Goal: Task Accomplishment & Management: Complete application form

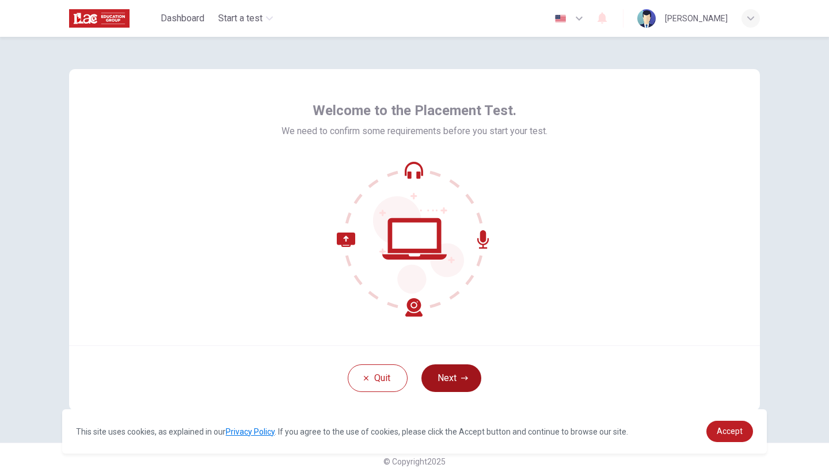
click at [447, 377] on button "Next" at bounding box center [452, 379] width 60 height 28
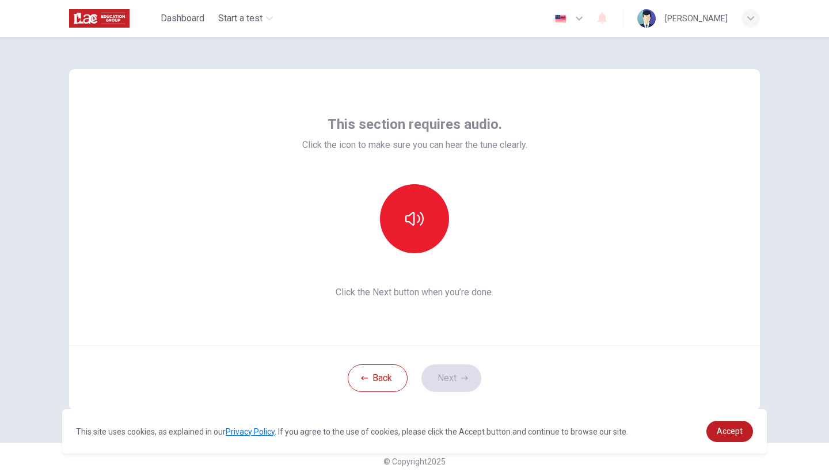
click at [387, 251] on div at bounding box center [414, 218] width 124 height 69
click at [391, 238] on button "button" at bounding box center [414, 218] width 69 height 69
click at [463, 371] on button "Next" at bounding box center [452, 379] width 60 height 28
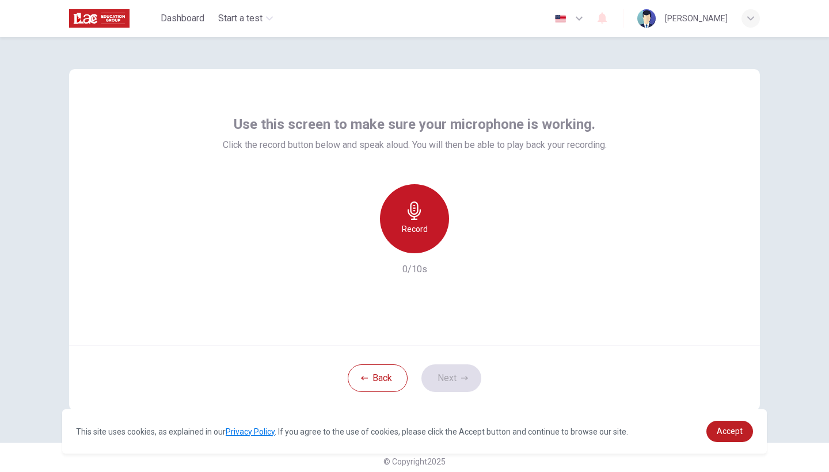
click at [427, 233] on div "Record" at bounding box center [414, 218] width 69 height 69
click at [430, 235] on div "Stop" at bounding box center [414, 218] width 69 height 69
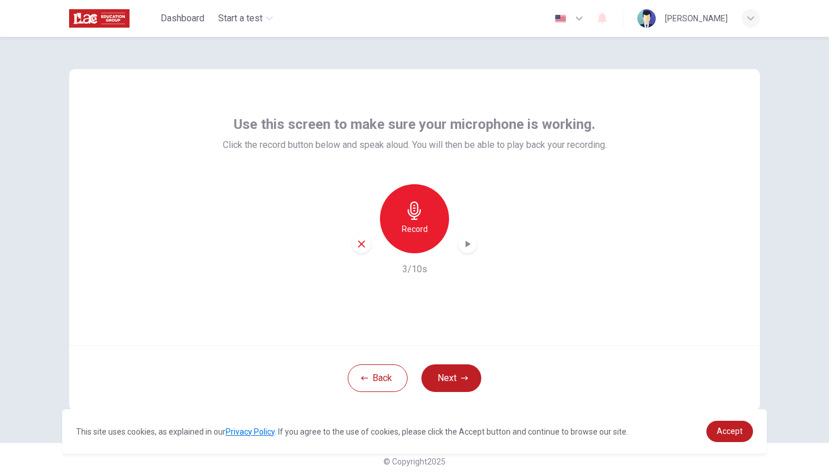
click at [448, 363] on div "Back Next" at bounding box center [414, 378] width 691 height 65
click at [463, 380] on icon "button" at bounding box center [464, 378] width 7 height 7
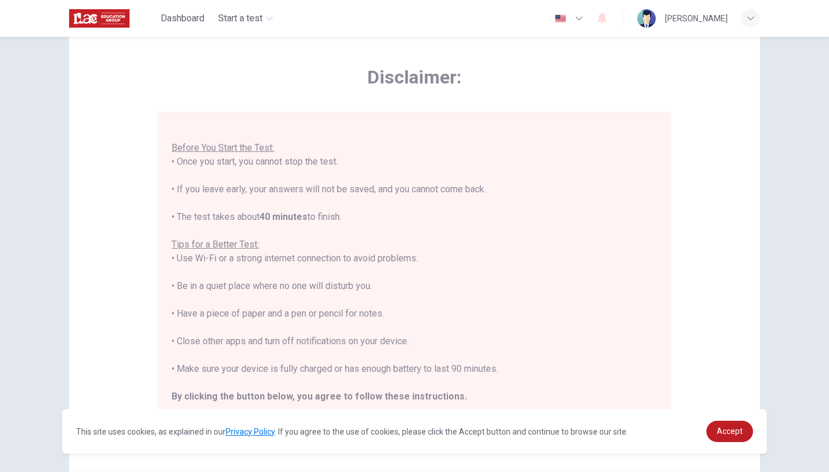
scroll to position [133, 0]
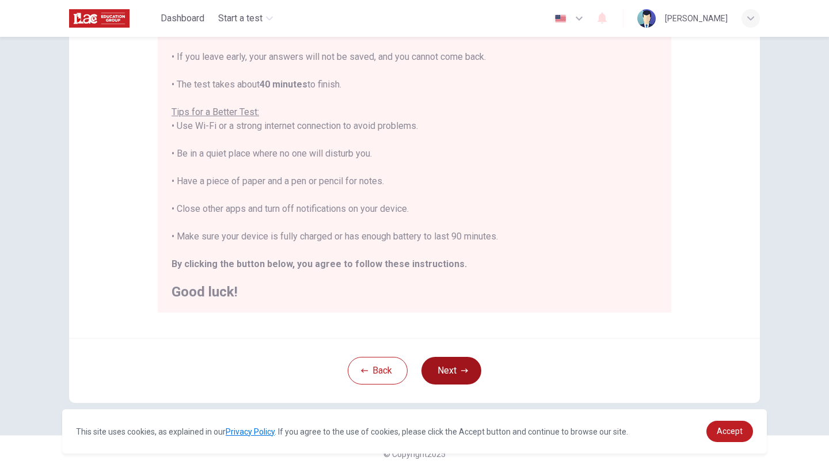
click at [458, 357] on button "Next" at bounding box center [452, 371] width 60 height 28
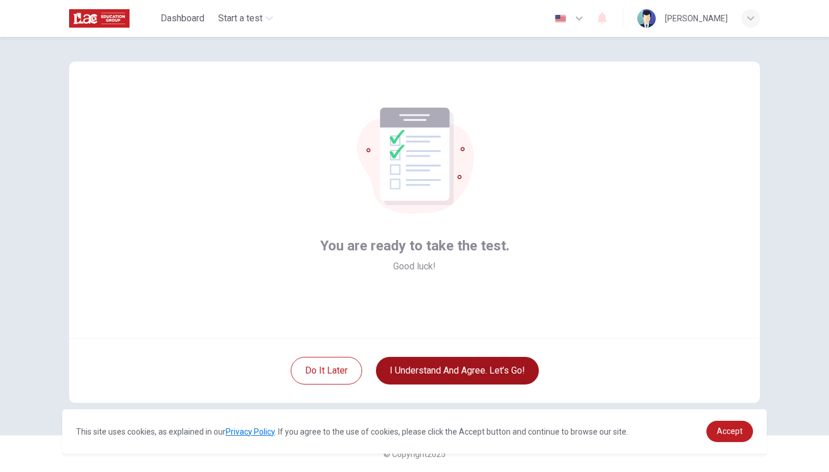
scroll to position [7, 0]
click at [476, 369] on button "I understand and agree. Let’s go!" at bounding box center [457, 371] width 163 height 28
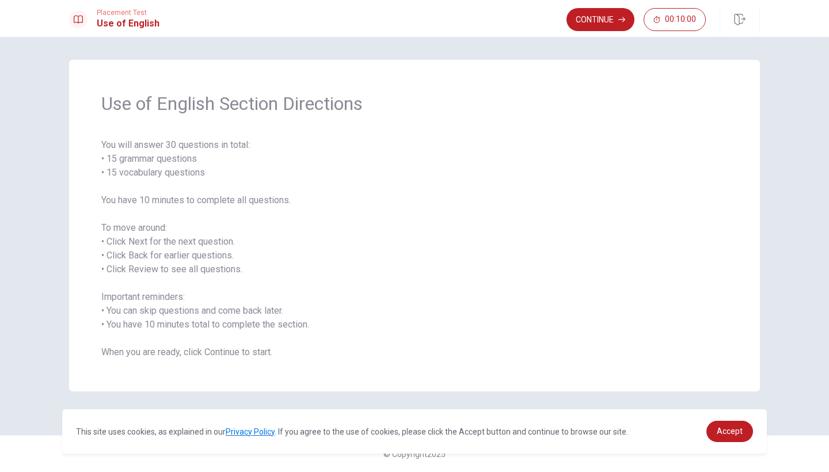
click at [582, 391] on div "Use of English Section Directions You will answer 30 questions in total: • 15 g…" at bounding box center [414, 226] width 691 height 332
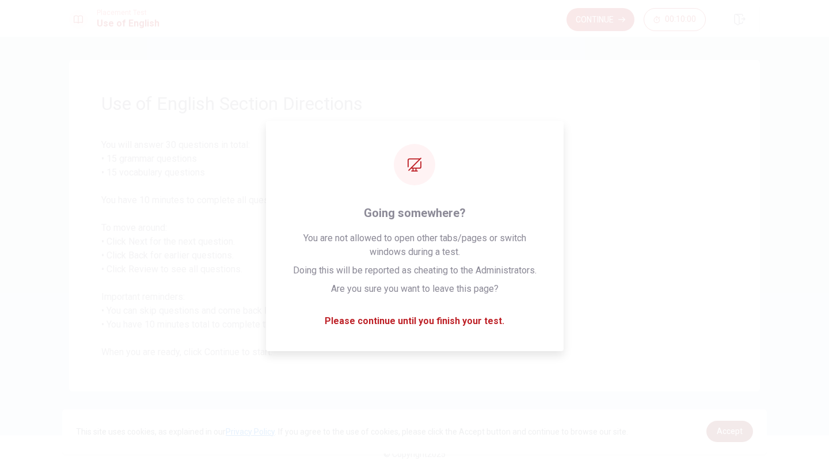
click at [719, 438] on link "Accept" at bounding box center [730, 431] width 47 height 21
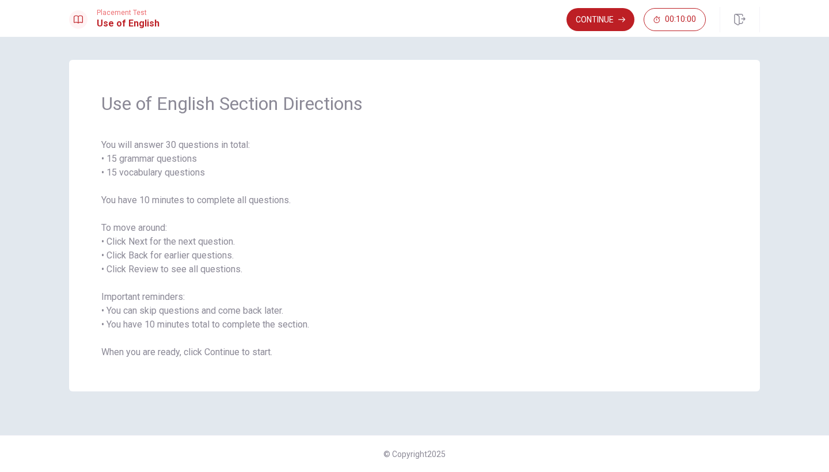
click at [560, 367] on div "Use of English Section Directions You will answer 30 questions in total: • 15 g…" at bounding box center [414, 226] width 691 height 332
click at [613, 18] on button "Continue" at bounding box center [601, 19] width 68 height 23
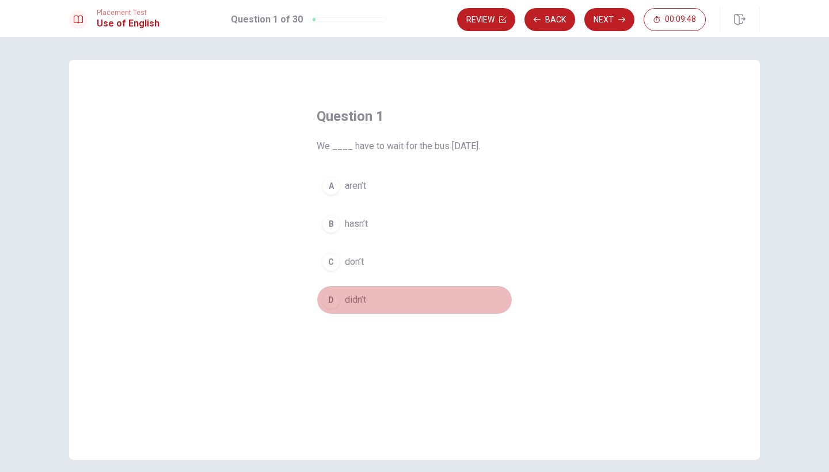
click at [351, 298] on span "didn’t" at bounding box center [355, 300] width 21 height 14
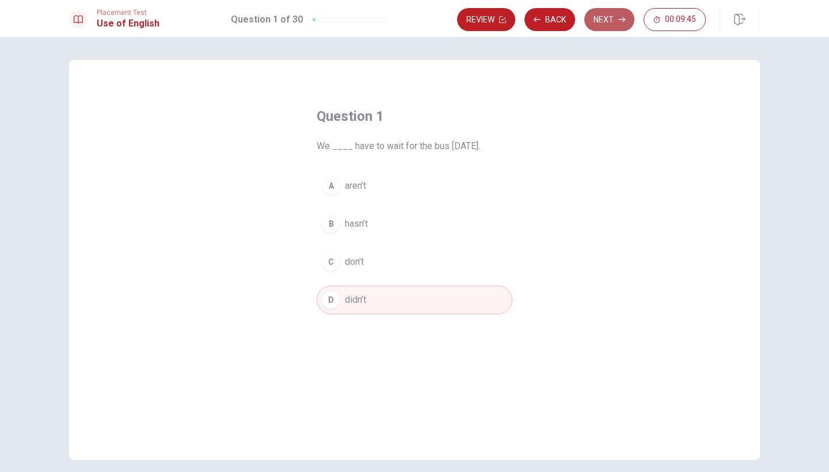
click at [598, 18] on button "Next" at bounding box center [610, 19] width 50 height 23
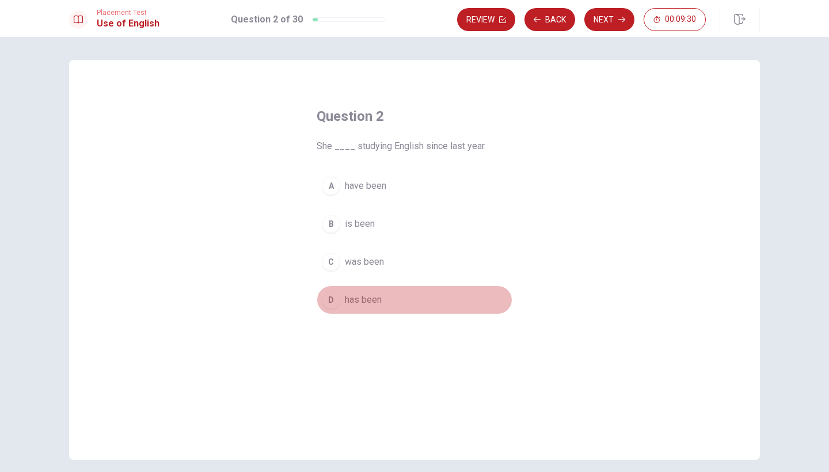
click at [379, 304] on span "has been" at bounding box center [363, 300] width 37 height 14
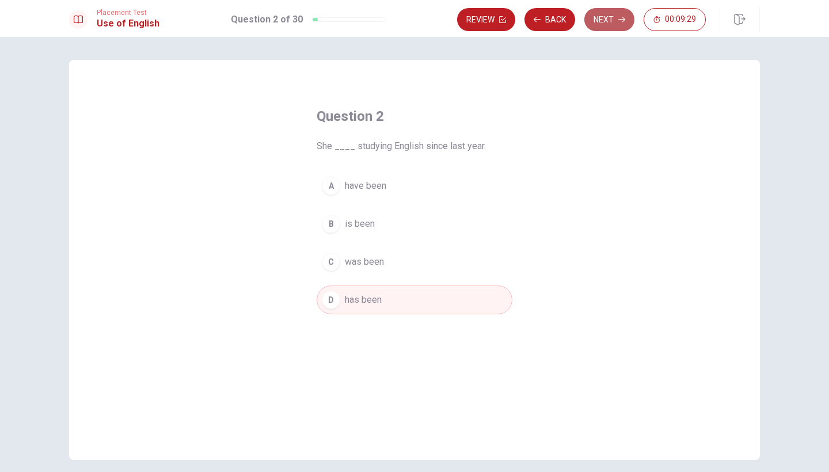
click at [602, 25] on button "Next" at bounding box center [610, 19] width 50 height 23
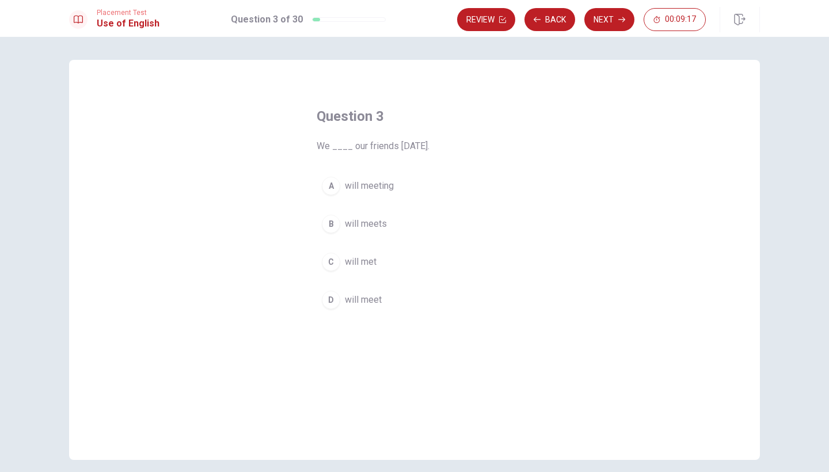
click at [332, 301] on div "D" at bounding box center [331, 300] width 18 height 18
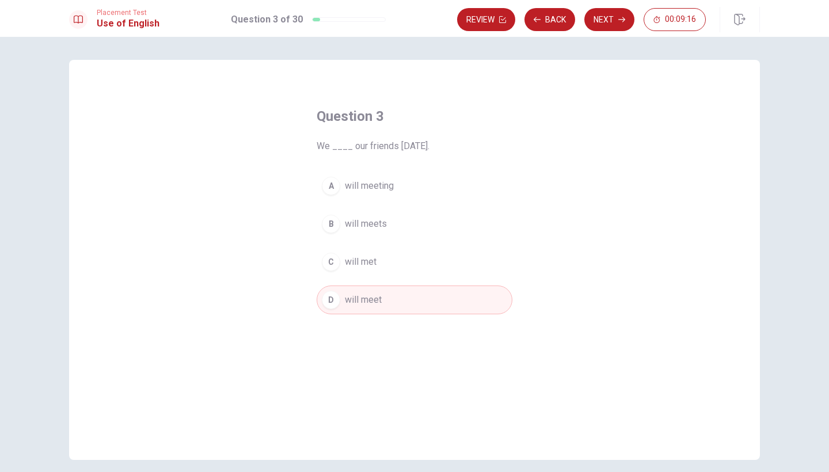
drag, startPoint x: 600, startPoint y: 22, endPoint x: 583, endPoint y: 24, distance: 16.8
click at [600, 23] on button "Next" at bounding box center [610, 19] width 50 height 23
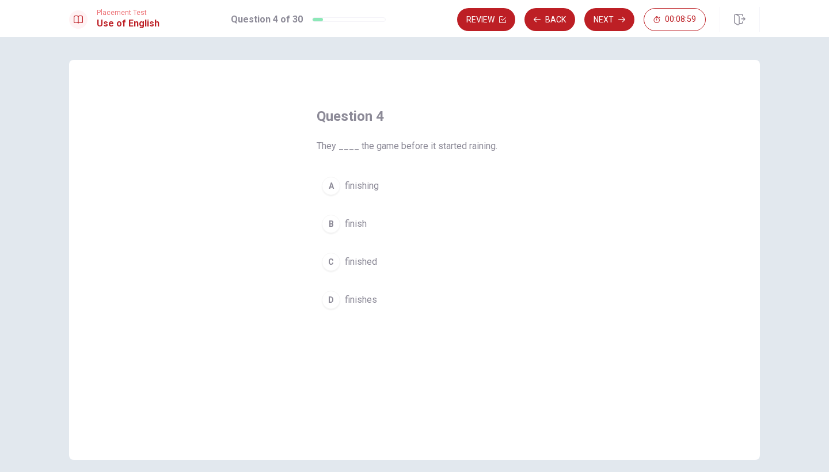
click at [369, 188] on span "finishing" at bounding box center [362, 186] width 34 height 14
click at [607, 24] on button "Next" at bounding box center [610, 19] width 50 height 23
click at [361, 297] on button "D read" at bounding box center [415, 300] width 196 height 29
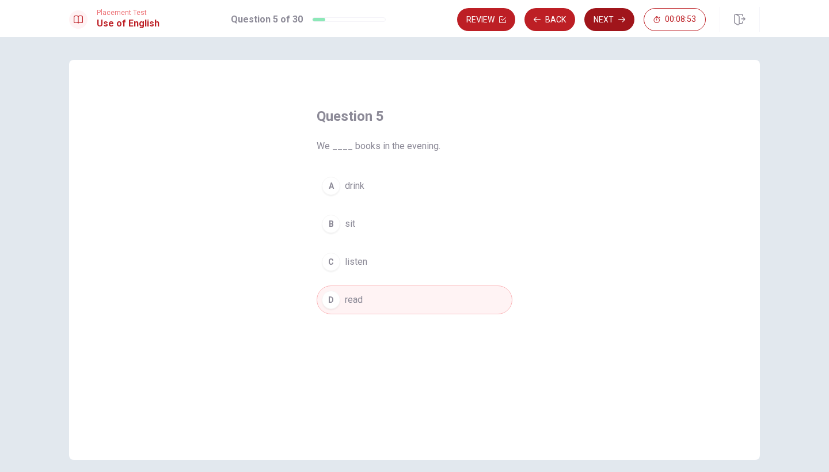
click at [620, 22] on icon "button" at bounding box center [622, 19] width 7 height 7
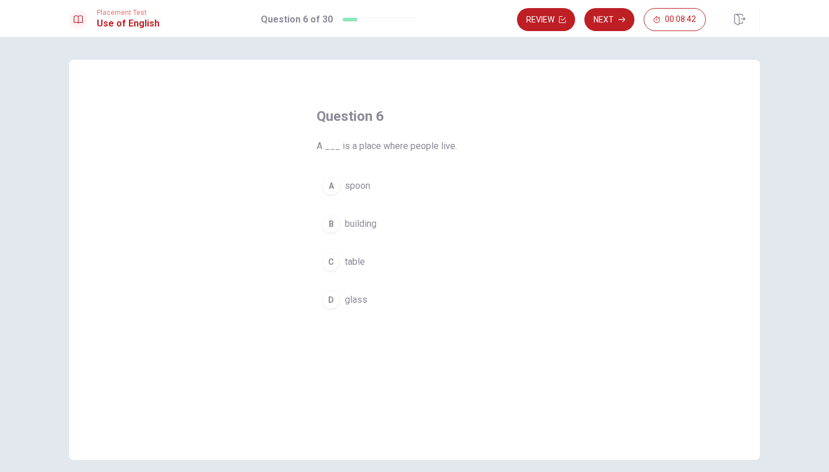
click at [369, 228] on span "building" at bounding box center [361, 224] width 32 height 14
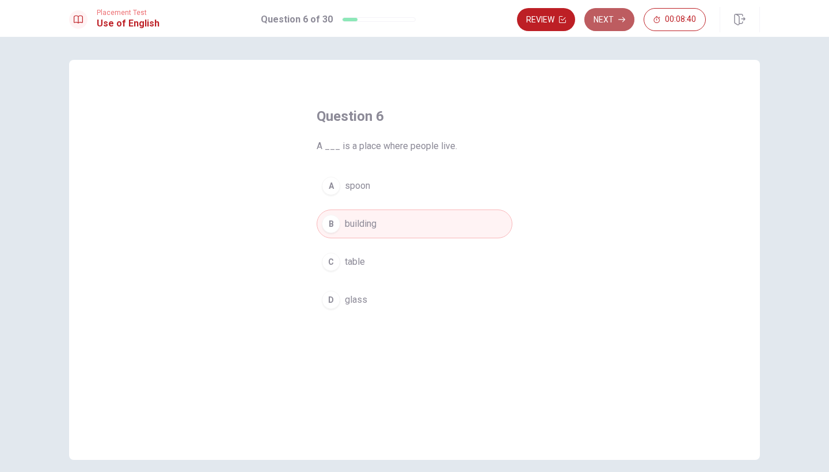
click at [611, 25] on button "Next" at bounding box center [610, 19] width 50 height 23
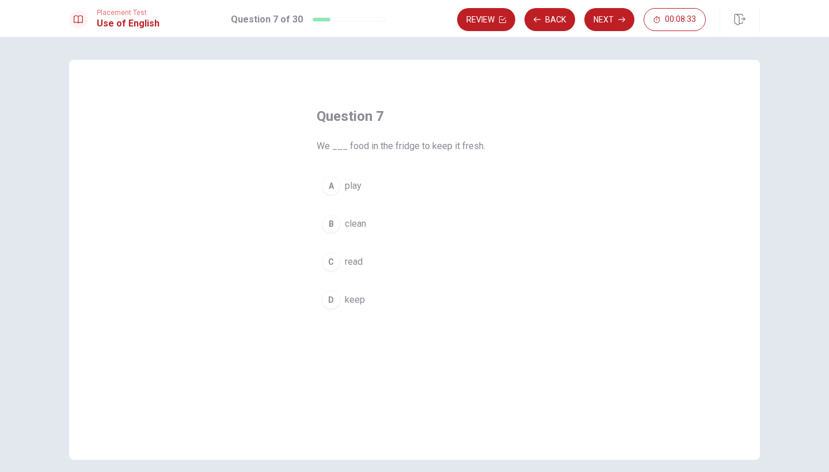
click at [354, 300] on span "keep" at bounding box center [355, 300] width 20 height 14
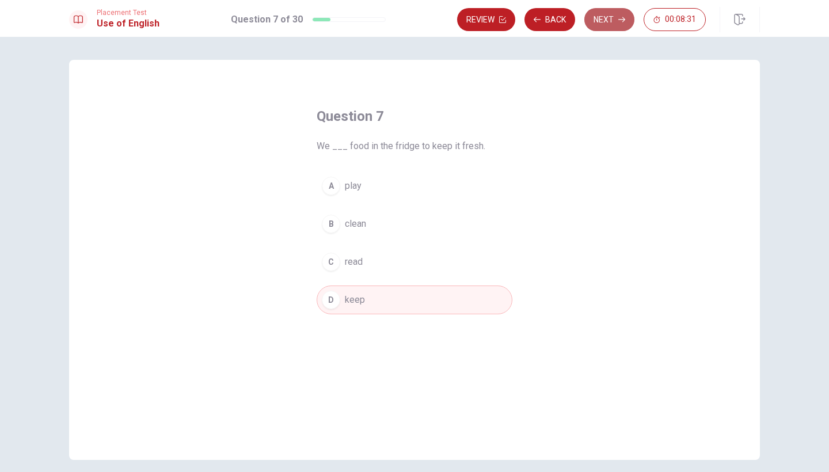
click at [592, 16] on button "Next" at bounding box center [610, 19] width 50 height 23
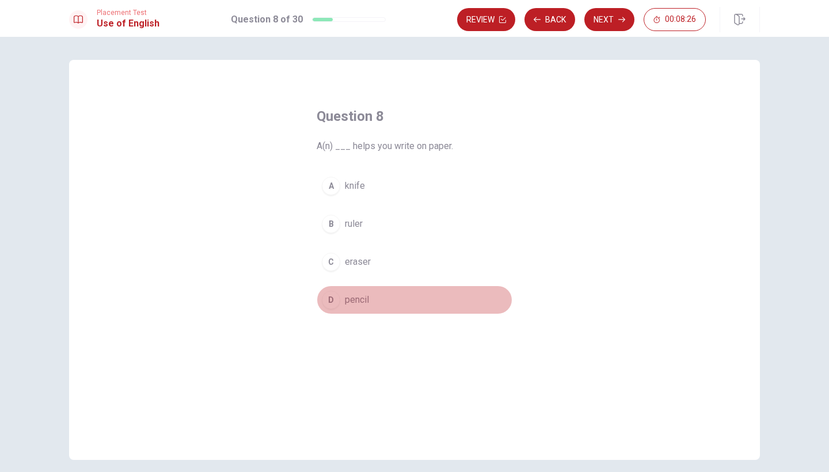
click at [365, 297] on span "pencil" at bounding box center [357, 300] width 24 height 14
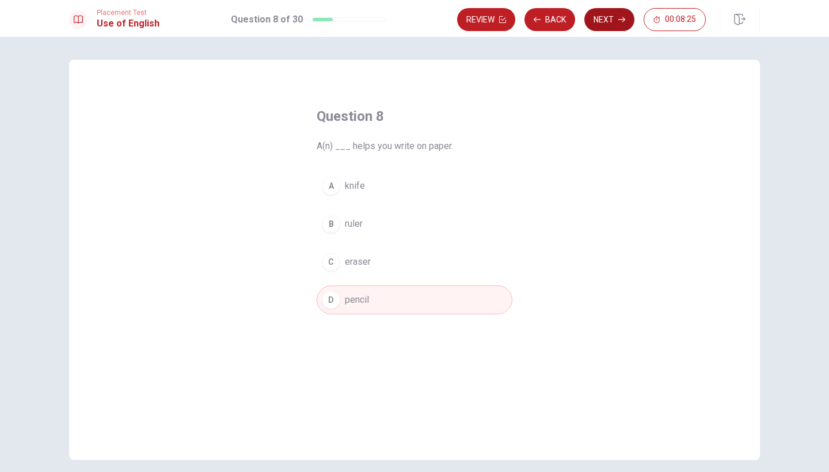
click at [607, 17] on button "Next" at bounding box center [610, 19] width 50 height 23
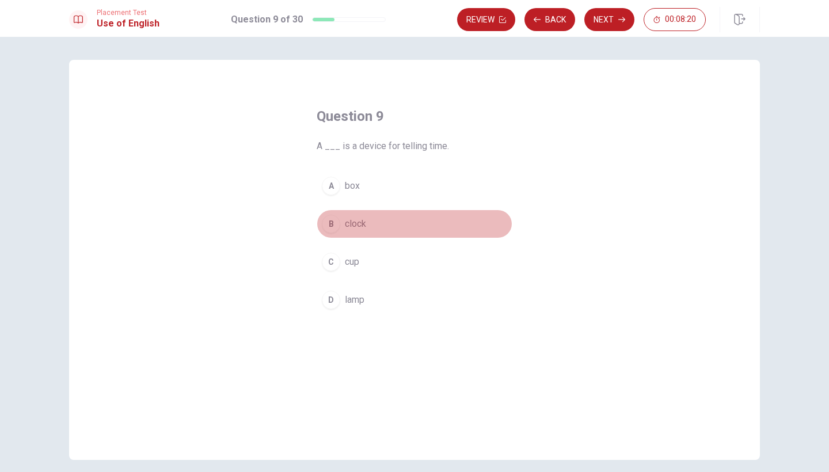
click at [362, 222] on span "clock" at bounding box center [355, 224] width 21 height 14
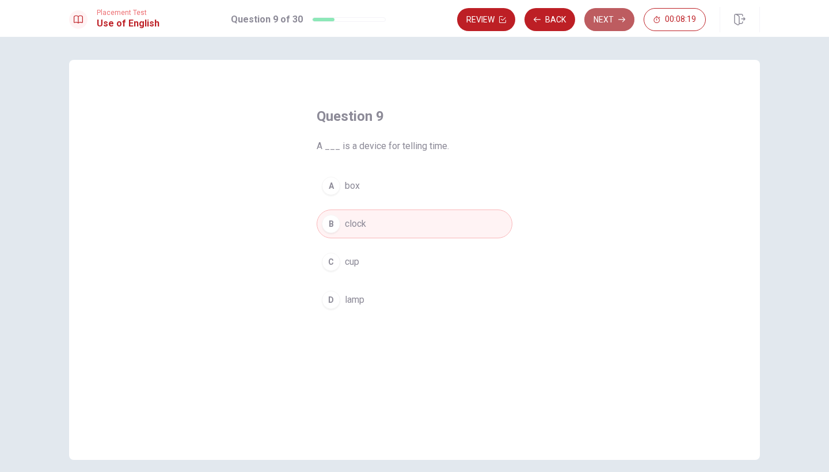
click at [622, 16] on button "Next" at bounding box center [610, 19] width 50 height 23
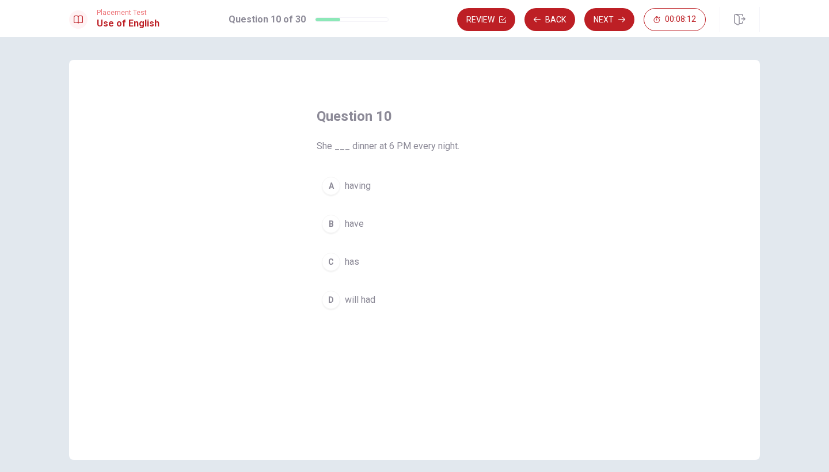
click at [357, 219] on span "have" at bounding box center [354, 224] width 19 height 14
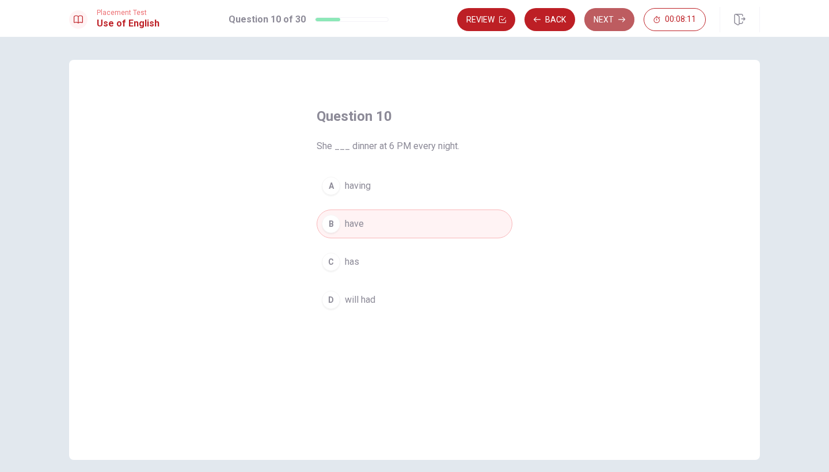
click at [632, 18] on button "Next" at bounding box center [610, 19] width 50 height 23
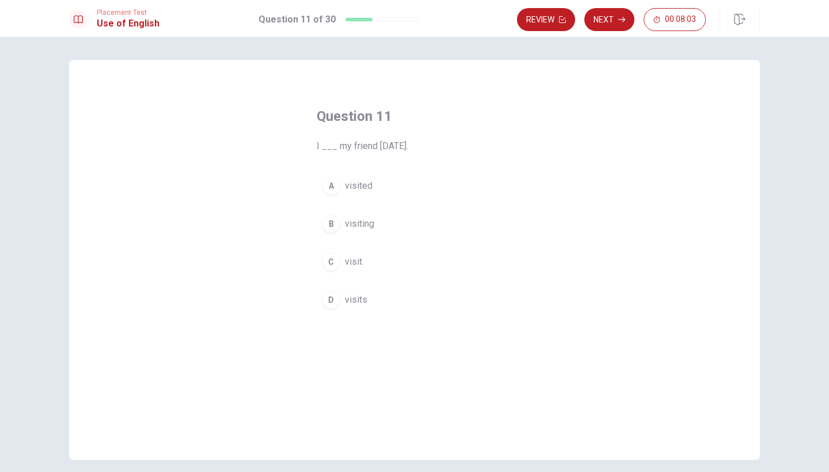
click at [342, 187] on button "A visited" at bounding box center [415, 186] width 196 height 29
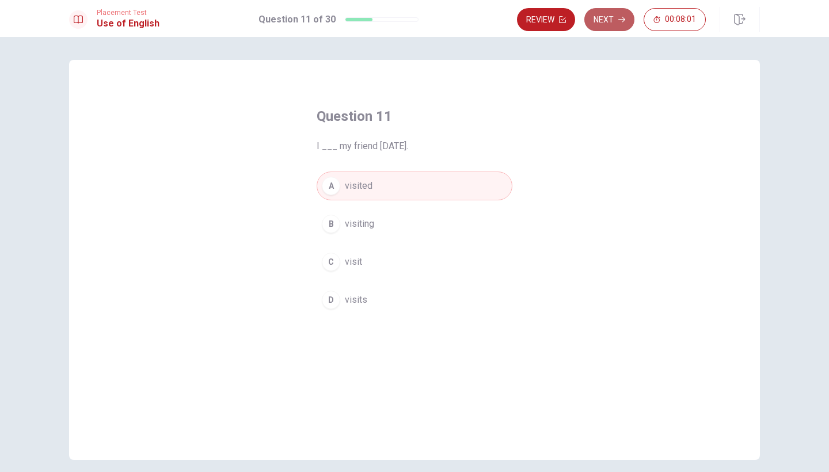
click at [621, 25] on button "Next" at bounding box center [610, 19] width 50 height 23
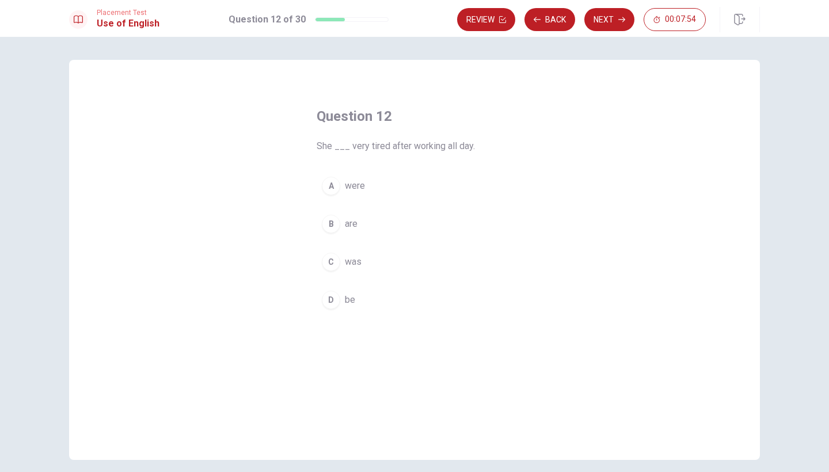
click at [355, 264] on span "was" at bounding box center [353, 262] width 17 height 14
click at [605, 16] on button "Next" at bounding box center [610, 19] width 50 height 23
click at [359, 222] on span "had prepared" at bounding box center [371, 224] width 53 height 14
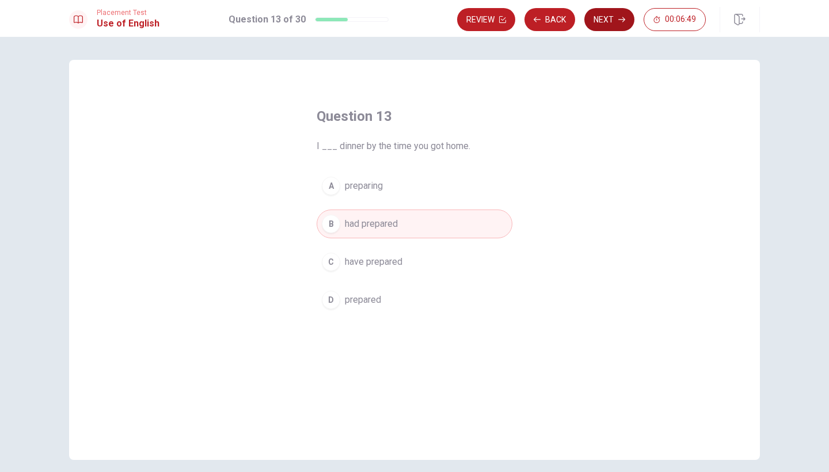
click at [612, 23] on button "Next" at bounding box center [610, 19] width 50 height 23
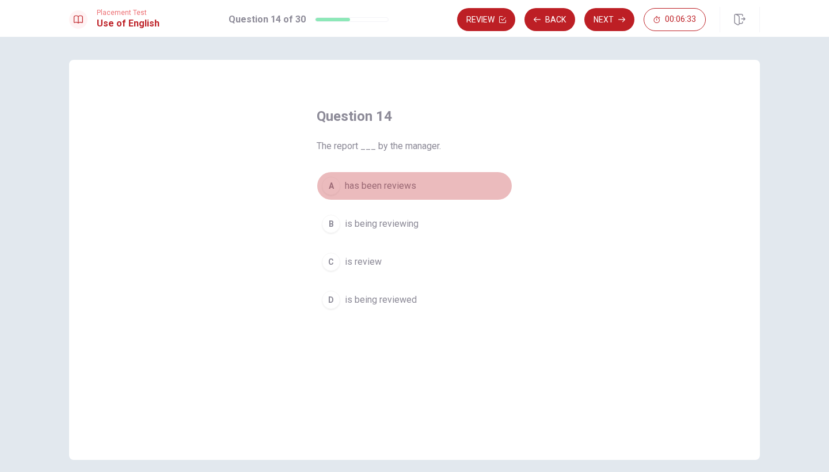
click at [396, 188] on span "has been reviews" at bounding box center [380, 186] width 71 height 14
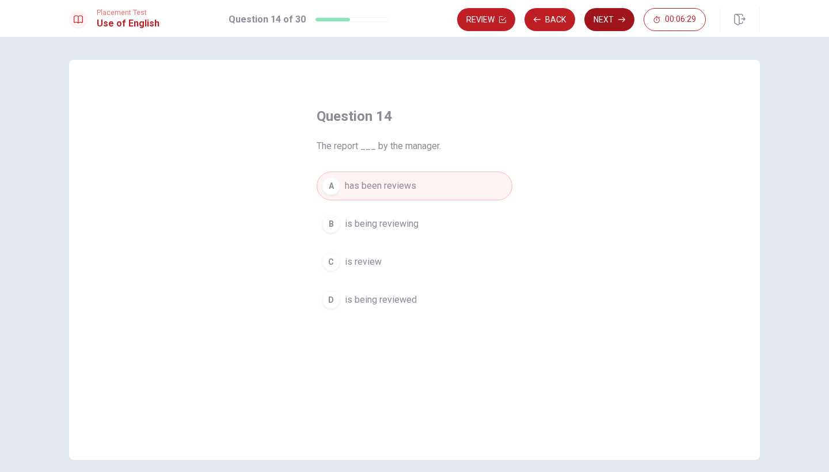
click at [611, 9] on button "Next" at bounding box center [610, 19] width 50 height 23
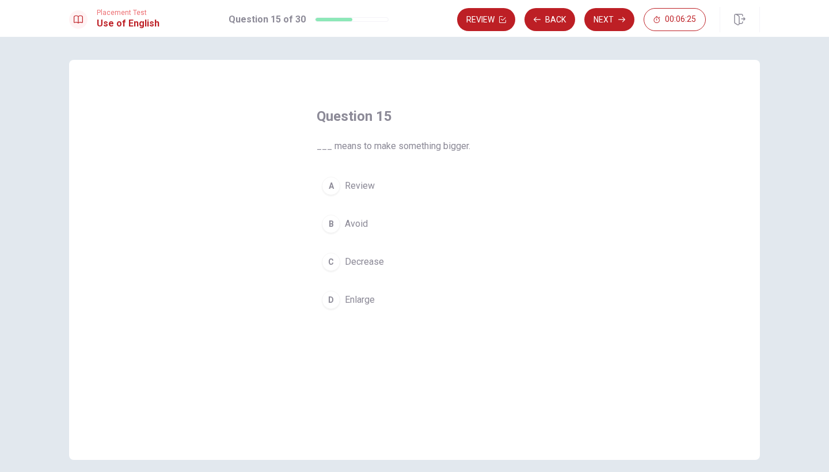
click at [366, 306] on span "Enlarge" at bounding box center [360, 300] width 30 height 14
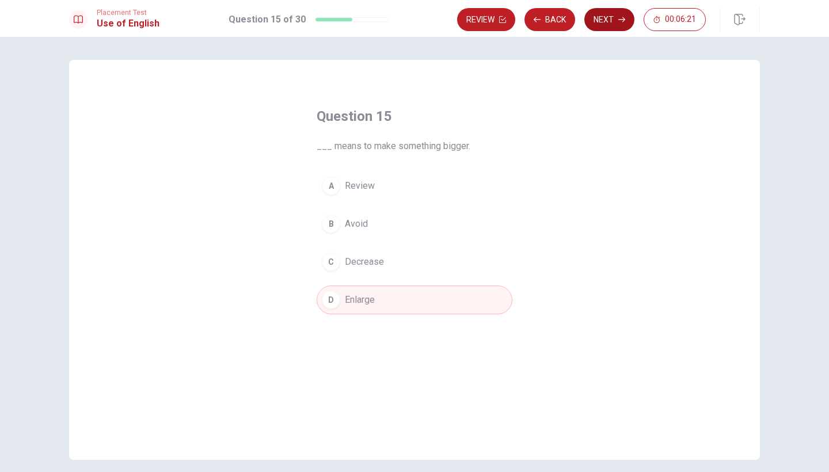
click at [613, 20] on button "Next" at bounding box center [610, 19] width 50 height 23
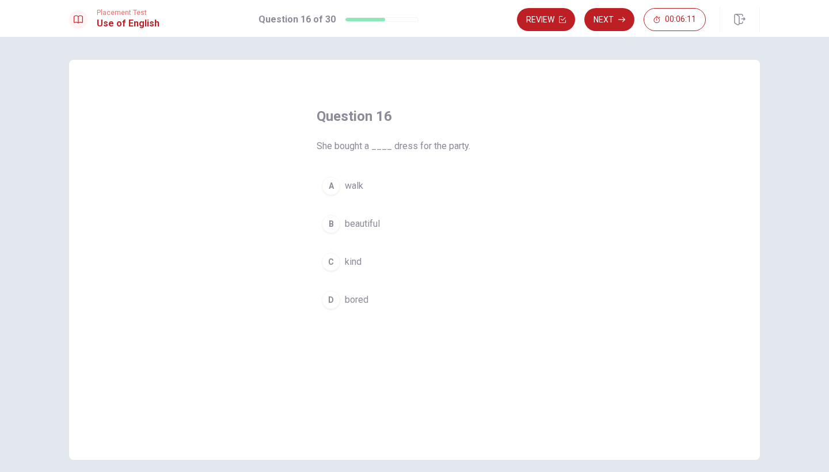
click at [374, 222] on span "beautiful" at bounding box center [362, 224] width 35 height 14
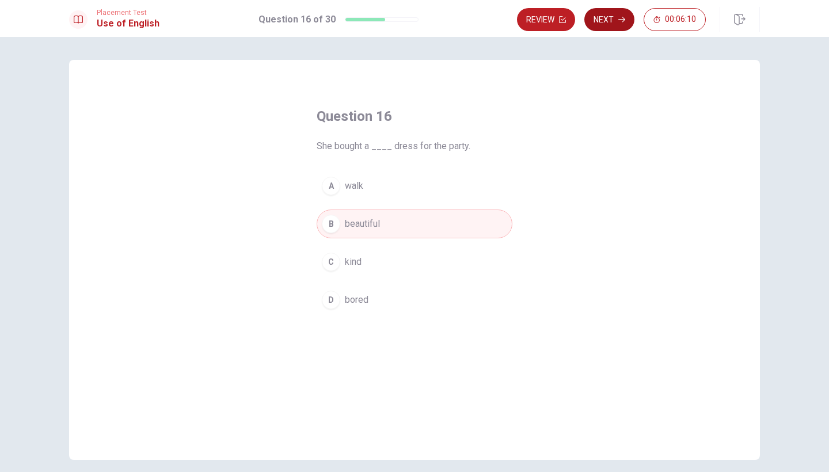
click at [623, 16] on icon "button" at bounding box center [622, 19] width 7 height 7
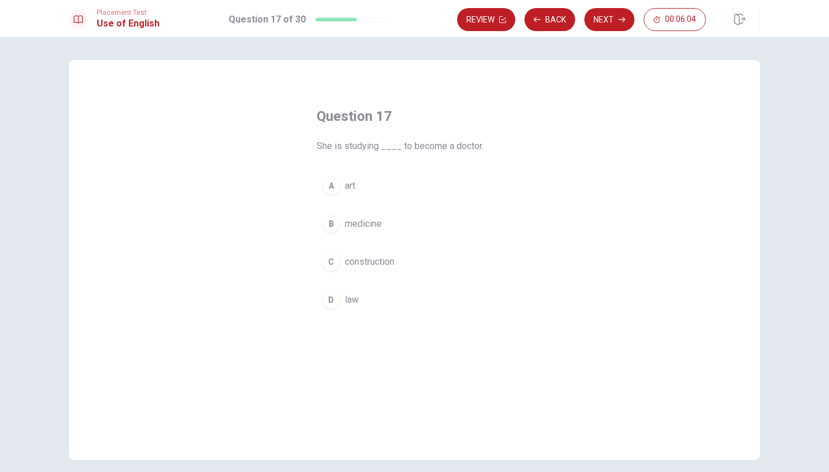
click at [362, 218] on span "medicine" at bounding box center [363, 224] width 37 height 14
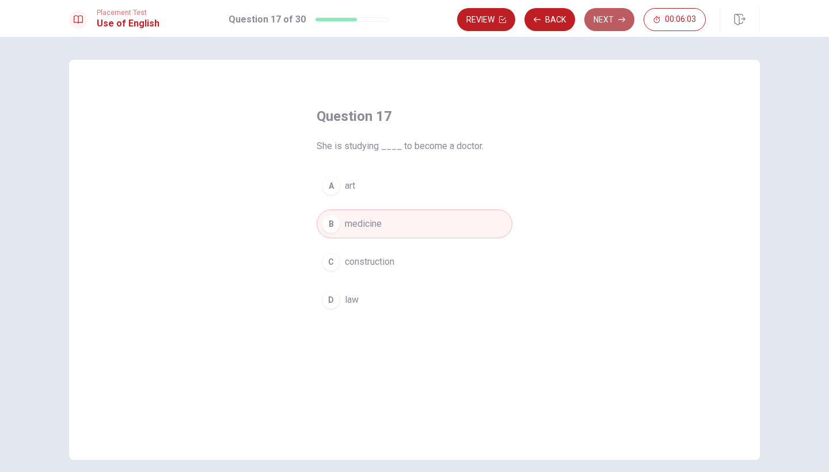
click at [609, 14] on button "Next" at bounding box center [610, 19] width 50 height 23
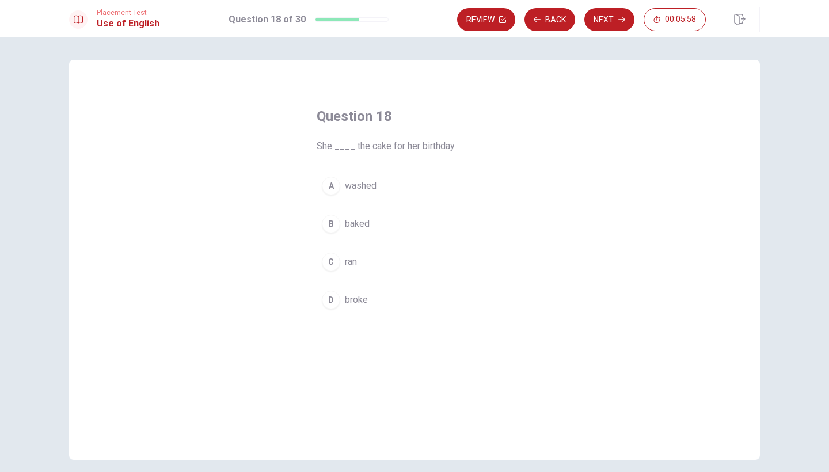
click at [368, 224] on span "baked" at bounding box center [357, 224] width 25 height 14
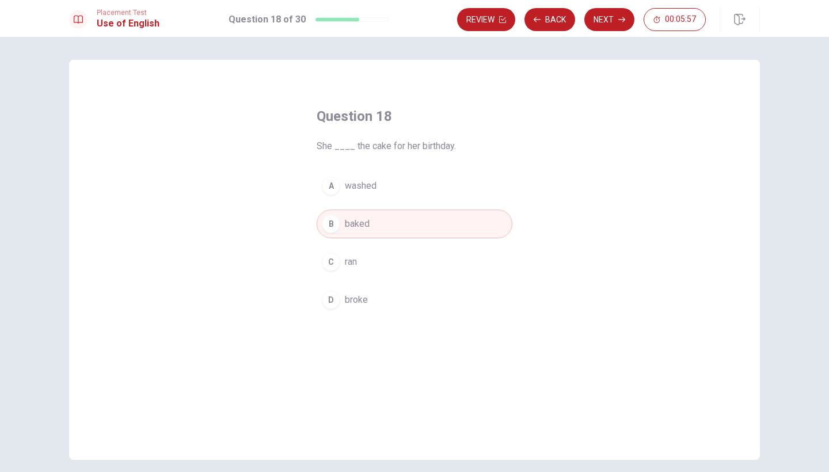
click at [621, 21] on icon "button" at bounding box center [622, 19] width 7 height 7
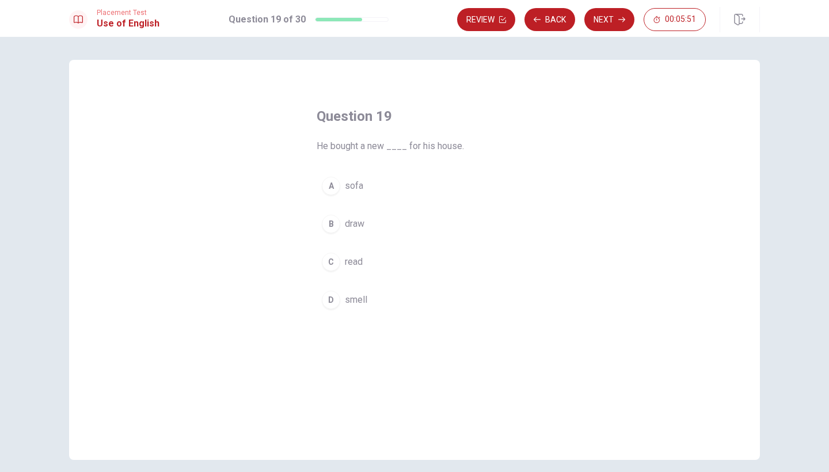
click at [352, 185] on span "sofa" at bounding box center [354, 186] width 18 height 14
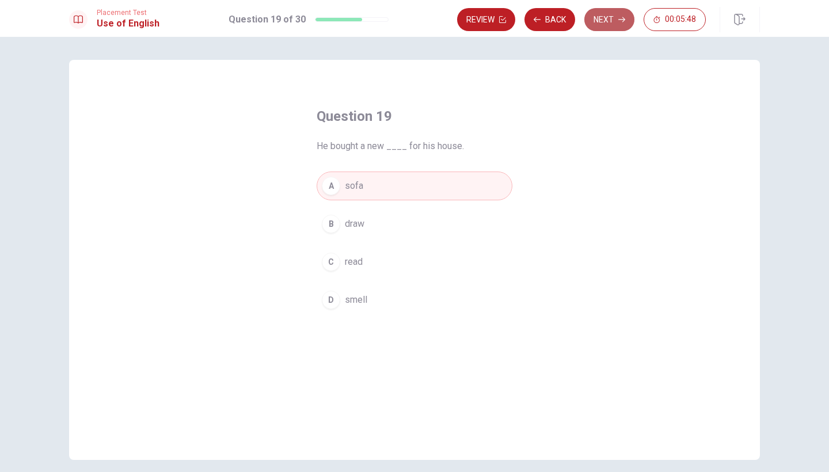
click at [598, 20] on button "Next" at bounding box center [610, 19] width 50 height 23
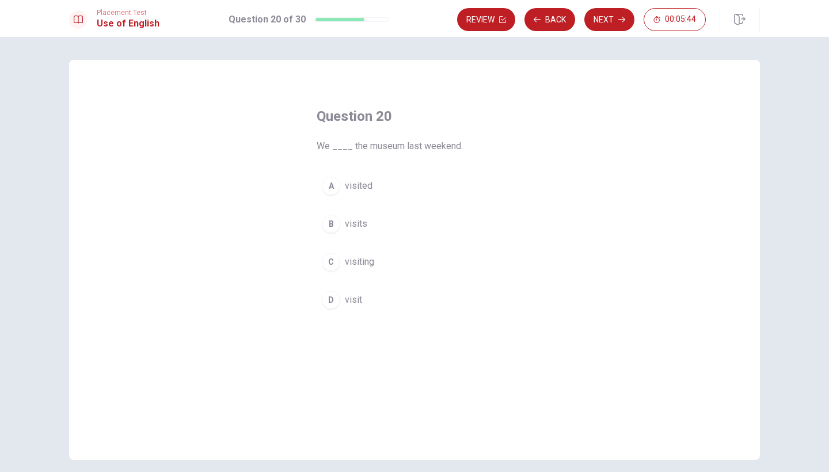
click at [371, 182] on button "A visited" at bounding box center [415, 186] width 196 height 29
click at [612, 22] on button "Next" at bounding box center [610, 19] width 50 height 23
click at [355, 187] on span "could" at bounding box center [356, 186] width 22 height 14
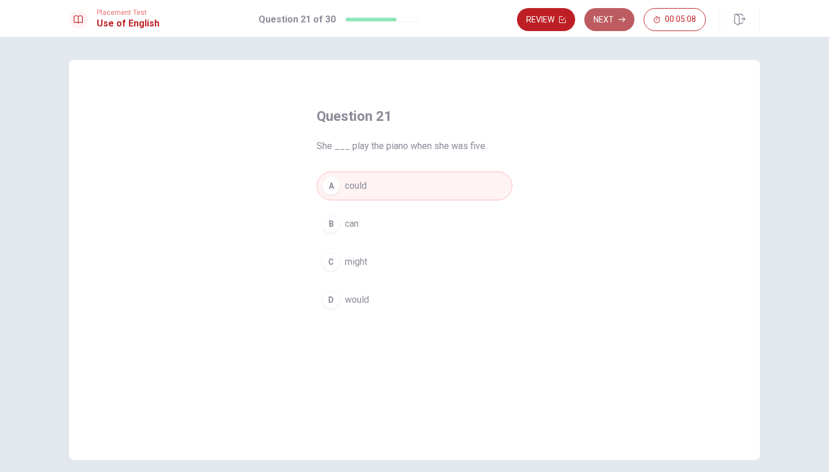
click at [613, 17] on button "Next" at bounding box center [610, 19] width 50 height 23
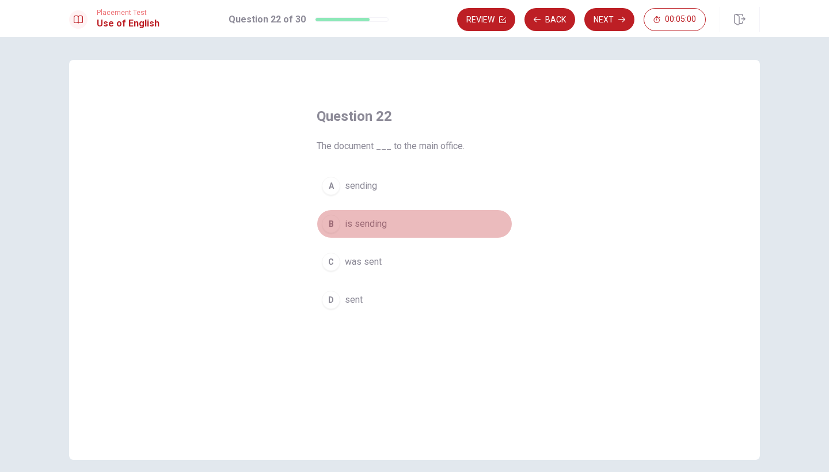
click at [377, 221] on span "is sending" at bounding box center [366, 224] width 42 height 14
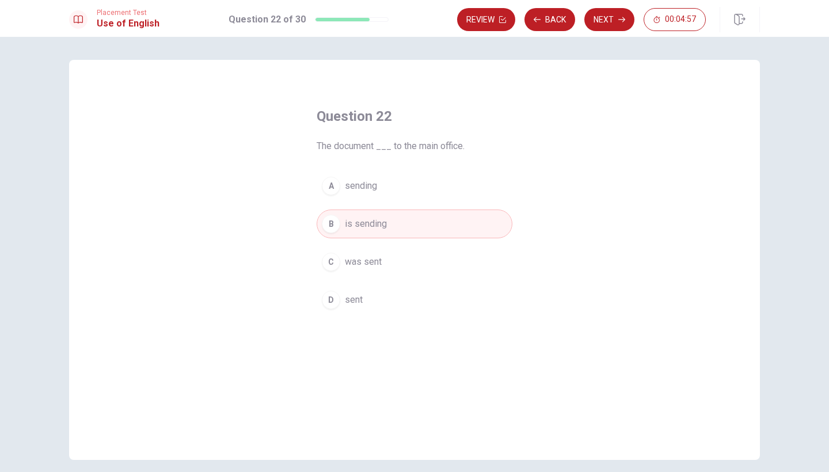
click at [621, 17] on icon "button" at bounding box center [622, 19] width 7 height 7
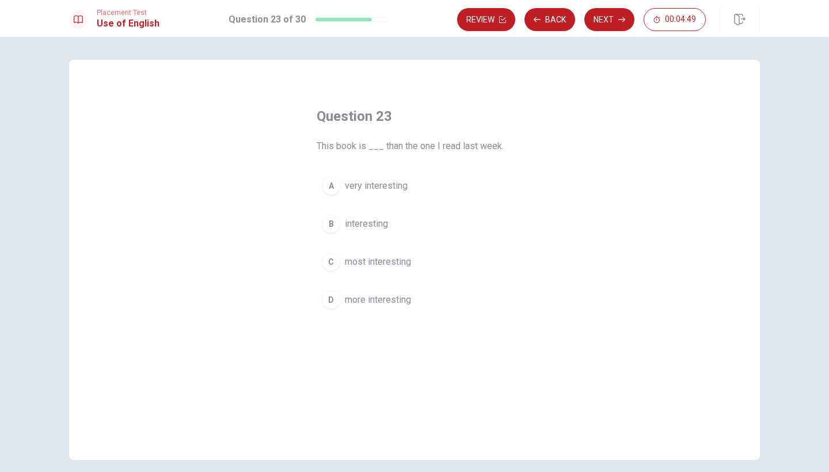
click at [400, 299] on span "more interesting" at bounding box center [378, 300] width 66 height 14
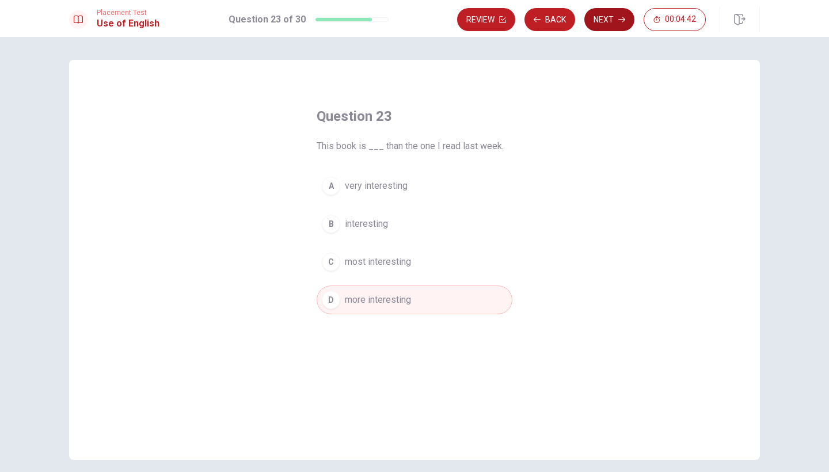
click at [607, 21] on button "Next" at bounding box center [610, 19] width 50 height 23
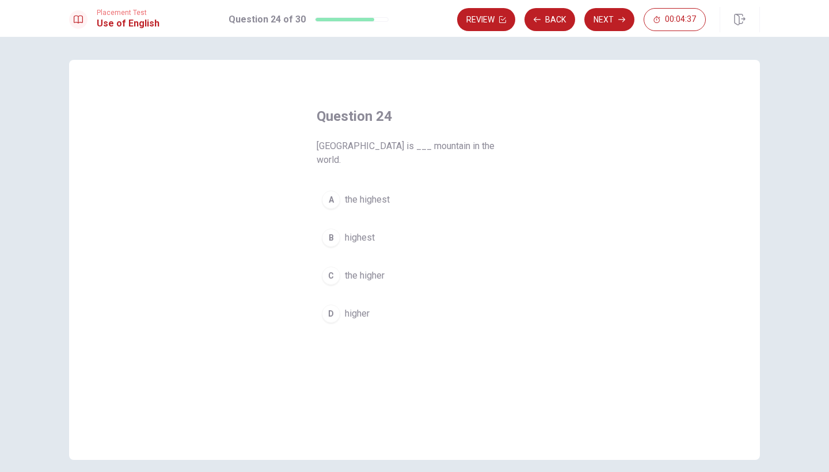
click at [382, 193] on span "the highest" at bounding box center [367, 200] width 45 height 14
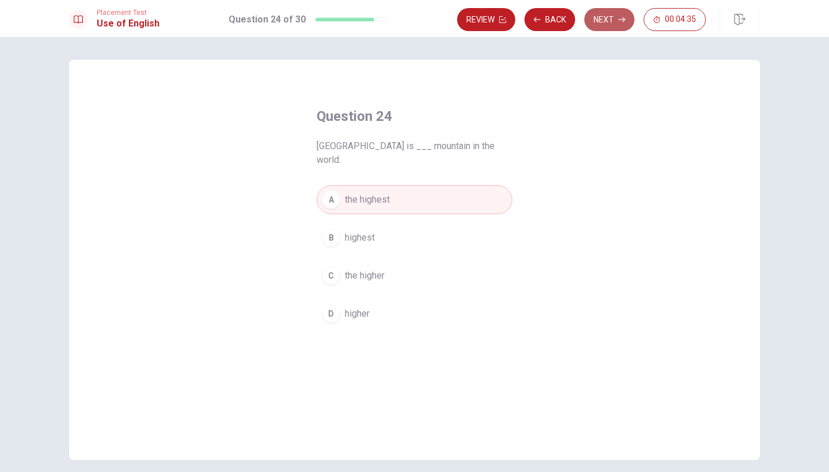
click at [617, 21] on button "Next" at bounding box center [610, 19] width 50 height 23
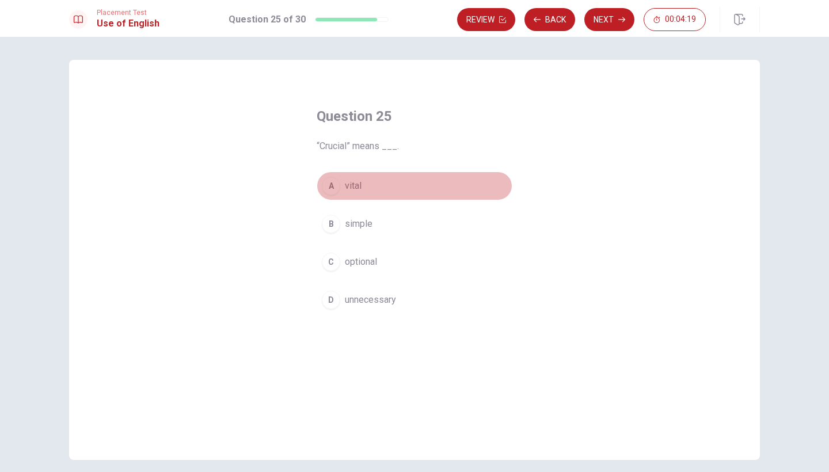
click at [369, 184] on button "A vital" at bounding box center [415, 186] width 196 height 29
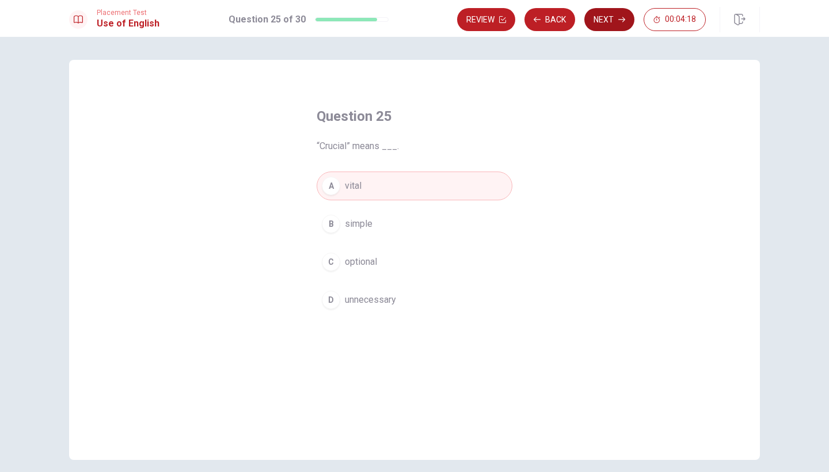
click at [620, 20] on icon "button" at bounding box center [622, 19] width 7 height 7
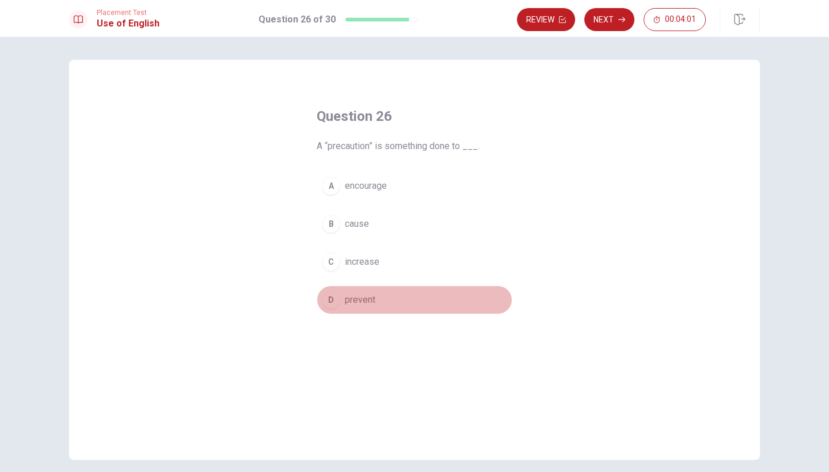
click at [372, 302] on span "prevent" at bounding box center [360, 300] width 31 height 14
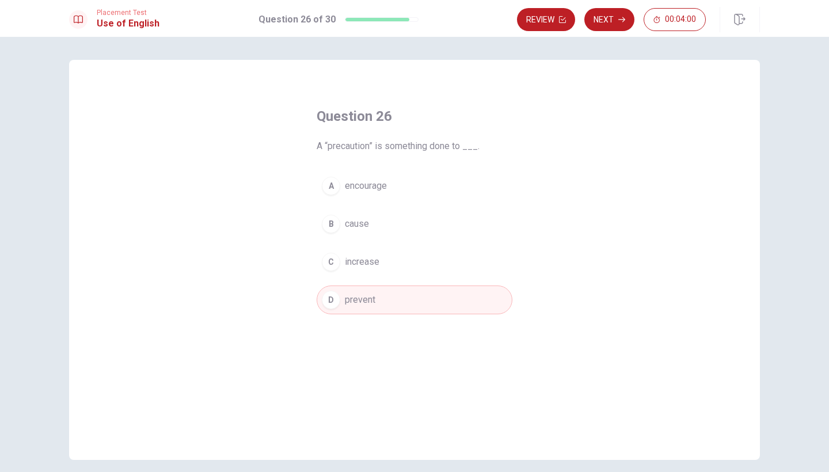
drag, startPoint x: 621, startPoint y: 22, endPoint x: 617, endPoint y: 32, distance: 10.6
click at [617, 32] on div "Placement Test Use of English Question 26 of 30 Review Next 00:04:00" at bounding box center [414, 18] width 829 height 37
click at [623, 23] on button "Next" at bounding box center [610, 19] width 50 height 23
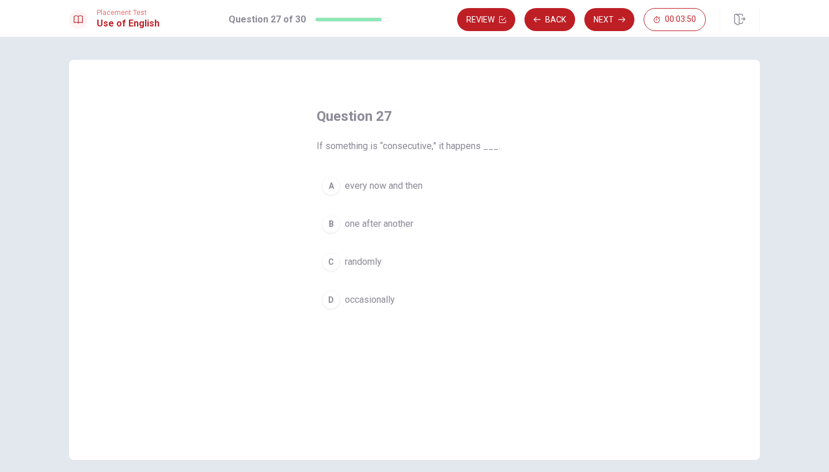
click at [404, 213] on button "B one after another" at bounding box center [415, 224] width 196 height 29
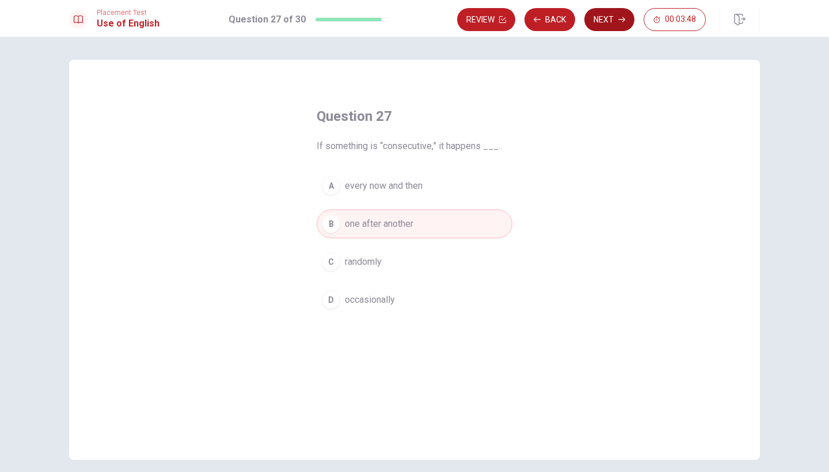
click at [620, 24] on button "Next" at bounding box center [610, 19] width 50 height 23
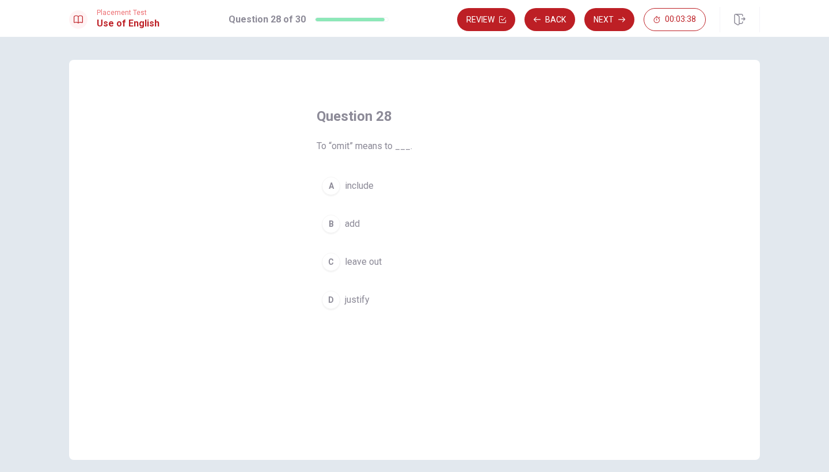
drag, startPoint x: 381, startPoint y: 256, endPoint x: 377, endPoint y: 251, distance: 6.2
click at [381, 255] on button "C leave out" at bounding box center [415, 262] width 196 height 29
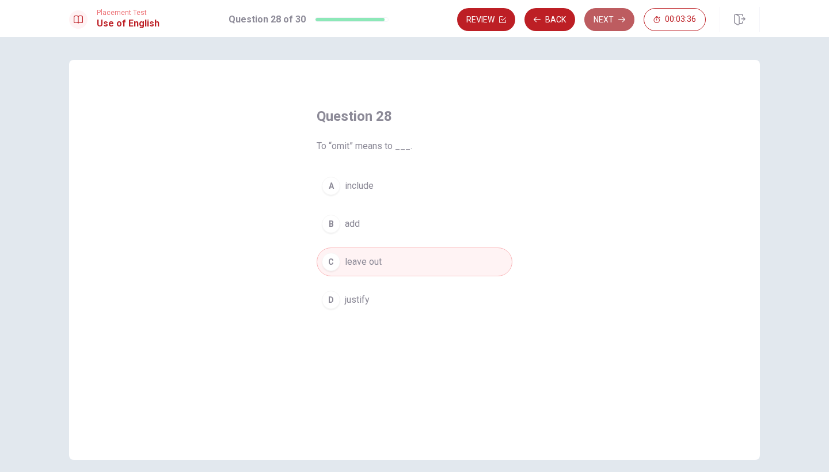
click at [600, 26] on button "Next" at bounding box center [610, 19] width 50 height 23
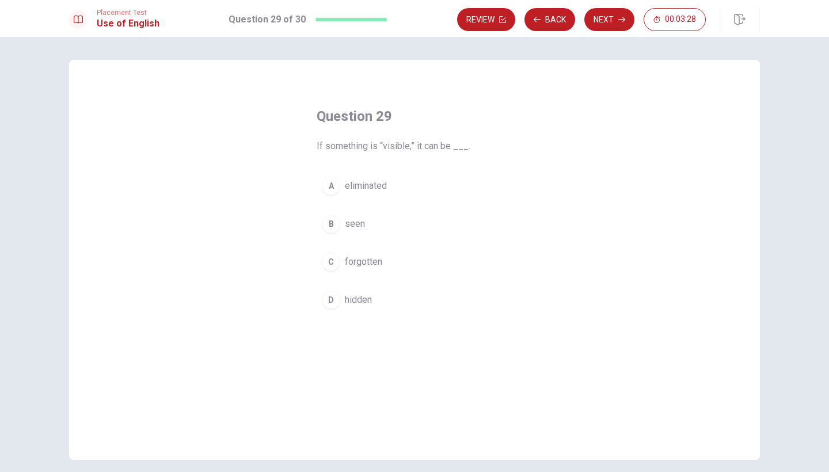
click at [361, 223] on span "seen" at bounding box center [355, 224] width 20 height 14
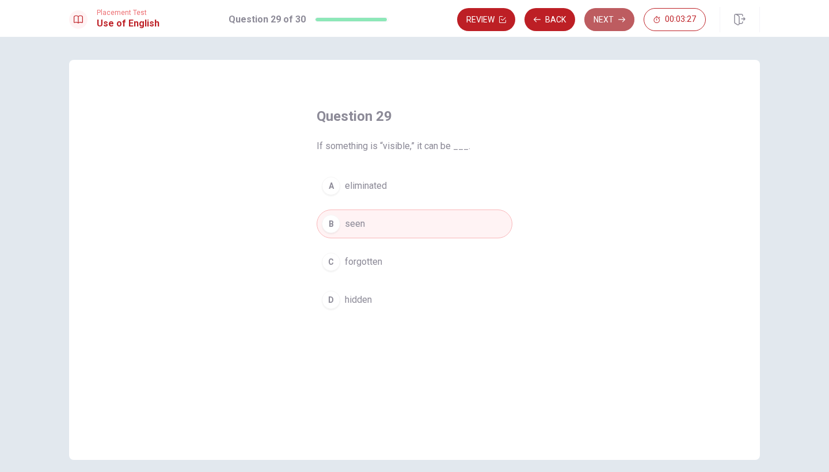
click at [626, 20] on button "Next" at bounding box center [610, 19] width 50 height 23
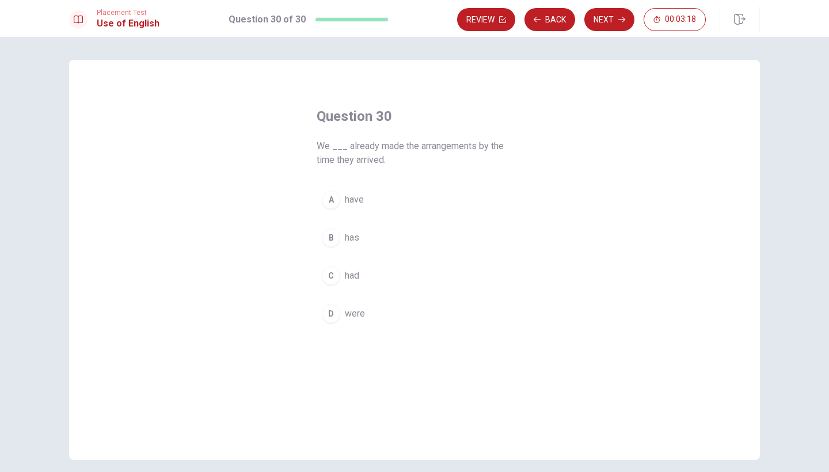
click at [347, 200] on span "have" at bounding box center [354, 200] width 19 height 14
click at [615, 25] on button "Next" at bounding box center [610, 19] width 50 height 23
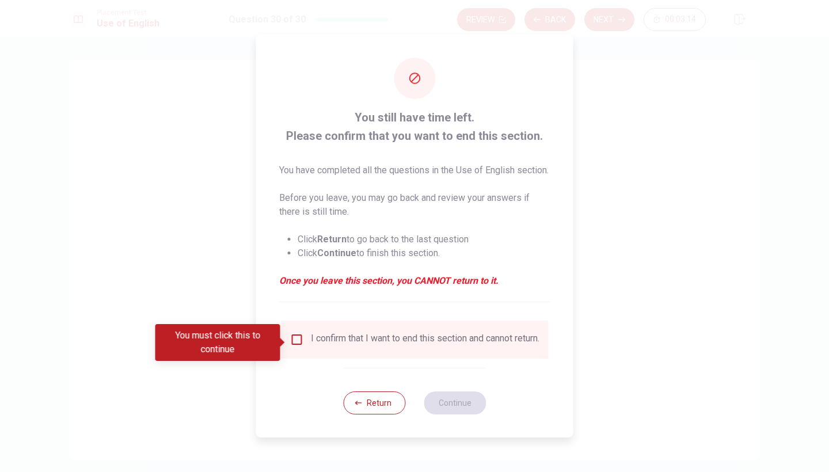
click at [300, 342] on input "You must click this to continue" at bounding box center [297, 340] width 14 height 14
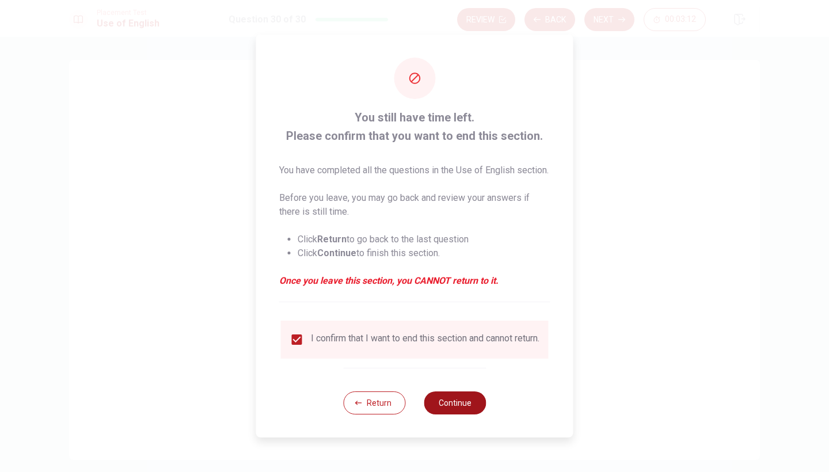
click at [472, 415] on button "Continue" at bounding box center [455, 403] width 62 height 23
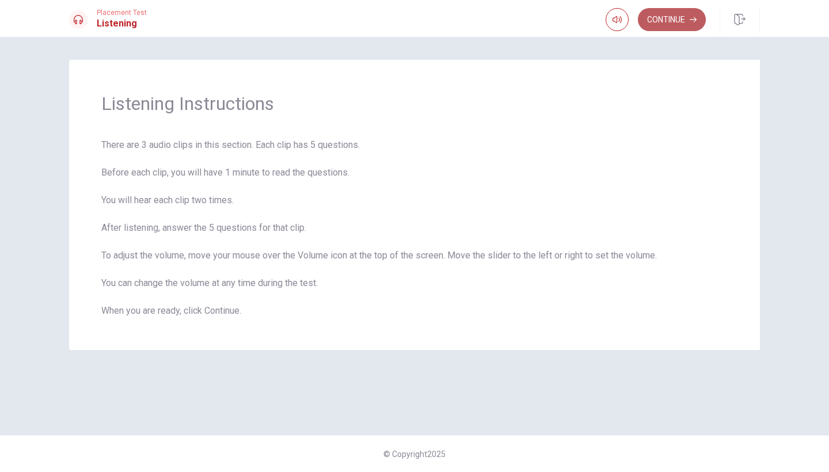
click at [681, 22] on button "Continue" at bounding box center [672, 19] width 68 height 23
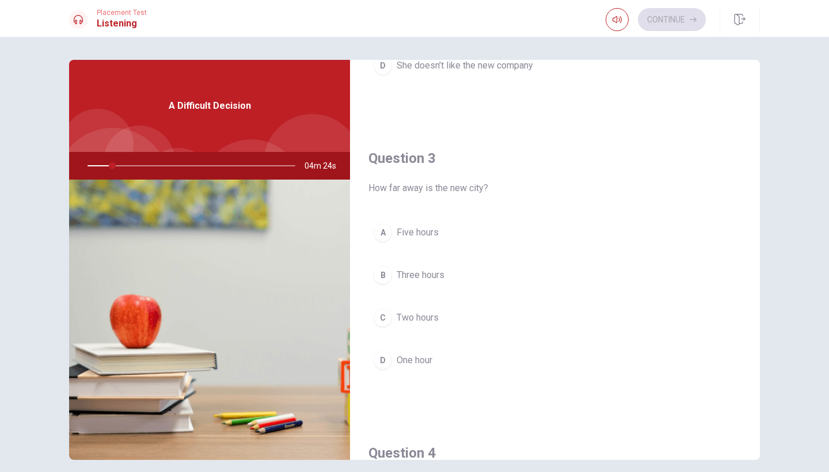
scroll to position [286, 0]
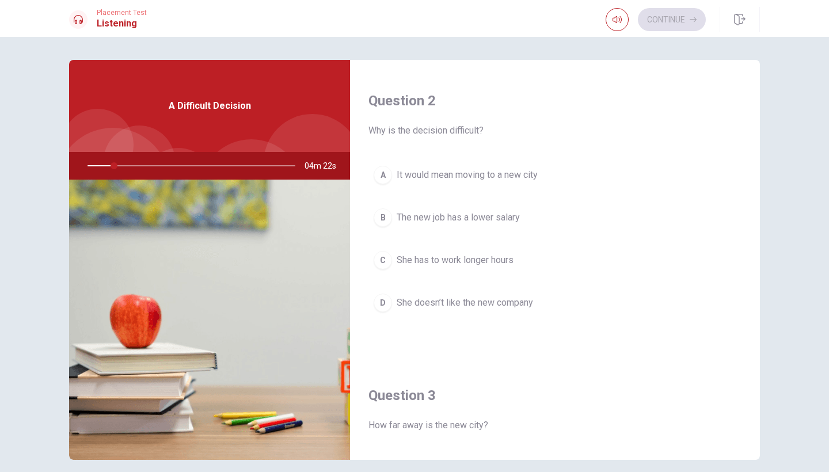
drag, startPoint x: 111, startPoint y: 168, endPoint x: 100, endPoint y: 169, distance: 11.6
click at [100, 169] on div at bounding box center [189, 166] width 231 height 28
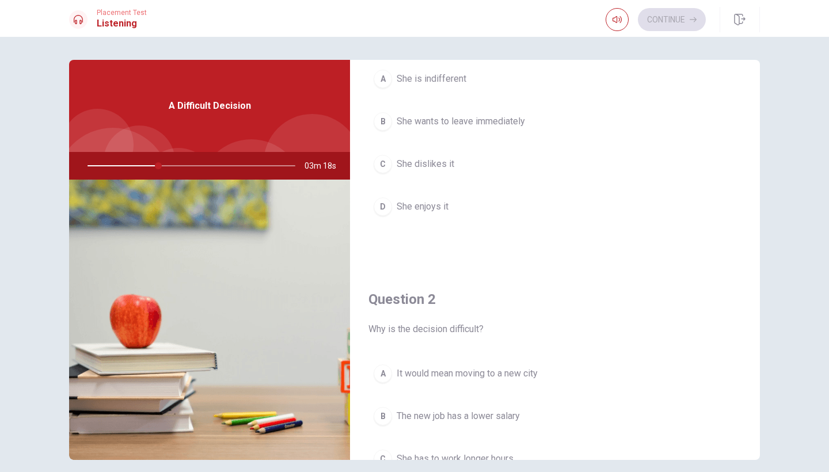
scroll to position [75, 0]
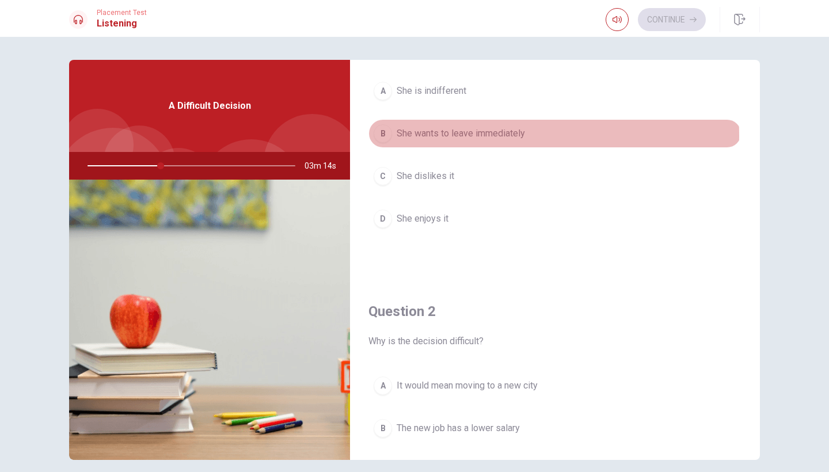
click at [445, 136] on span "She wants to leave immediately" at bounding box center [461, 134] width 128 height 14
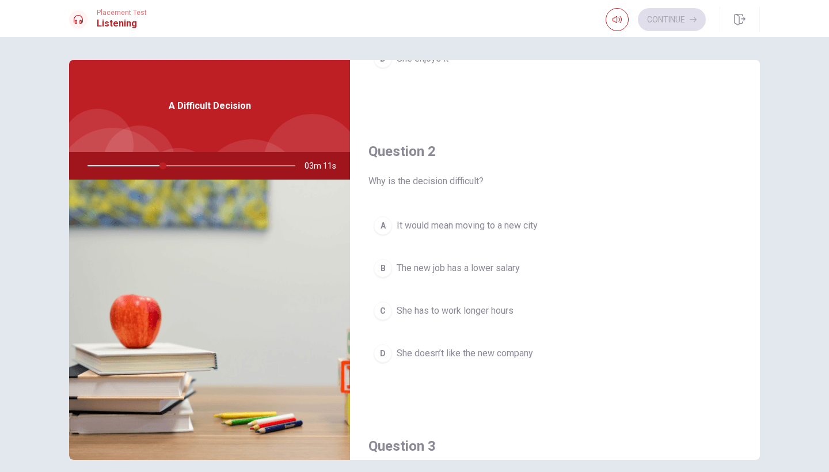
scroll to position [238, 0]
click at [479, 225] on span "It would mean moving to a new city" at bounding box center [467, 224] width 141 height 14
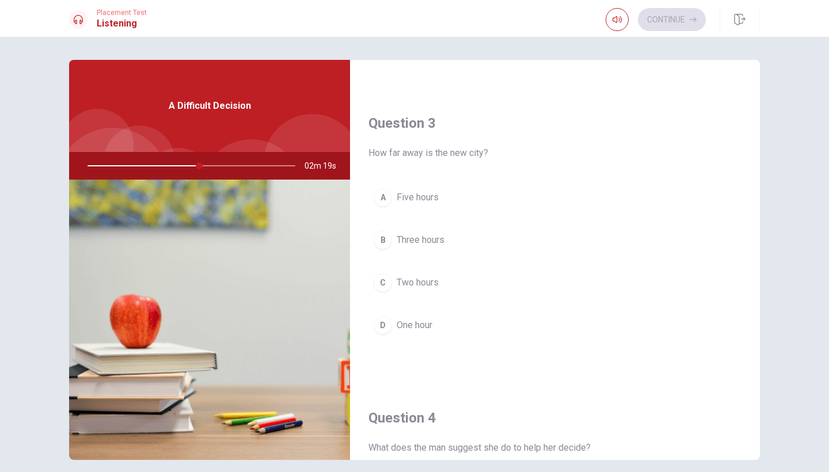
scroll to position [561, 0]
click at [431, 241] on span "Three hours" at bounding box center [421, 238] width 48 height 14
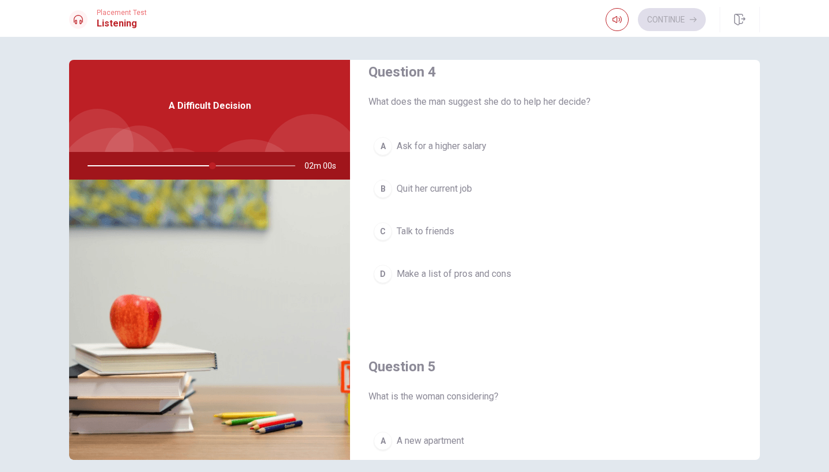
scroll to position [947, 0]
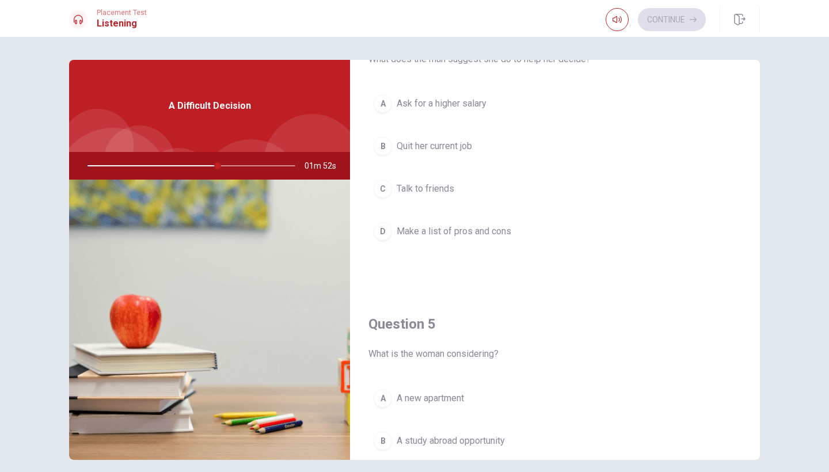
click at [464, 240] on button "D Make a list of pros and cons" at bounding box center [555, 231] width 373 height 29
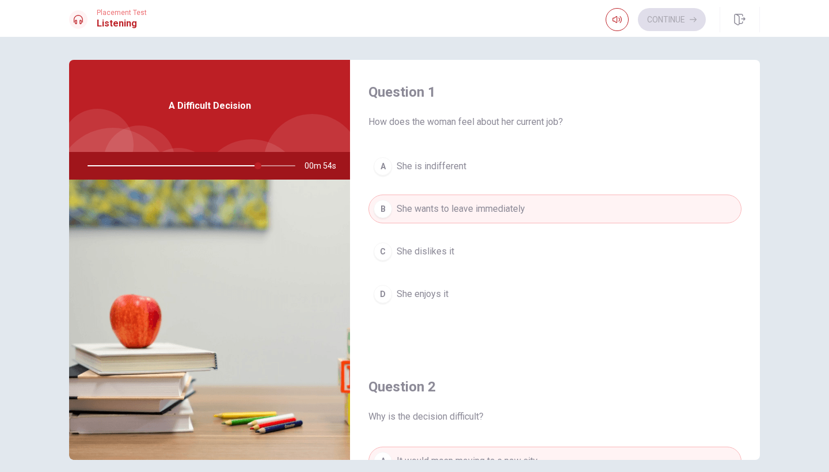
scroll to position [0, 0]
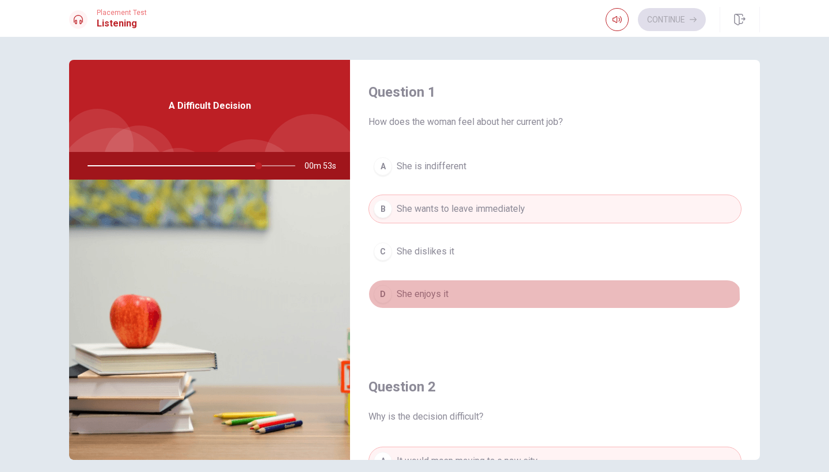
click at [499, 301] on button "D She enjoys it" at bounding box center [555, 294] width 373 height 29
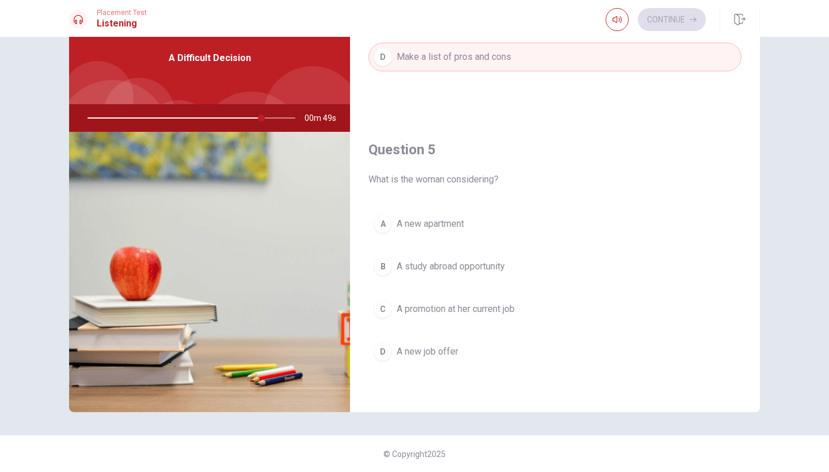
scroll to position [48, 0]
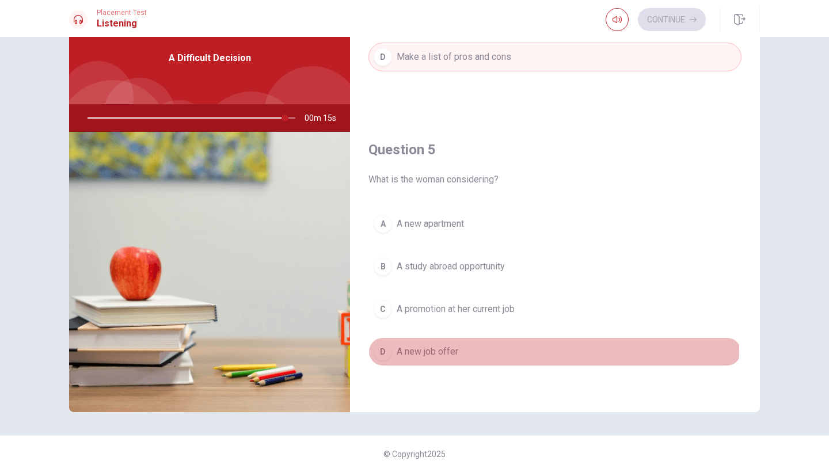
click at [448, 347] on span "A new job offer" at bounding box center [428, 352] width 62 height 14
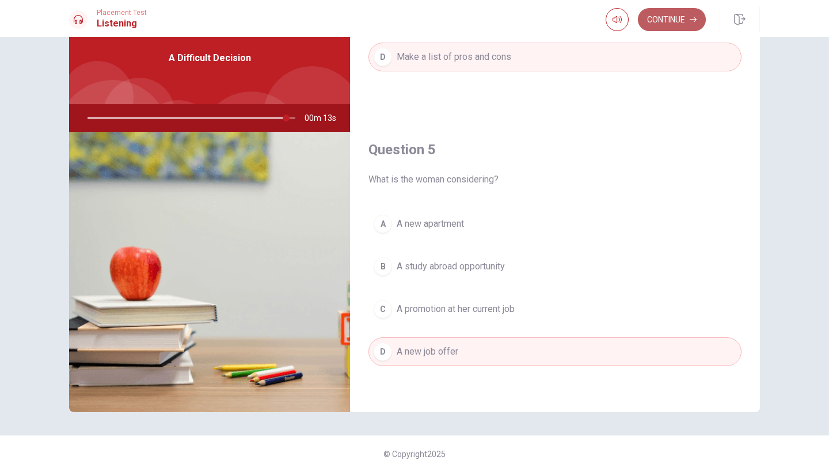
click at [688, 20] on button "Continue" at bounding box center [672, 19] width 68 height 23
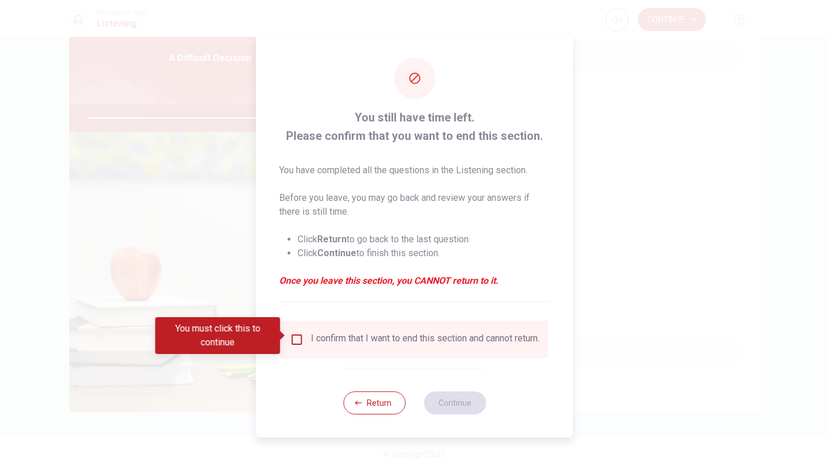
click at [335, 340] on div "I confirm that I want to end this section and cannot return." at bounding box center [425, 340] width 229 height 14
click at [295, 328] on div "I confirm that I want to end this section and cannot return." at bounding box center [415, 340] width 268 height 38
click at [294, 339] on input "You must click this to continue" at bounding box center [297, 340] width 14 height 14
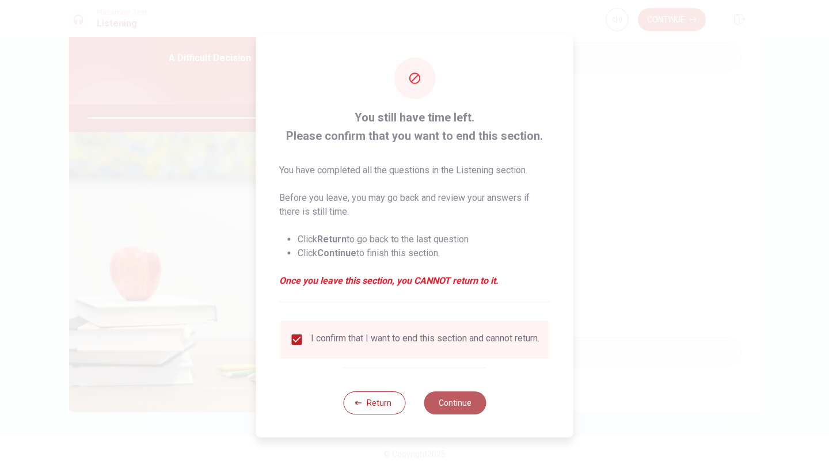
click at [450, 411] on button "Continue" at bounding box center [455, 403] width 62 height 23
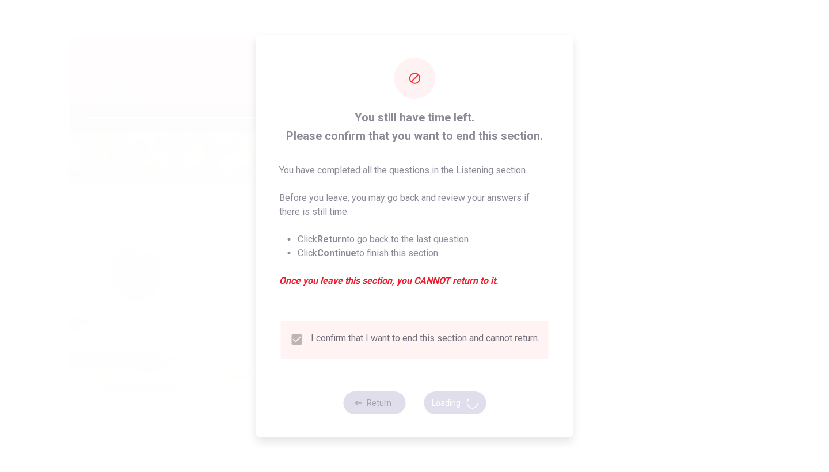
type input "99"
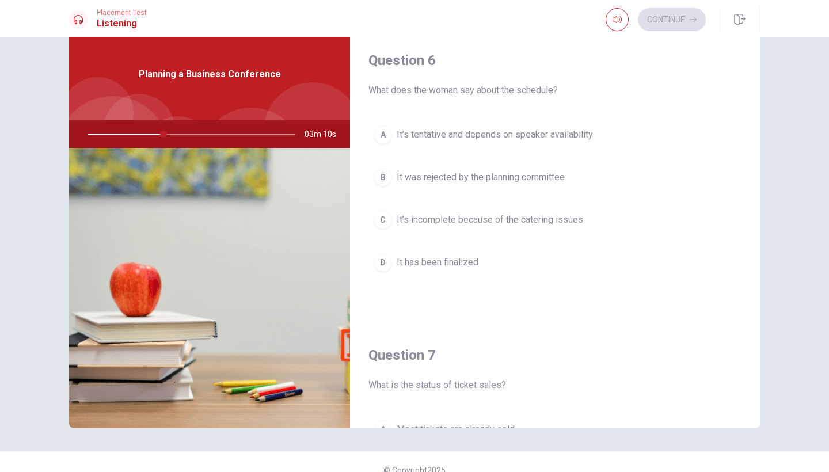
scroll to position [0, 0]
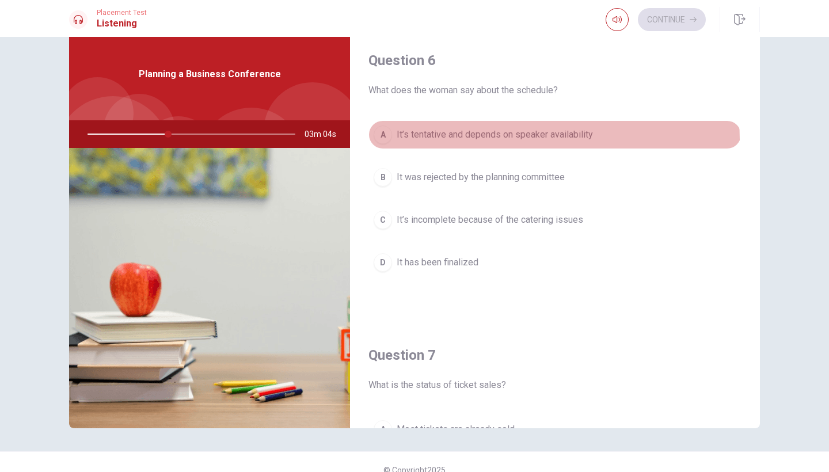
click at [552, 140] on span "It’s tentative and depends on speaker availability" at bounding box center [495, 135] width 196 height 14
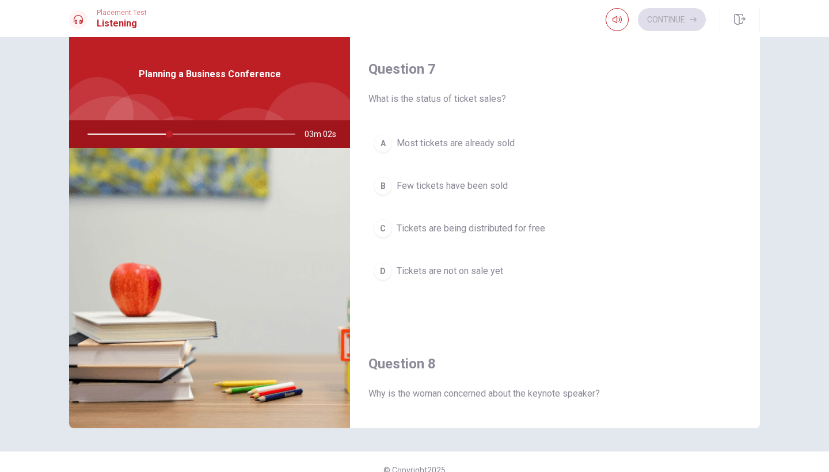
scroll to position [292, 0]
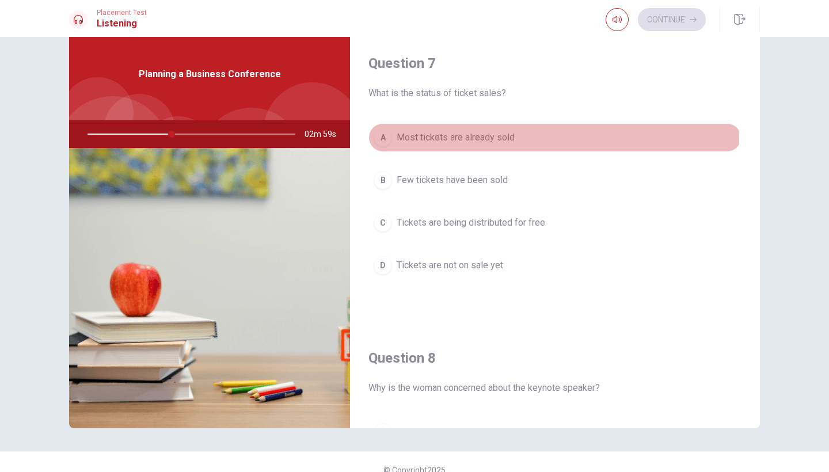
click at [488, 140] on span "Most tickets are already sold" at bounding box center [456, 138] width 118 height 14
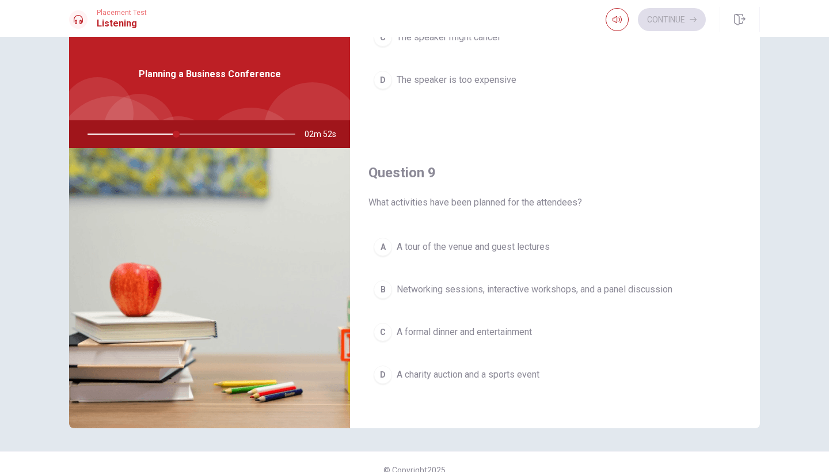
scroll to position [819, 0]
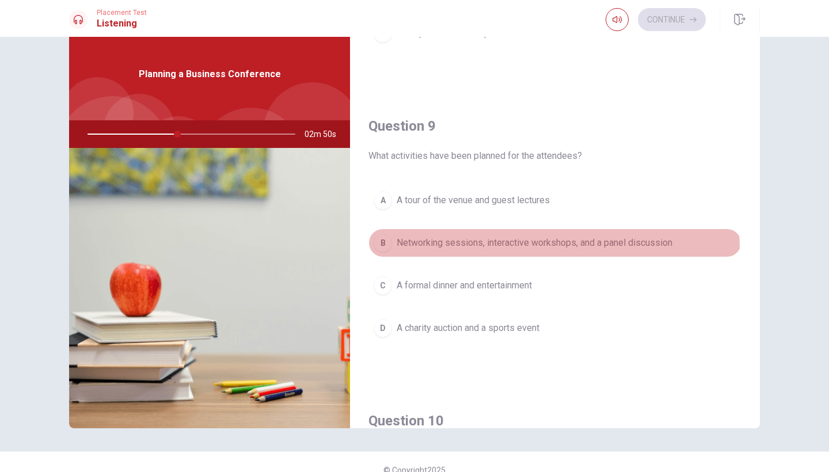
click at [501, 250] on button "B Networking sessions, interactive workshops, and a panel discussion" at bounding box center [555, 243] width 373 height 29
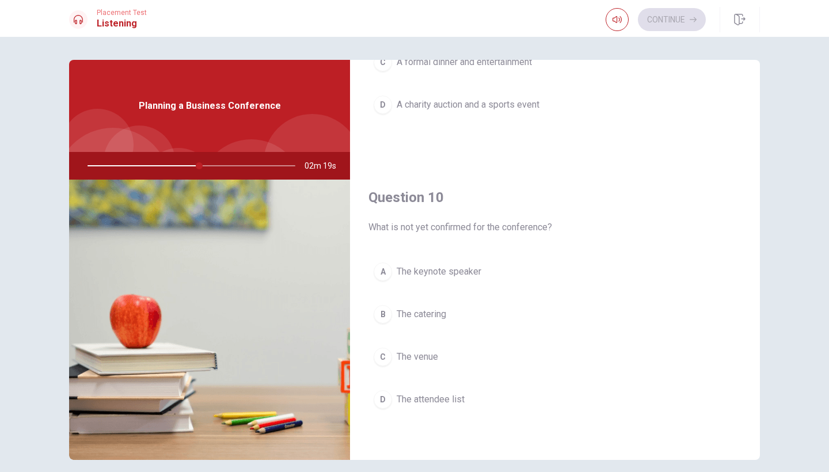
scroll to position [1074, 0]
click at [468, 273] on span "The keynote speaker" at bounding box center [439, 272] width 85 height 14
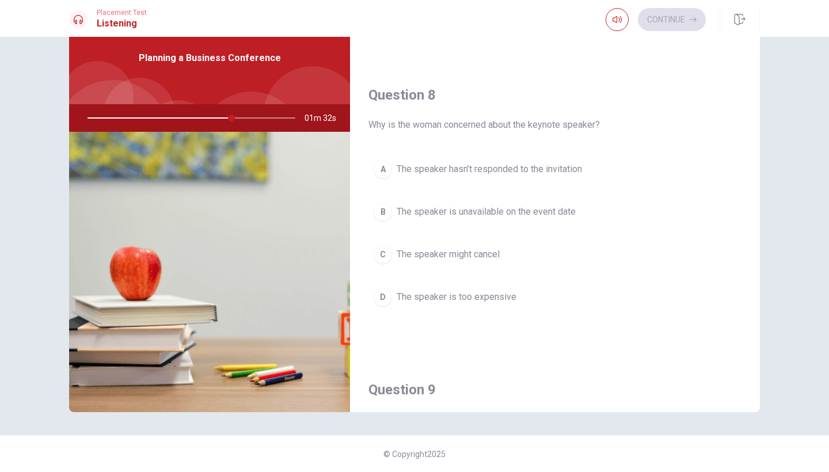
scroll to position [538, 0]
click at [503, 162] on button "A The speaker hasn’t responded to the invitation" at bounding box center [555, 170] width 373 height 29
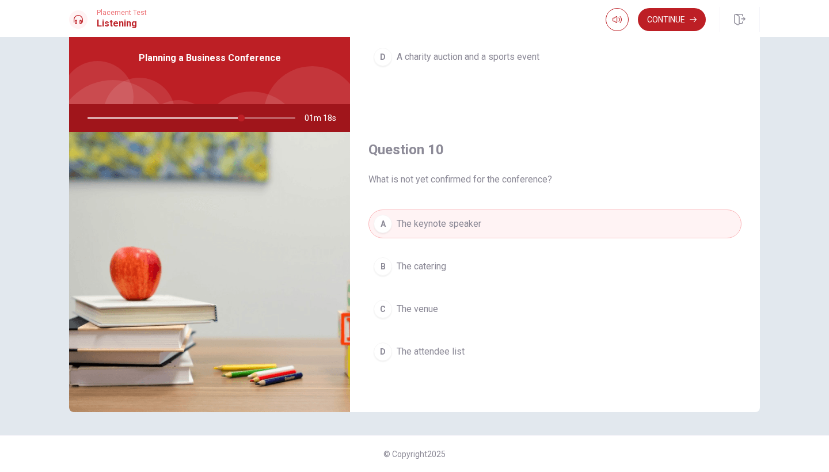
scroll to position [1074, 0]
click at [433, 311] on span "The venue" at bounding box center [417, 309] width 41 height 14
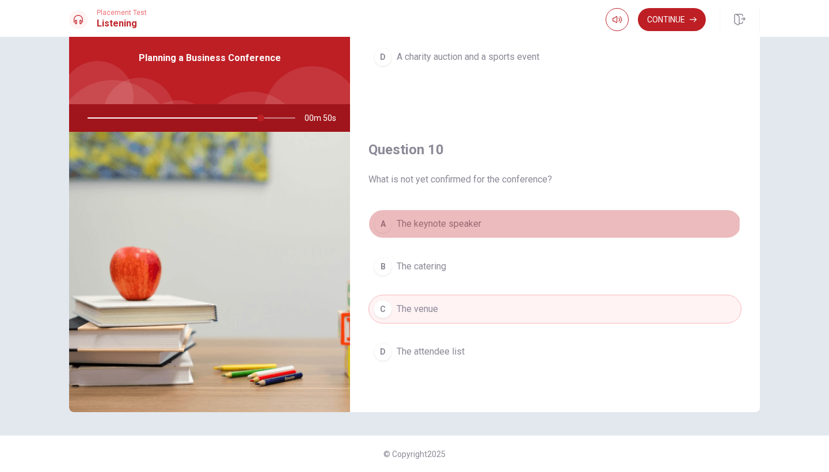
click at [465, 217] on button "A The keynote speaker" at bounding box center [555, 224] width 373 height 29
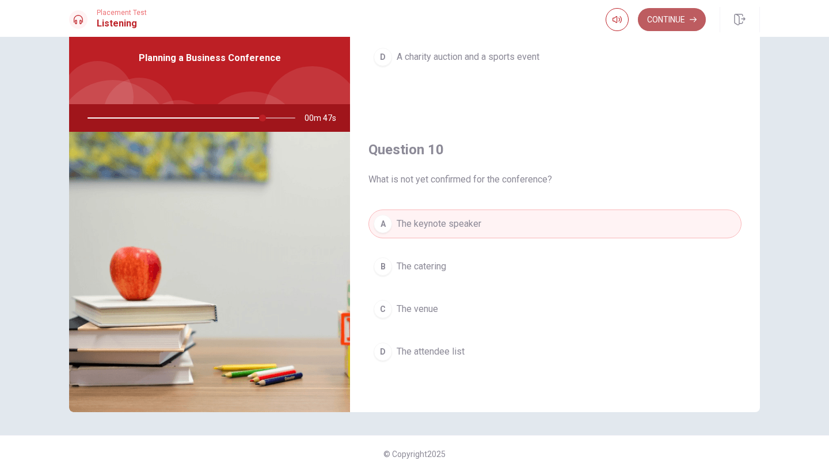
click at [670, 25] on button "Continue" at bounding box center [672, 19] width 68 height 23
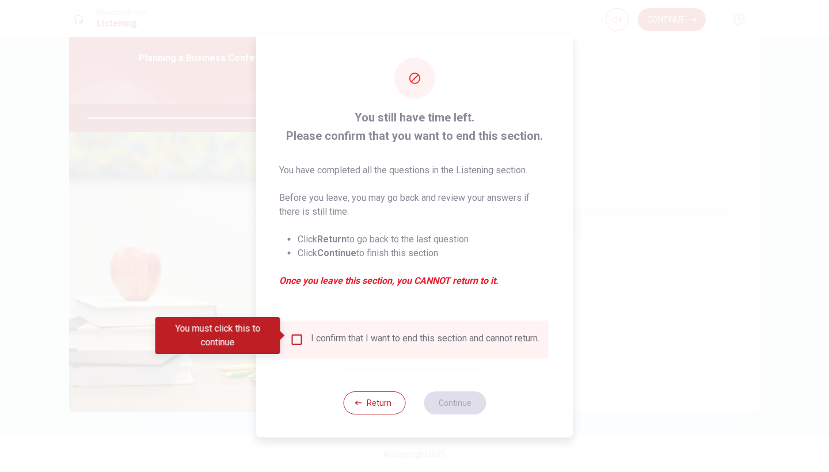
click at [414, 338] on div "I confirm that I want to end this section and cannot return." at bounding box center [425, 340] width 229 height 14
click at [295, 333] on input "You must click this to continue" at bounding box center [297, 340] width 14 height 14
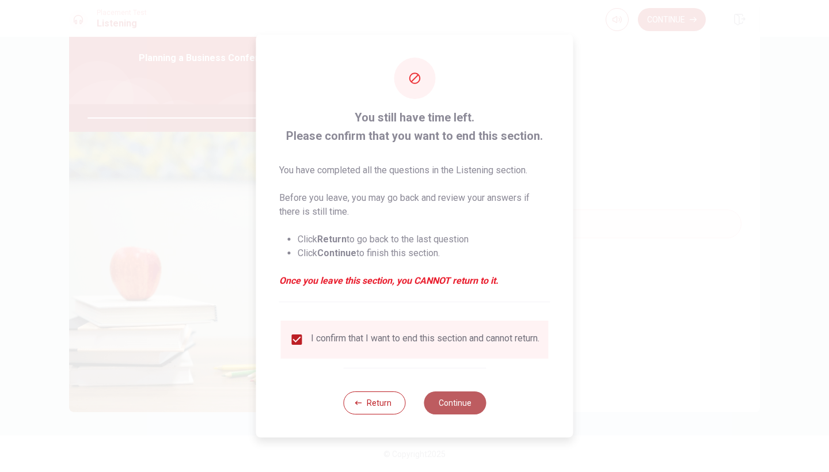
click at [457, 397] on button "Continue" at bounding box center [455, 403] width 62 height 23
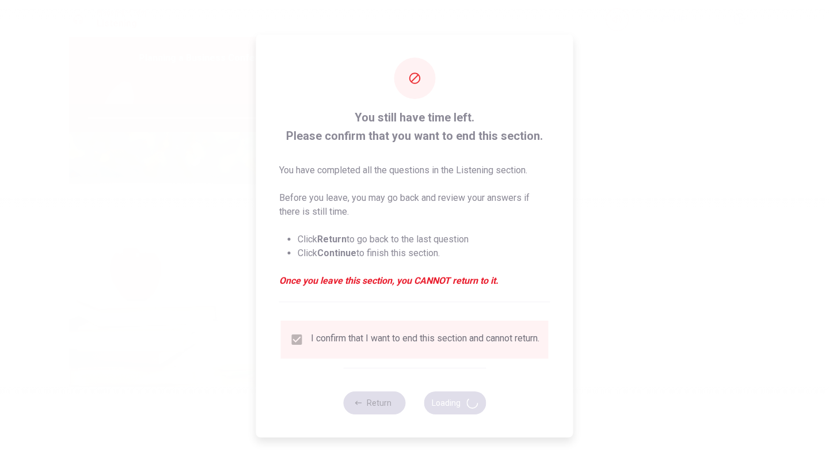
type input "86"
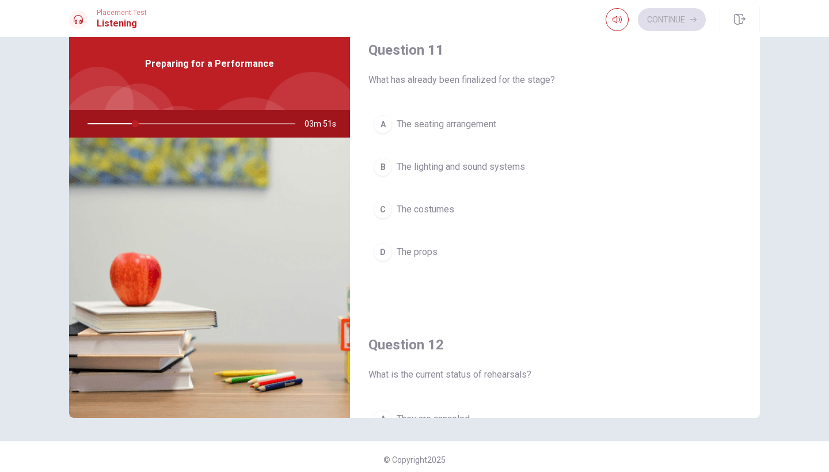
scroll to position [0, 0]
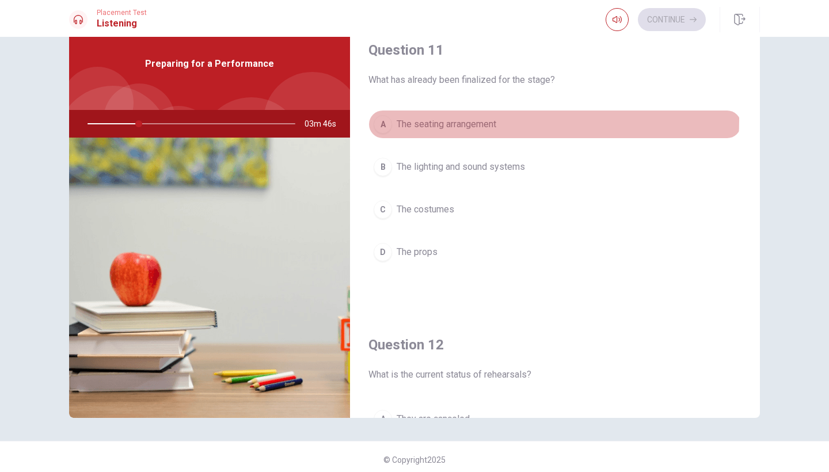
click at [419, 119] on span "The seating arrangement" at bounding box center [447, 124] width 100 height 14
click at [419, 118] on span "The seating arrangement" at bounding box center [447, 124] width 100 height 14
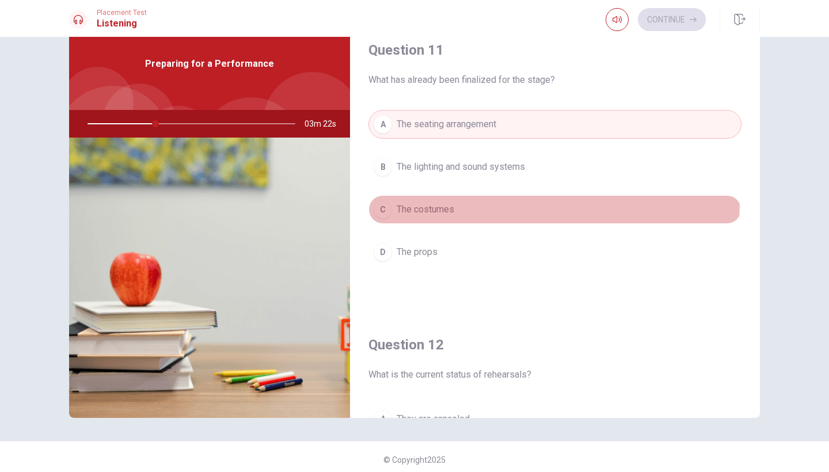
click at [465, 200] on button "C The costumes" at bounding box center [555, 209] width 373 height 29
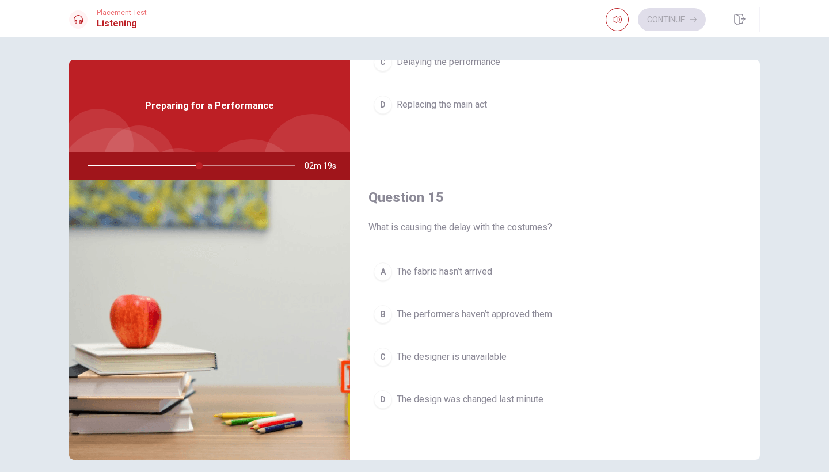
scroll to position [1074, 0]
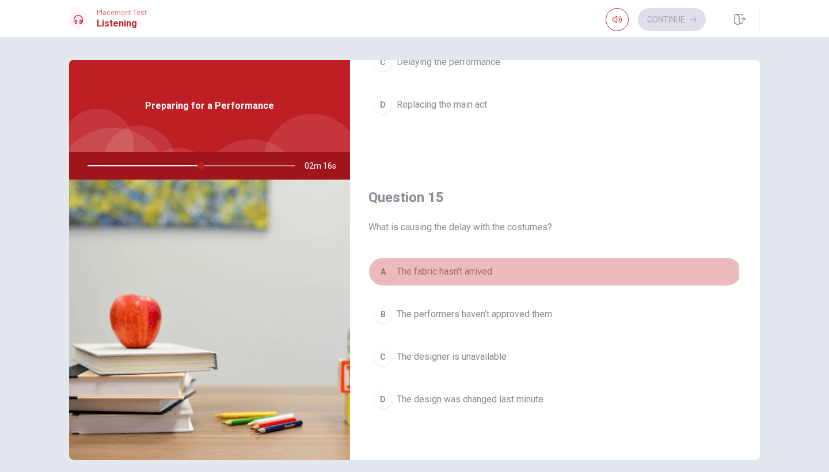
click at [479, 278] on span "The fabric hasn’t arrived" at bounding box center [445, 272] width 96 height 14
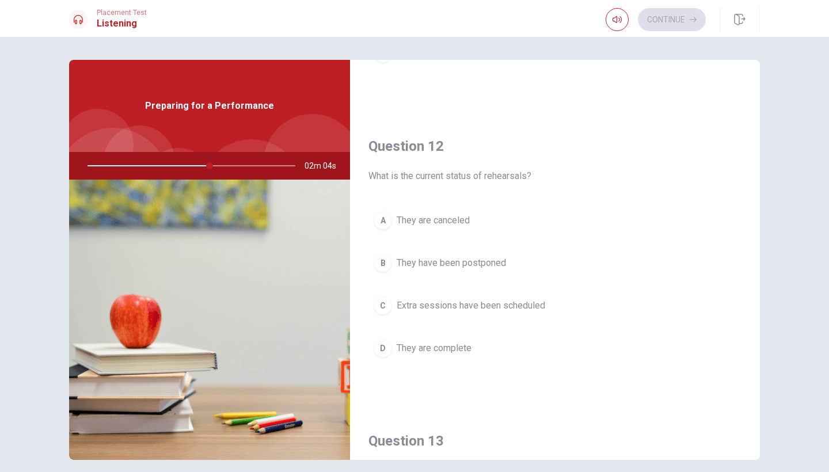
scroll to position [240, 0]
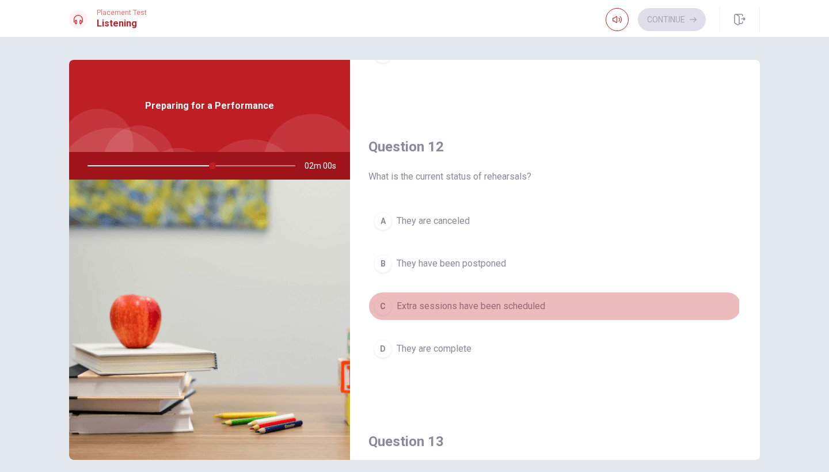
click at [479, 306] on span "Extra sessions have been scheduled" at bounding box center [471, 307] width 149 height 14
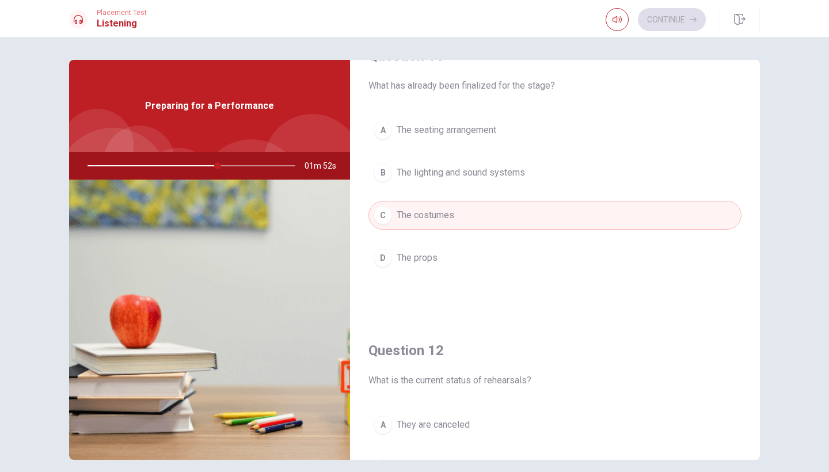
scroll to position [34, 0]
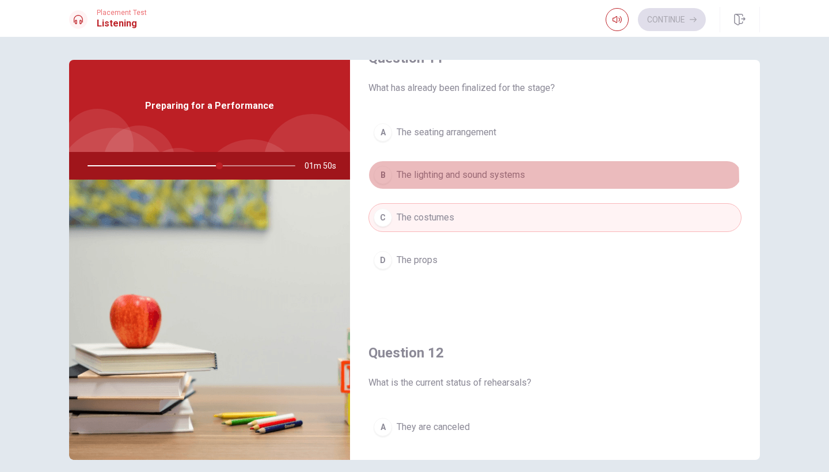
click at [479, 181] on span "The lighting and sound systems" at bounding box center [461, 175] width 128 height 14
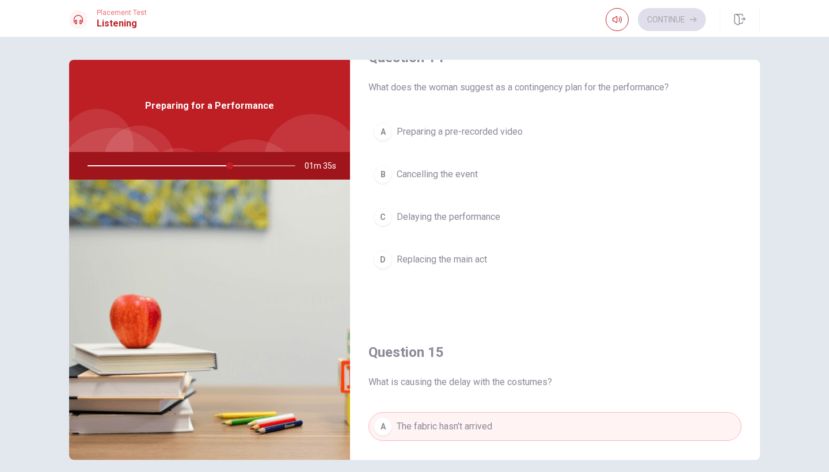
scroll to position [923, 0]
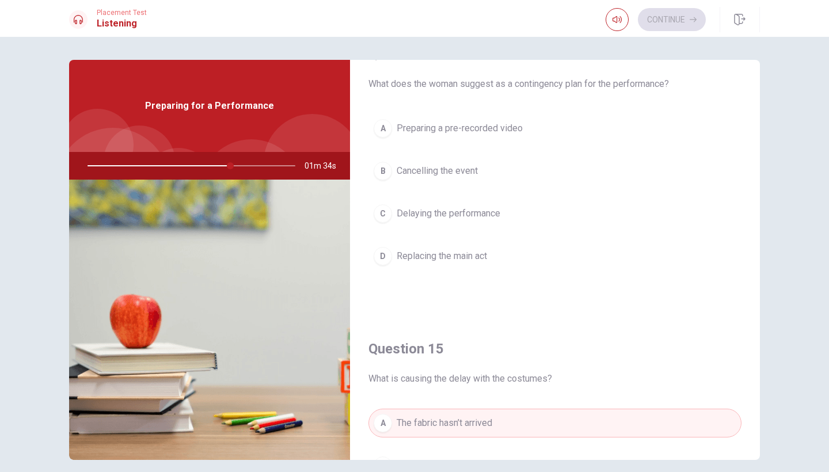
click at [449, 135] on button "A Preparing a pre-recorded video" at bounding box center [555, 128] width 373 height 29
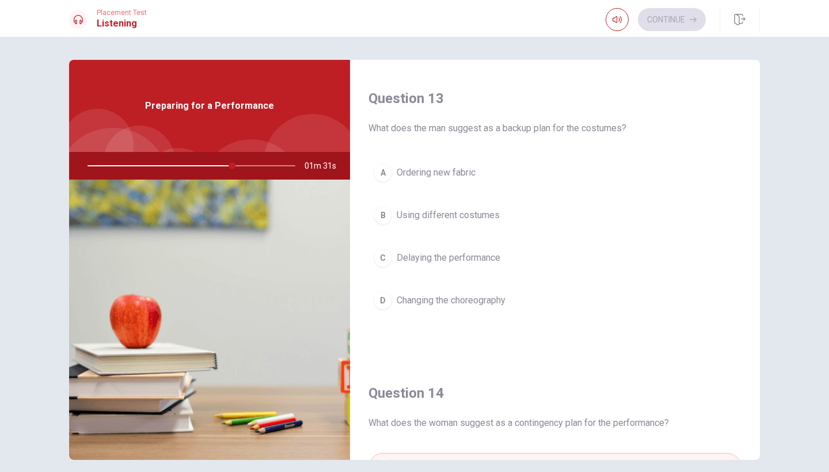
scroll to position [571, 0]
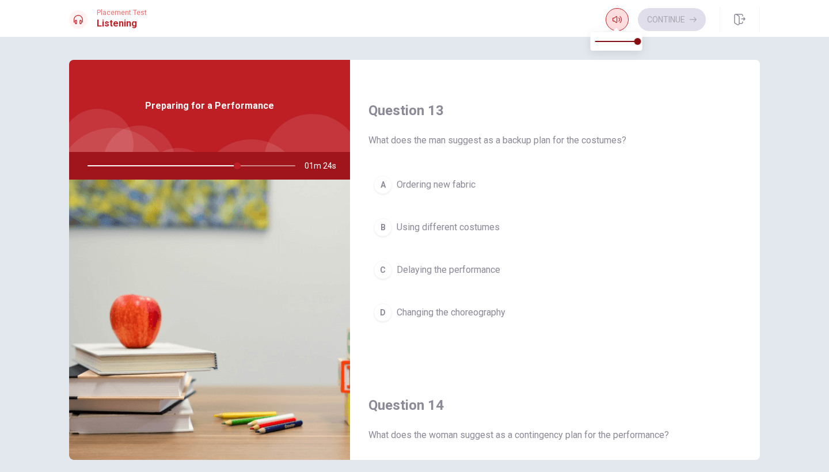
click at [608, 21] on button "button" at bounding box center [617, 19] width 23 height 23
click at [620, 18] on icon "button" at bounding box center [617, 19] width 9 height 7
type input "73"
type input "0.9"
type input "73"
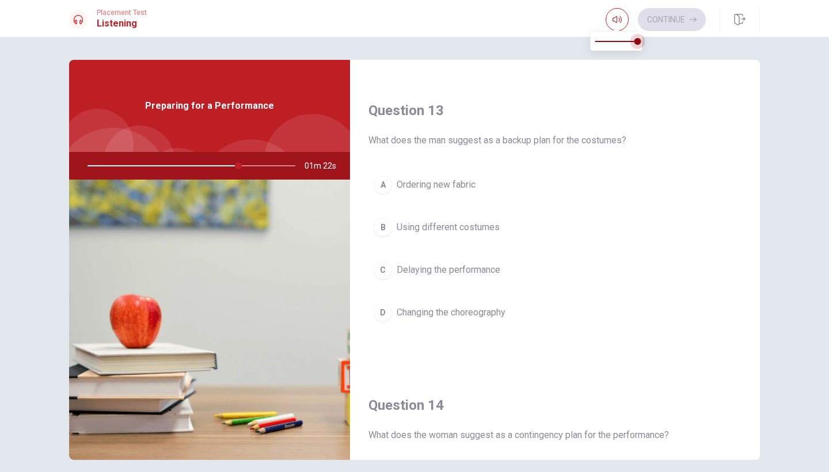
type input "0.8"
type input "73"
type input "0.7"
type input "73"
type input "0.5"
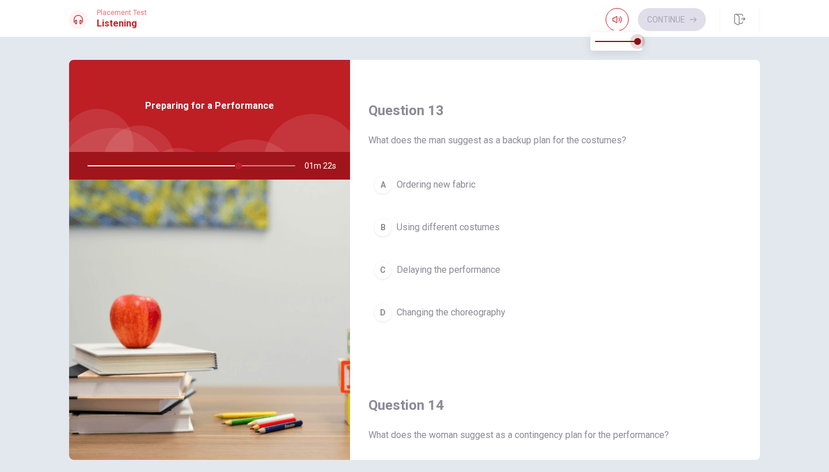
type input "73"
type input "0.4"
type input "73"
type input "0.2"
type input "73"
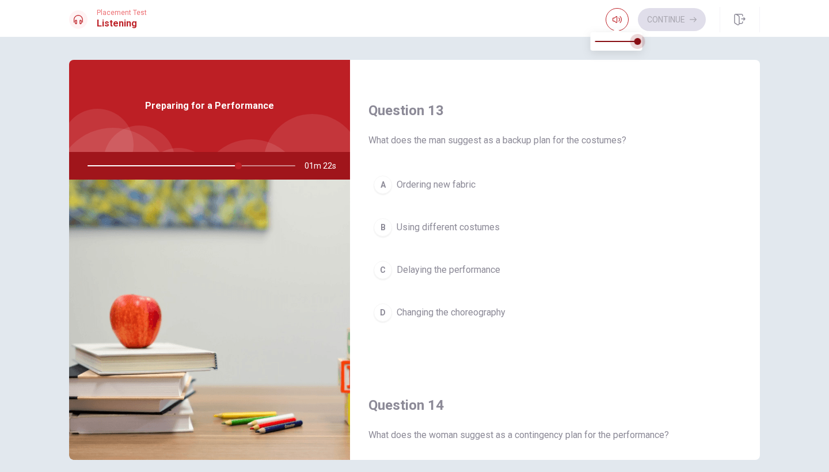
type input "0.1"
type input "73"
type input "0"
drag, startPoint x: 638, startPoint y: 37, endPoint x: 580, endPoint y: 35, distance: 58.2
click at [580, 35] on body "This site uses cookies, as explained in our Privacy Policy . If you agree to th…" at bounding box center [414, 236] width 829 height 472
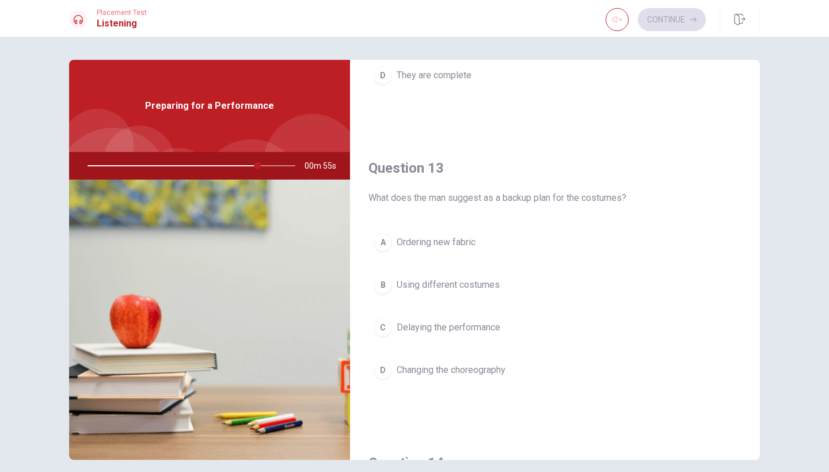
scroll to position [537, 0]
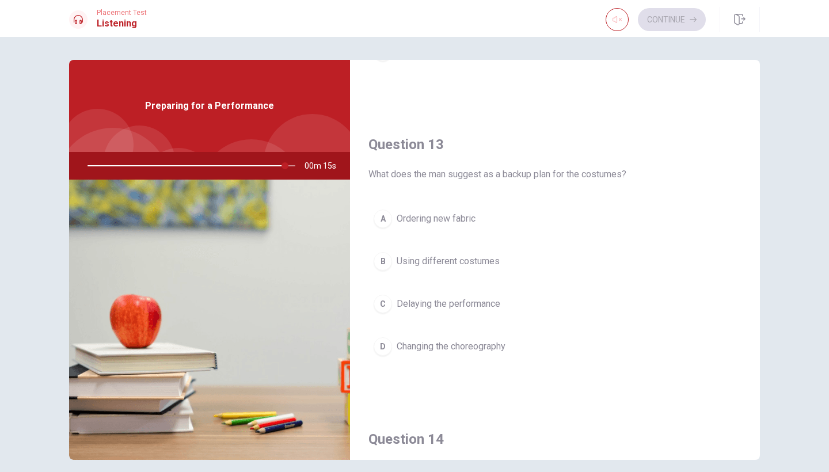
click at [455, 232] on button "A Ordering new fabric" at bounding box center [555, 218] width 373 height 29
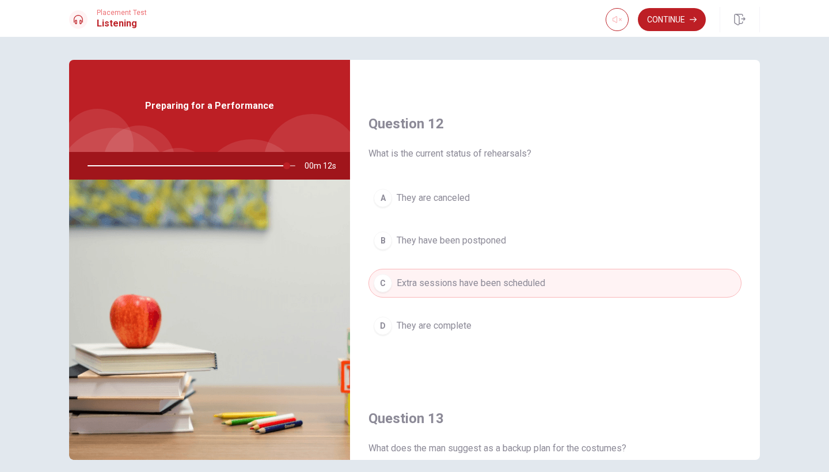
scroll to position [0, 0]
click at [673, 31] on button "Continue" at bounding box center [672, 19] width 68 height 23
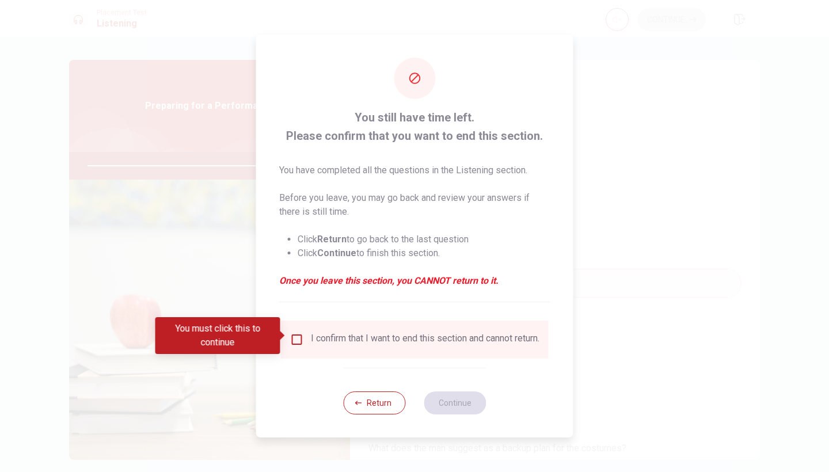
click at [453, 333] on div "I confirm that I want to end this section and cannot return." at bounding box center [425, 340] width 229 height 14
click at [448, 359] on div "I confirm that I want to end this section and cannot return." at bounding box center [415, 340] width 268 height 38
click at [421, 340] on div "I confirm that I want to end this section and cannot return." at bounding box center [425, 340] width 229 height 14
click at [302, 341] on div "I confirm that I want to end this section and cannot return." at bounding box center [414, 340] width 249 height 14
click at [296, 338] on input "You must click this to continue" at bounding box center [297, 340] width 14 height 14
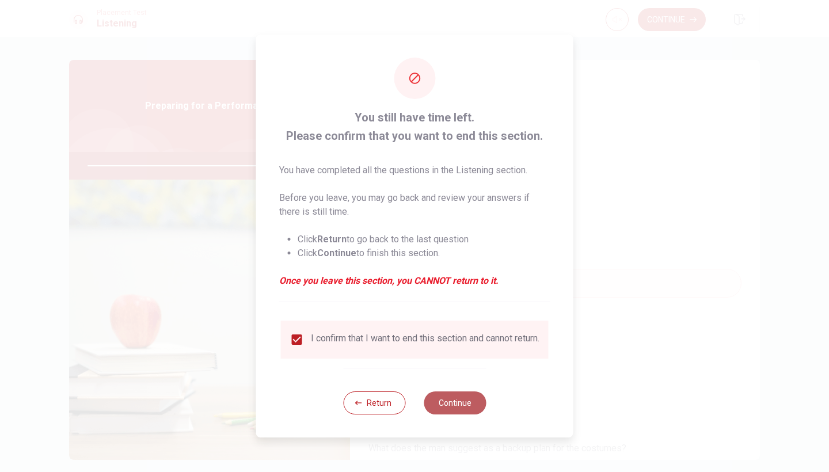
click at [445, 414] on button "Continue" at bounding box center [455, 403] width 62 height 23
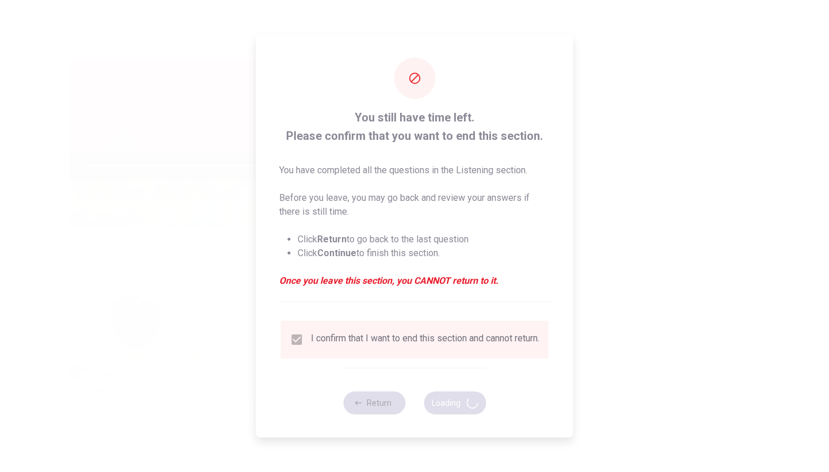
type input "98"
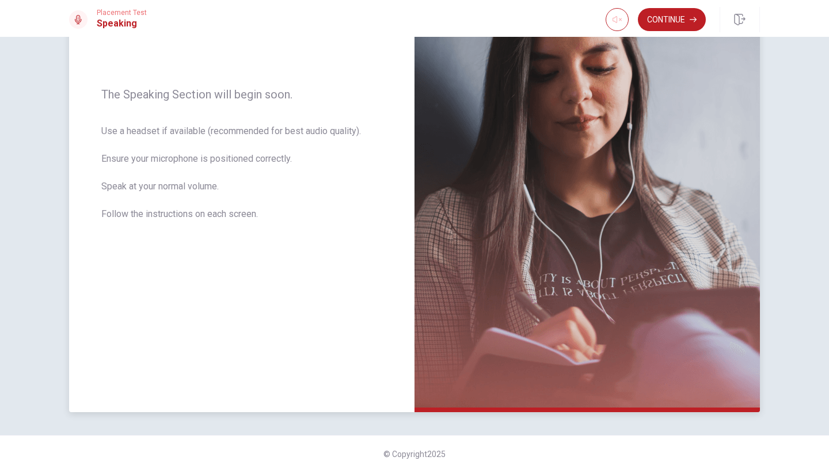
scroll to position [150, 0]
click at [617, 13] on button "button" at bounding box center [617, 19] width 23 height 23
click at [617, 42] on span at bounding box center [617, 41] width 43 height 16
click at [628, 42] on span at bounding box center [629, 41] width 7 height 7
type input "0.9"
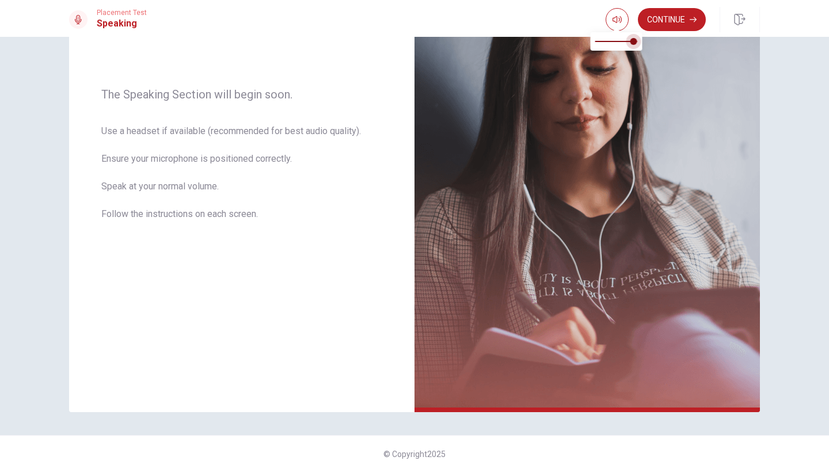
click at [632, 42] on span at bounding box center [633, 41] width 7 height 7
click at [659, 21] on button "Continue" at bounding box center [672, 19] width 68 height 23
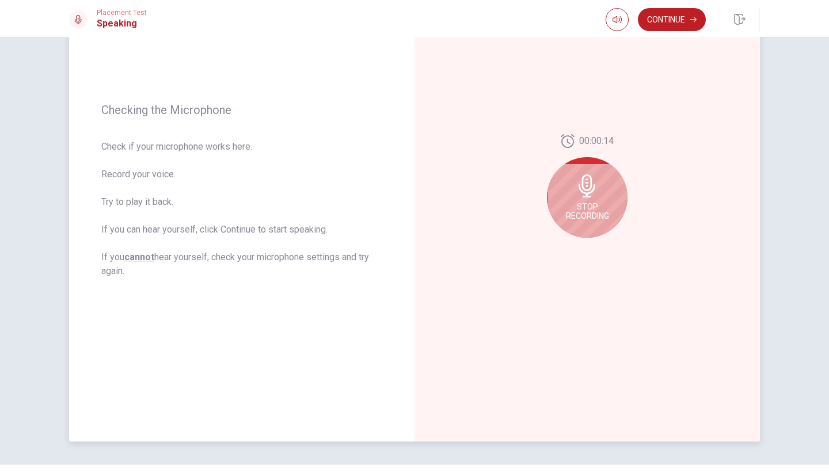
scroll to position [119, 0]
click at [589, 206] on span "Stop Recording" at bounding box center [587, 213] width 43 height 18
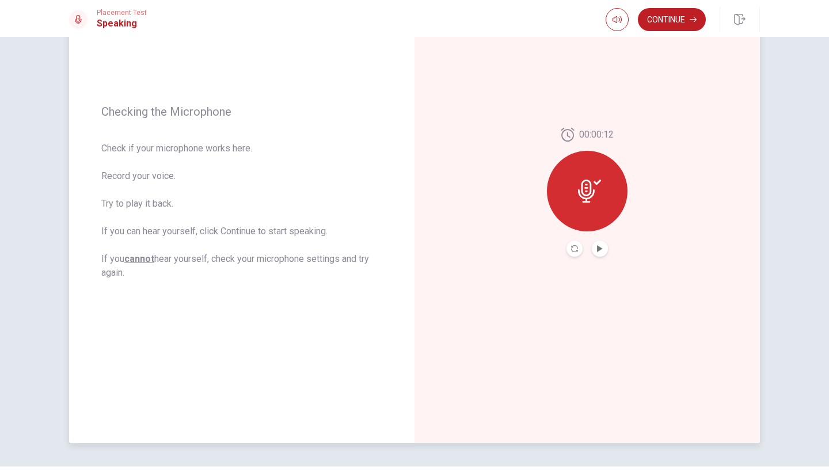
click at [581, 179] on div at bounding box center [587, 191] width 81 height 81
click at [593, 218] on div at bounding box center [587, 191] width 81 height 81
click at [599, 249] on icon "Play Audio" at bounding box center [599, 248] width 5 height 7
click at [659, 23] on button "Continue" at bounding box center [672, 19] width 68 height 23
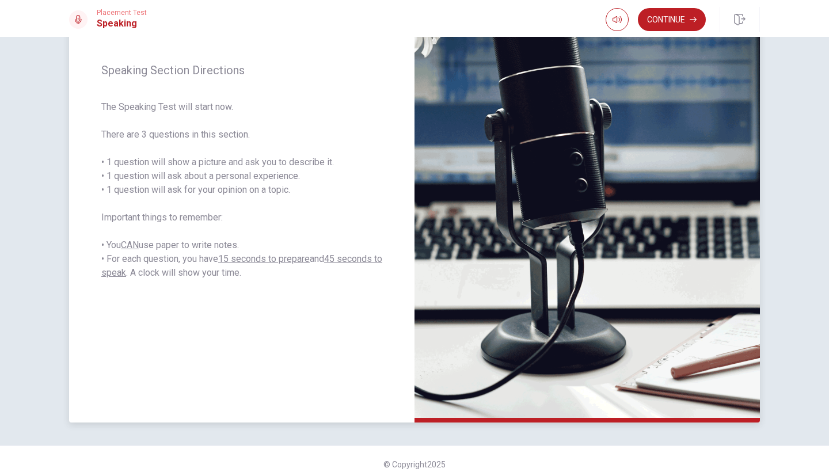
scroll to position [142, 0]
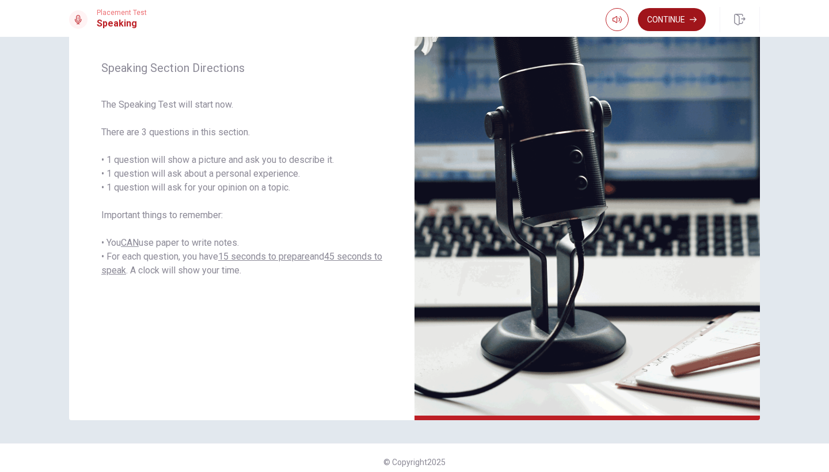
click at [672, 21] on button "Continue" at bounding box center [672, 19] width 68 height 23
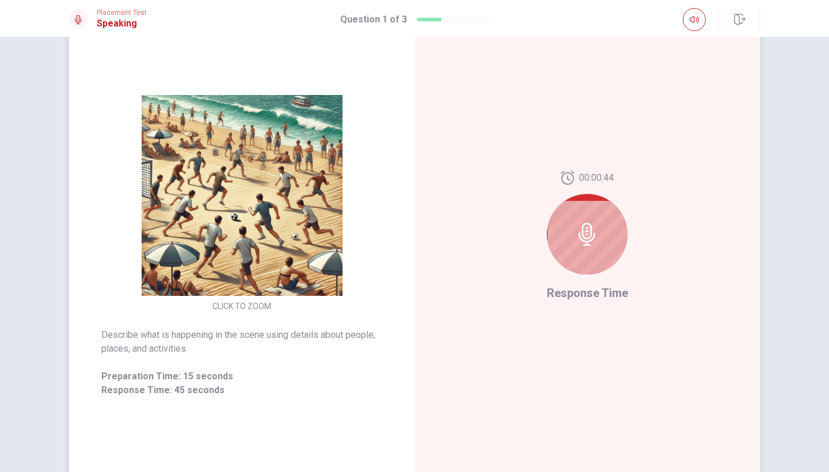
scroll to position [75, 0]
click at [622, 228] on div at bounding box center [587, 234] width 81 height 81
click at [587, 236] on icon at bounding box center [587, 233] width 23 height 23
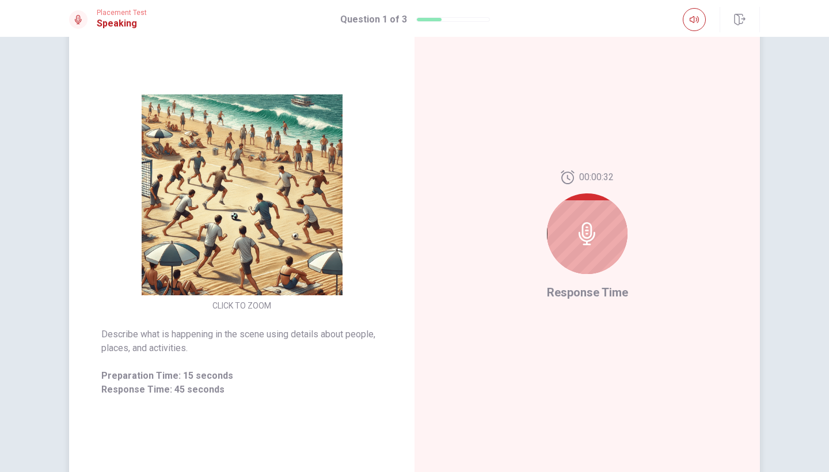
click at [587, 232] on icon at bounding box center [587, 233] width 23 height 23
click at [577, 256] on div at bounding box center [587, 234] width 81 height 81
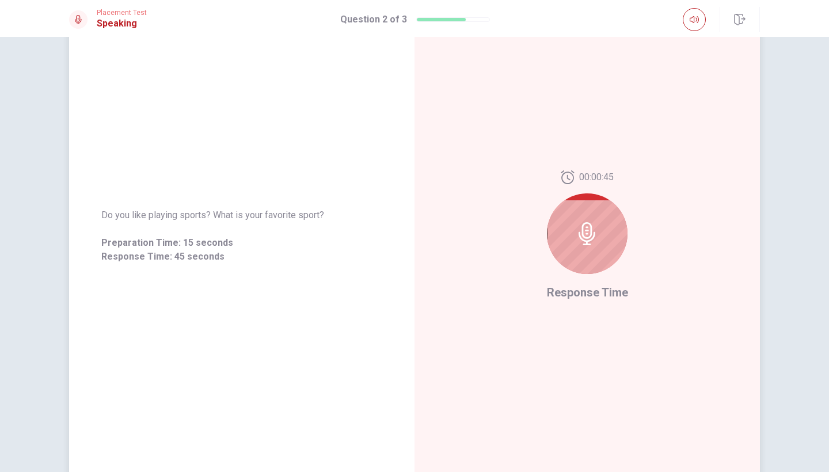
click at [583, 252] on div at bounding box center [587, 234] width 81 height 81
click at [583, 251] on div at bounding box center [587, 234] width 81 height 81
click at [603, 230] on div at bounding box center [587, 234] width 81 height 81
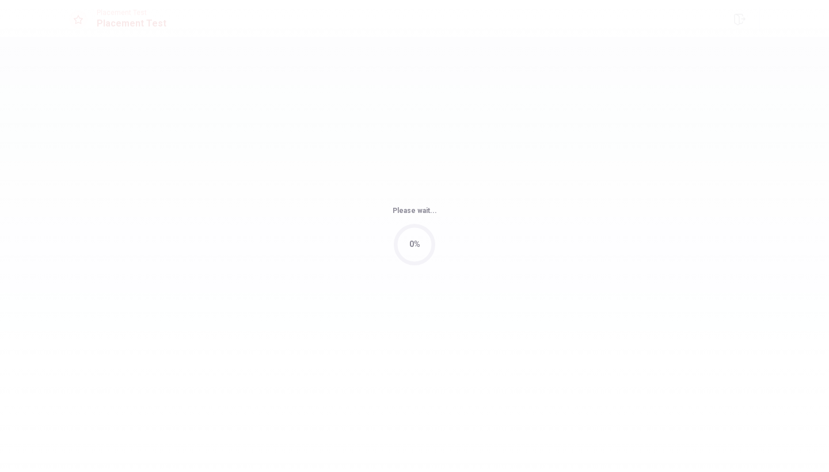
scroll to position [0, 0]
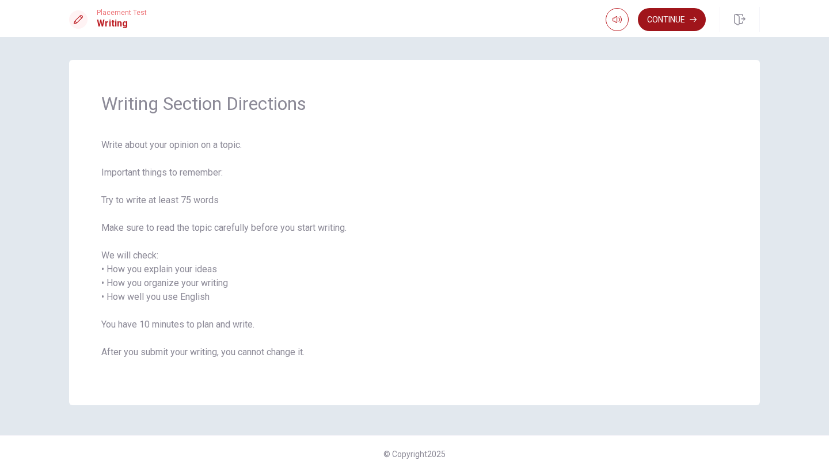
click at [666, 21] on button "Continue" at bounding box center [672, 19] width 68 height 23
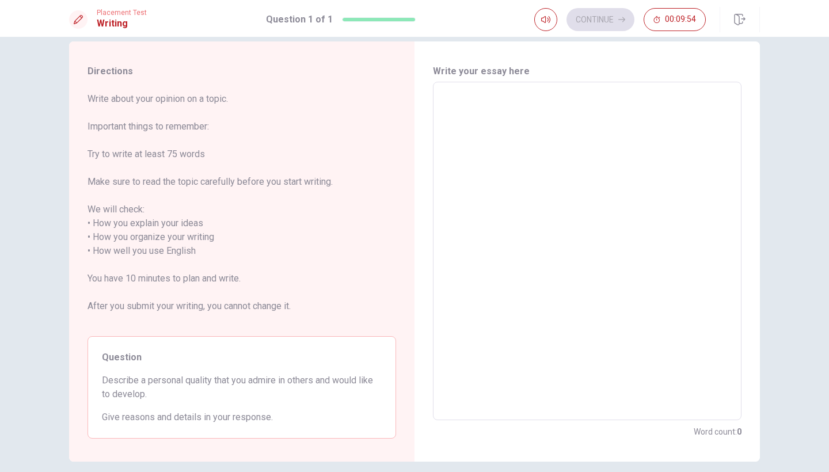
scroll to position [17, 0]
click at [477, 120] on textarea at bounding box center [587, 253] width 293 height 320
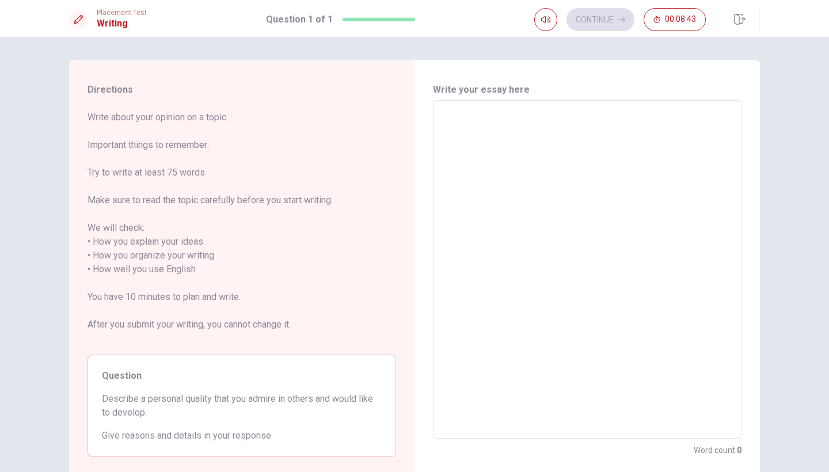
scroll to position [0, 0]
type textarea "o"
type textarea "x"
type textarea "o"
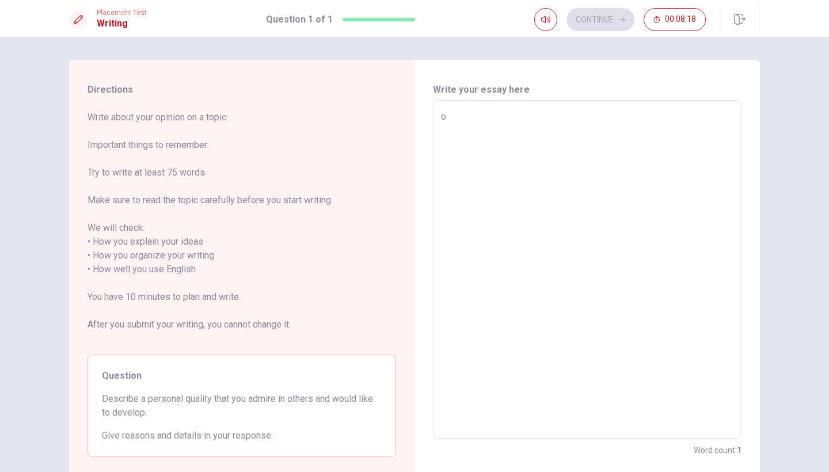
type textarea "x"
type textarea "on"
type textarea "x"
type textarea "one"
type textarea "x"
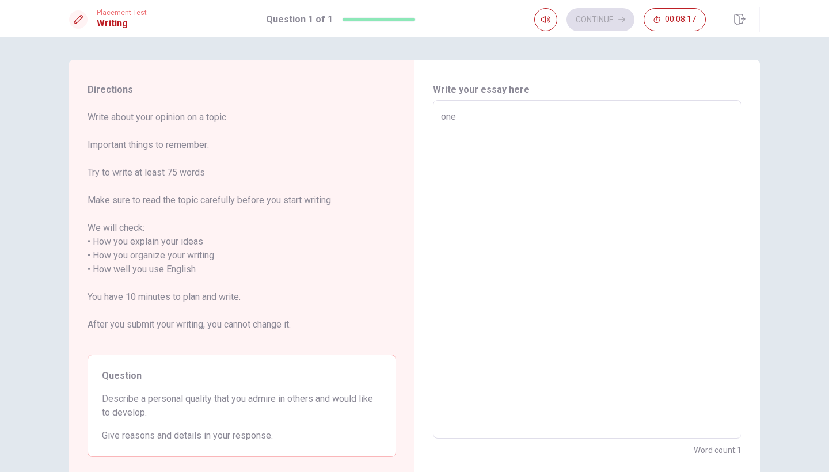
type textarea "one"
type textarea "x"
type textarea "one p"
type textarea "x"
type textarea "one pe"
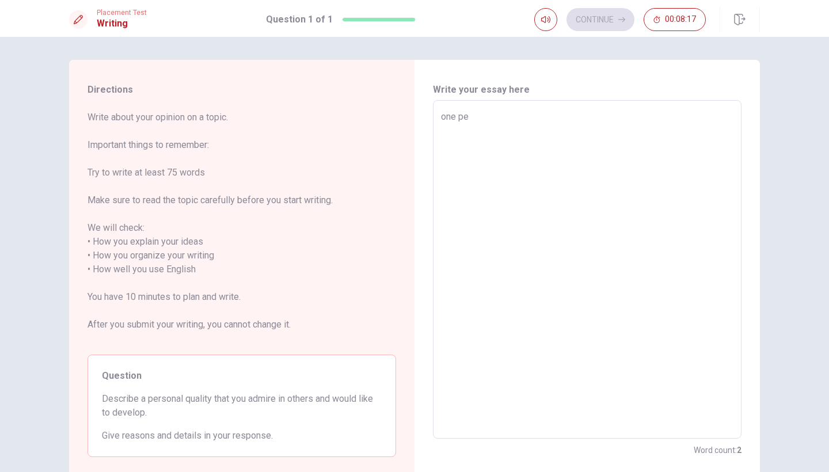
type textarea "x"
type textarea "one per"
type textarea "x"
type textarea "one pers"
type textarea "x"
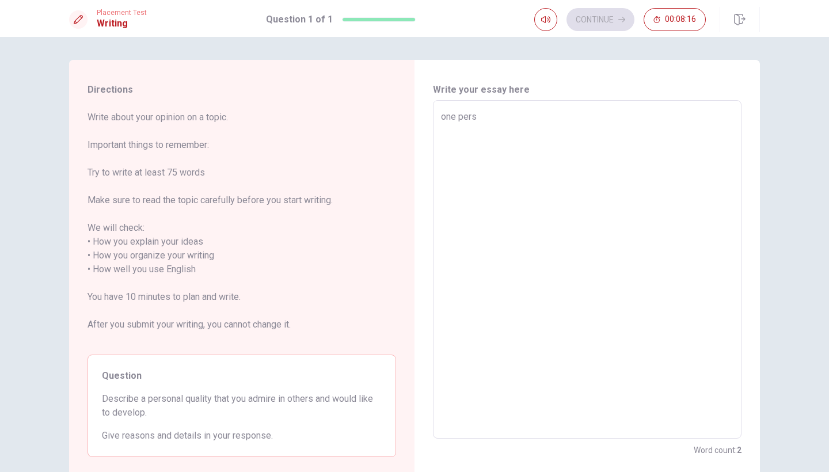
type textarea "one perso"
type textarea "x"
type textarea "one person"
type textarea "x"
type textarea "one person"
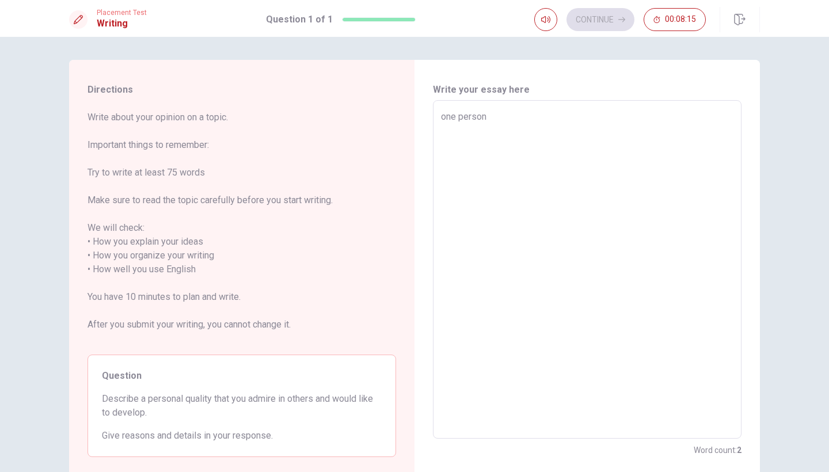
type textarea "x"
type textarea "one person q"
type textarea "x"
type textarea "one person qu"
type textarea "x"
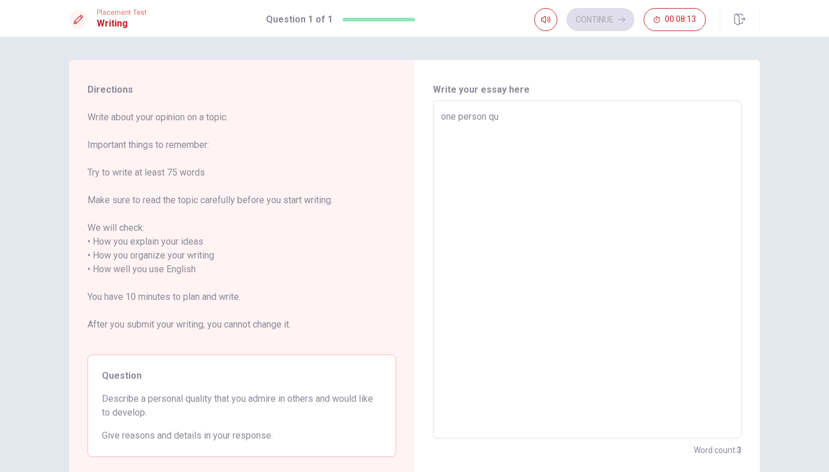
type textarea "one person qua"
type textarea "x"
type textarea "one person qual"
type textarea "x"
type textarea "one person quali"
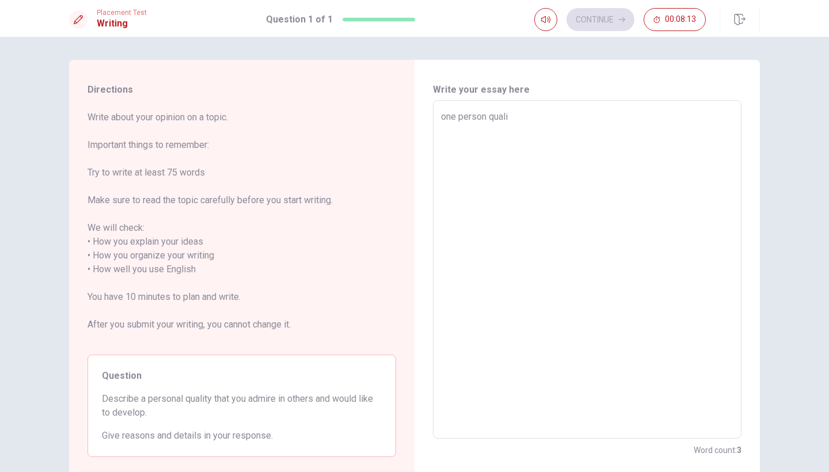
type textarea "x"
type textarea "one person qualit"
type textarea "x"
type textarea "one person quality"
type textarea "x"
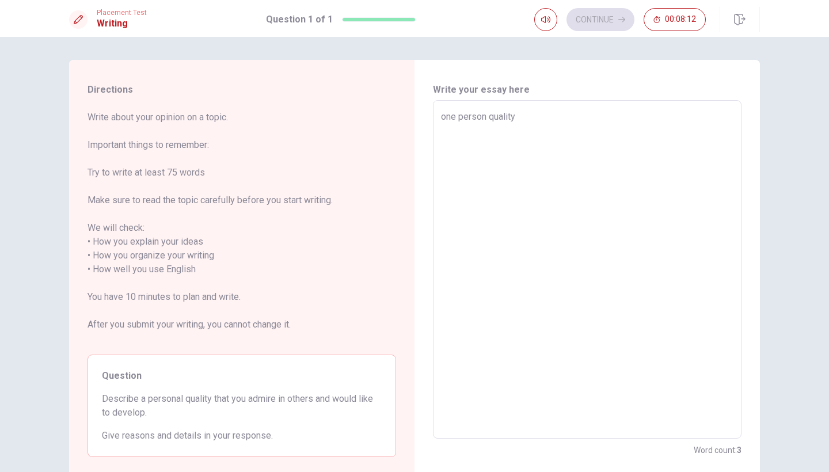
type textarea "one person quality"
type textarea "x"
type textarea "one person quality t"
type textarea "x"
type textarea "one person quality th"
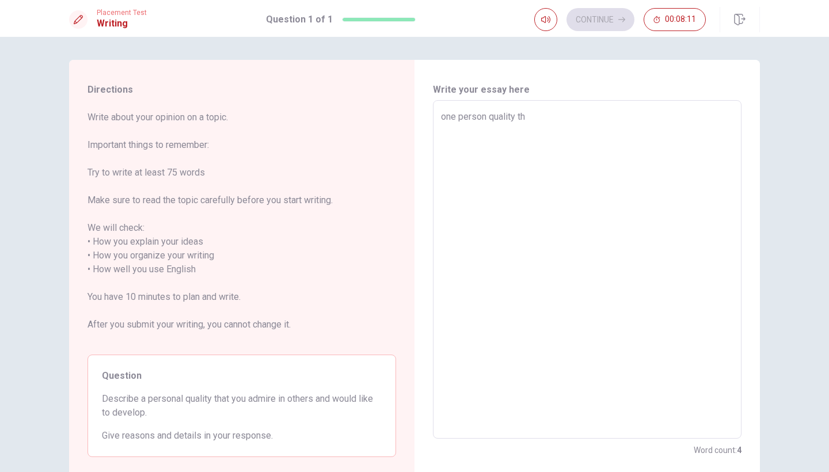
type textarea "x"
type textarea "one person quality tha"
type textarea "x"
type textarea "one person quality that"
type textarea "x"
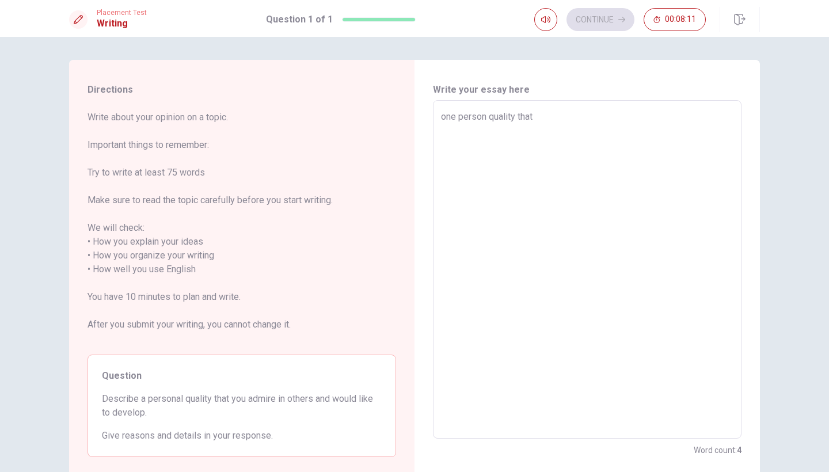
type textarea "one person quality that"
type textarea "x"
type textarea "one person quality that i"
type textarea "x"
type textarea "one person quality that i"
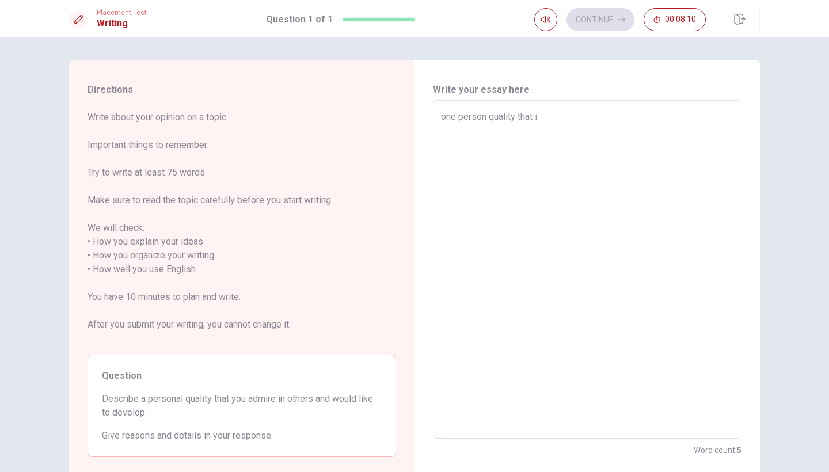
type textarea "x"
type textarea "one person quality that i w"
type textarea "x"
type textarea "one person quality that i wa"
type textarea "x"
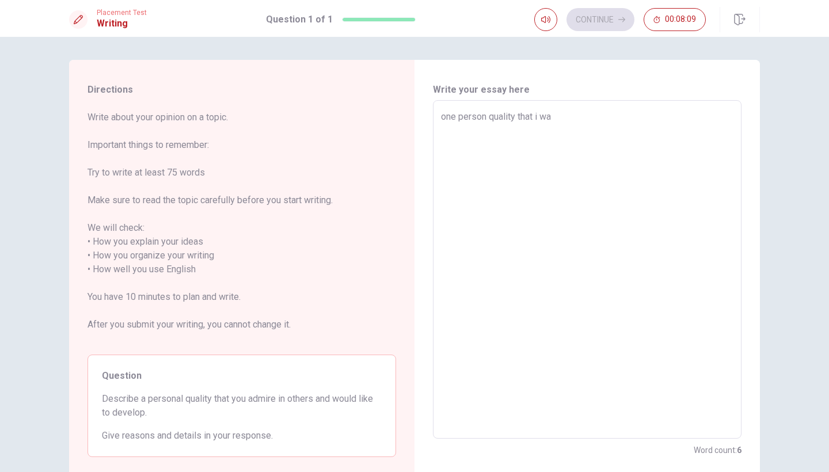
type textarea "one person quality that i wan"
type textarea "x"
type textarea "one person quality that i want"
type textarea "x"
type textarea "one person quality that i want"
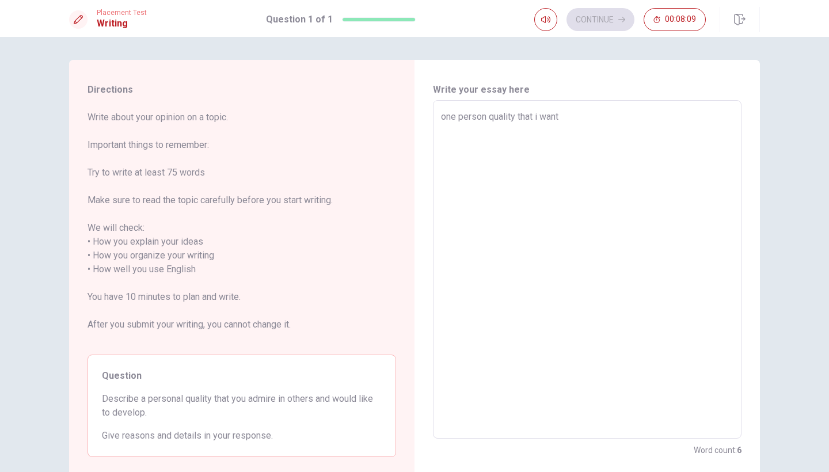
type textarea "x"
type textarea "one person quality that i want t"
type textarea "x"
type textarea "one person quality that i want to"
type textarea "x"
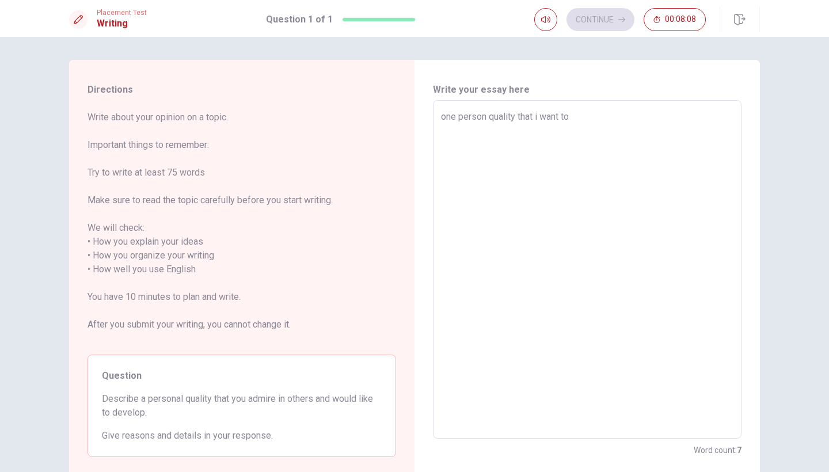
type textarea "one person quality that i want to"
type textarea "x"
type textarea "one person quality that i want to b"
type textarea "x"
type textarea "one person quality that i want to be"
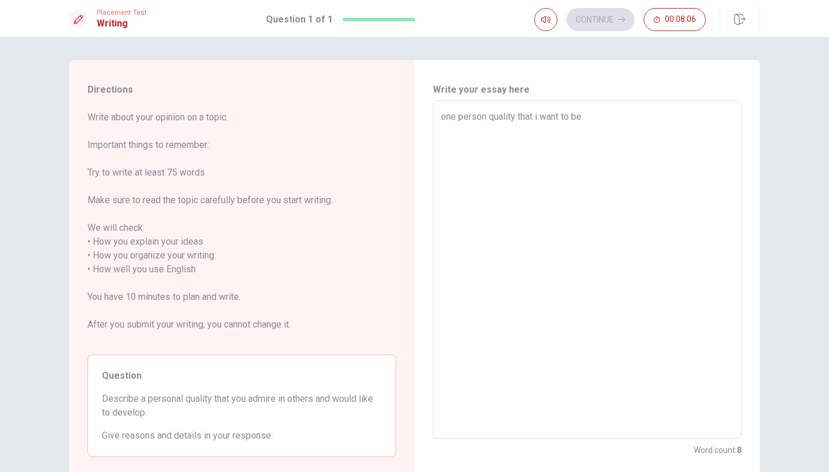
type textarea "x"
type textarea "one person quality that i want to bec"
type textarea "x"
type textarea "one person quality that i want to beco"
type textarea "x"
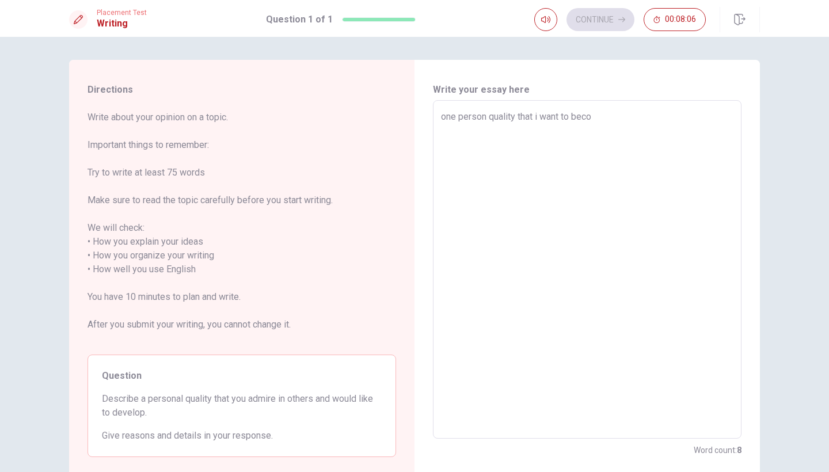
type textarea "one person quality that i want to becom"
type textarea "x"
type textarea "one person quality that i want to become"
type textarea "x"
type textarea "one person quality that i want to become"
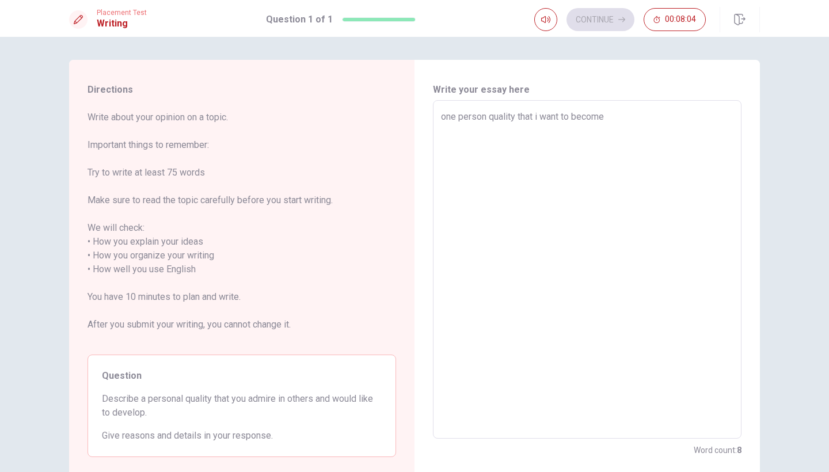
type textarea "x"
type textarea "one person quality that i want to become i"
type textarea "x"
type textarea "one person quality that i want to become in"
type textarea "x"
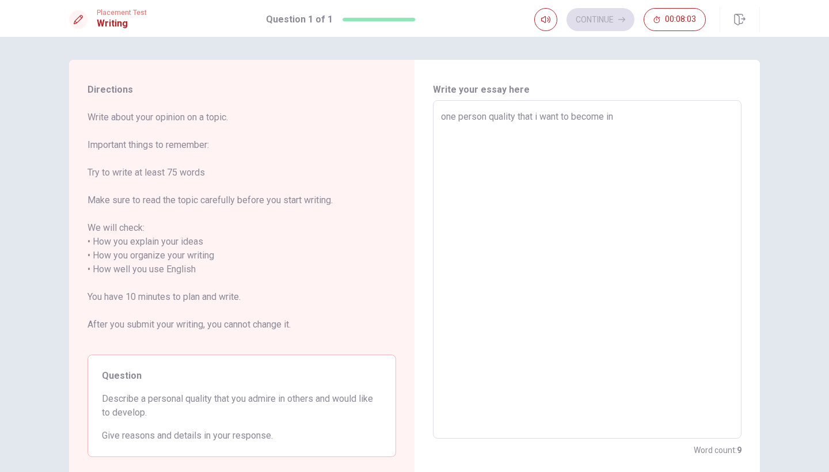
type textarea "one person quality that i want to become in"
type textarea "x"
type textarea "one person quality that i want to become in m"
type textarea "x"
type textarea "one person quality that i want to become in my"
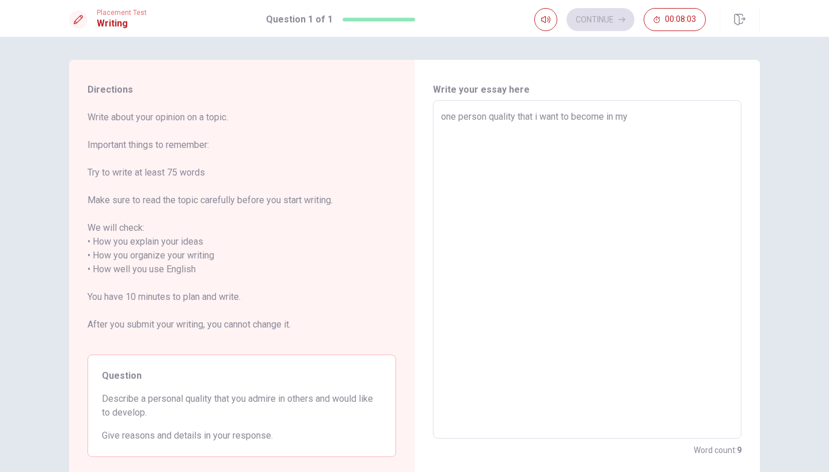
type textarea "x"
type textarea "one person quality that i want to become in my"
type textarea "x"
type textarea "one person quality that i want to become in my f"
type textarea "x"
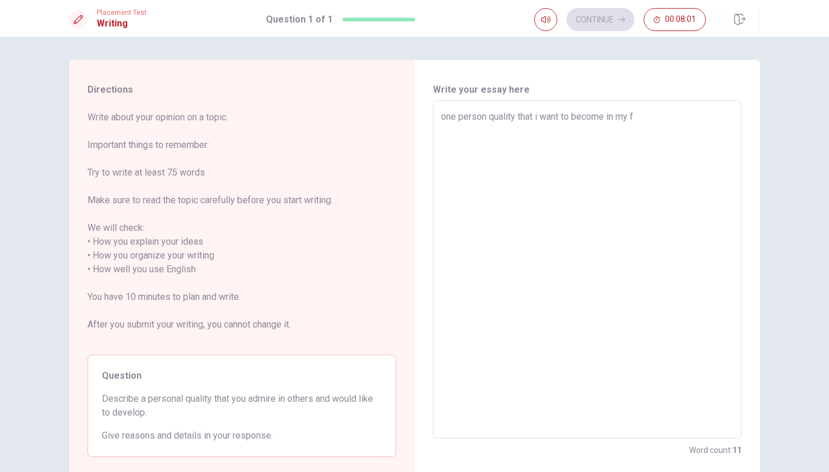
type textarea "one person quality that i want to become in my fa"
type textarea "x"
type textarea "one person quality that i want to become in my fam"
type textarea "x"
type textarea "one person quality that i want to become in my fami"
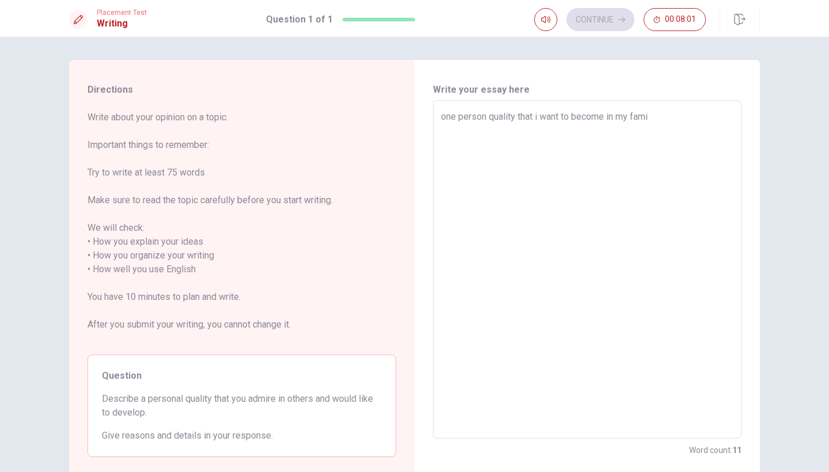
type textarea "x"
type textarea "one person quality that i want to become in my famil"
type textarea "x"
type textarea "one person quality that i want to become in my family"
type textarea "x"
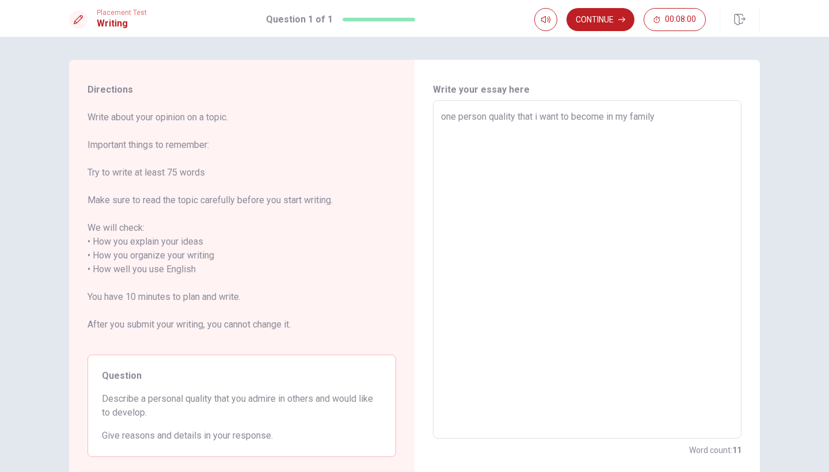
type textarea "one person quality that i want to become in my family"
type textarea "x"
type textarea "one person quality that i want to become in my family i"
type textarea "x"
type textarea "one person quality that i want to become in my family is"
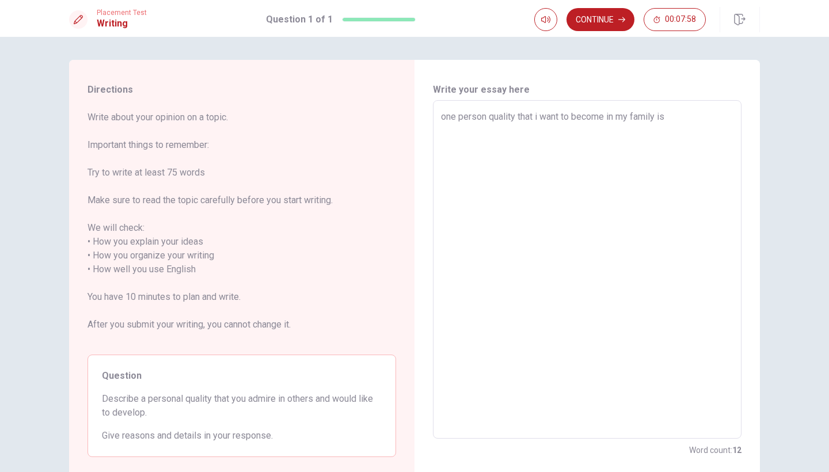
type textarea "x"
type textarea "one person quality that i want to become in my family is"
type textarea "x"
type textarea "one person quality that i want to become in my family is p"
type textarea "x"
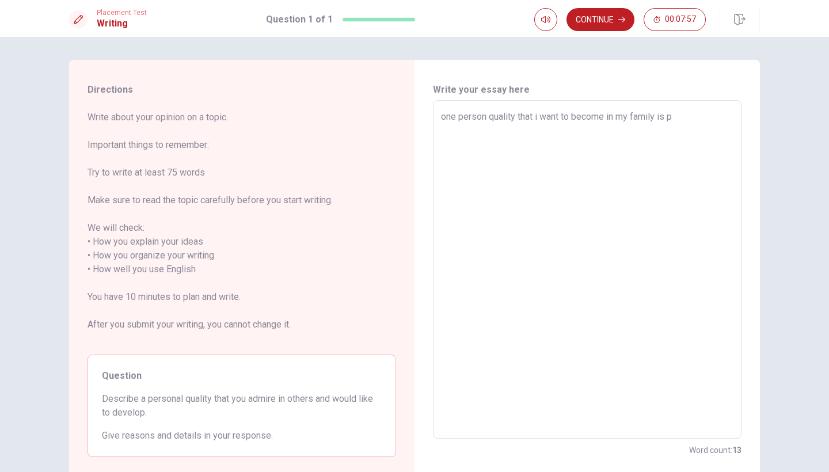
type textarea "one person quality that i want to become in my family is pa"
type textarea "x"
type textarea "one person quality that i want to become in my family is pat"
type textarea "x"
type textarea "one person quality that i want to become in my family is pati"
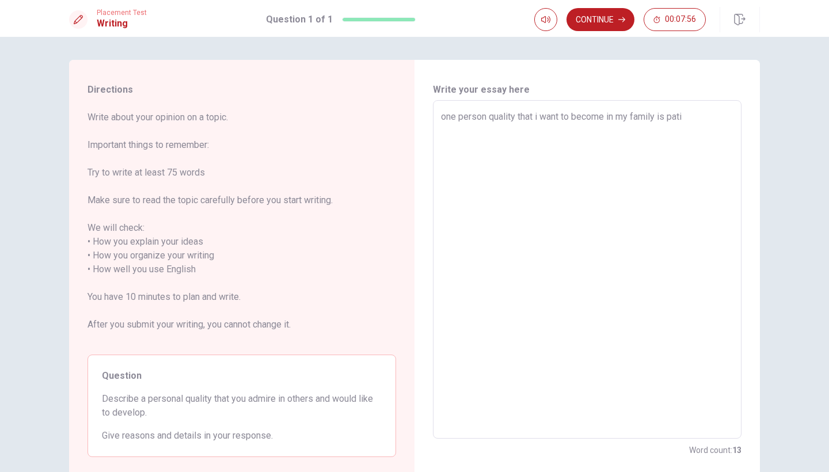
type textarea "x"
type textarea "one person quality that i want to become in my family is patie"
type textarea "x"
type textarea "one person quality that i want to become in my family is patien"
type textarea "x"
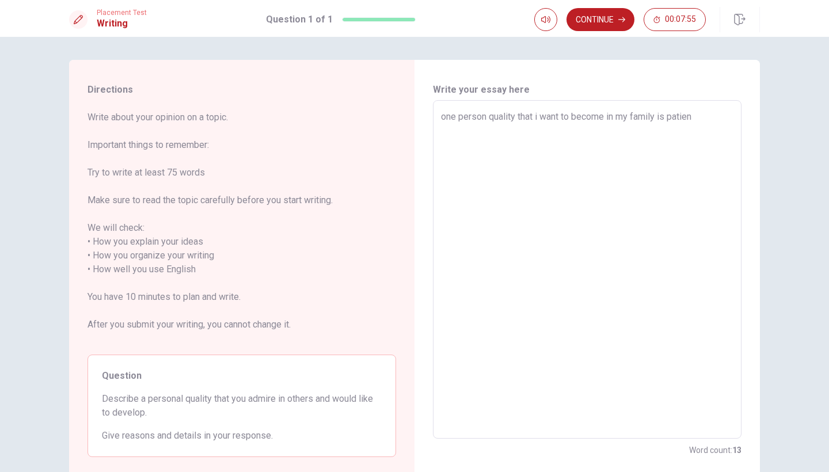
type textarea "one person quality that i want to become in my family is patienc"
type textarea "x"
type textarea "one person quality that i want to become in my family is patience"
type textarea "x"
type textarea "one person quality that i want to become in my family is patience."
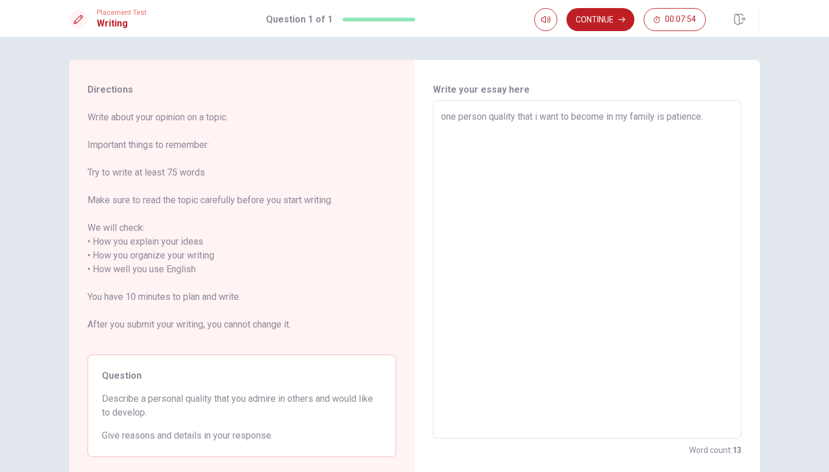
type textarea "x"
type textarea "one person quality that i want to become in my family is patience."
type textarea "x"
type textarea "one person quality that i want to become in my family is patience. M"
type textarea "x"
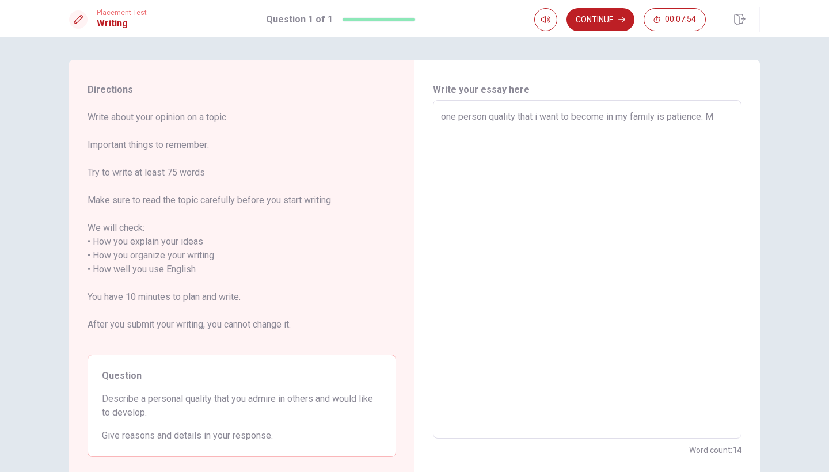
type textarea "one person quality that i want to become in my family is patience. My"
type textarea "x"
type textarea "one person quality that i want to become in my family is patience. My"
type textarea "x"
type textarea "one person quality that i want to become in my family is patience. My m"
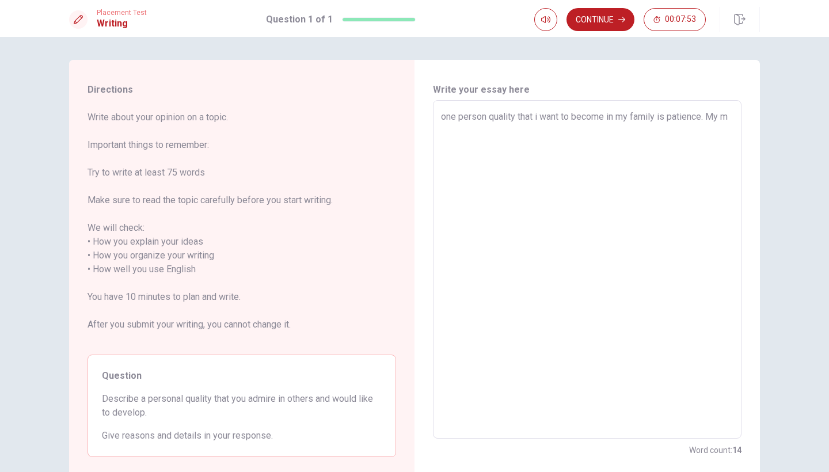
type textarea "x"
type textarea "one person quality that i want to become in my family is patience. My mo"
type textarea "x"
type textarea "one person quality that i want to become in my family is patience. My mot"
type textarea "x"
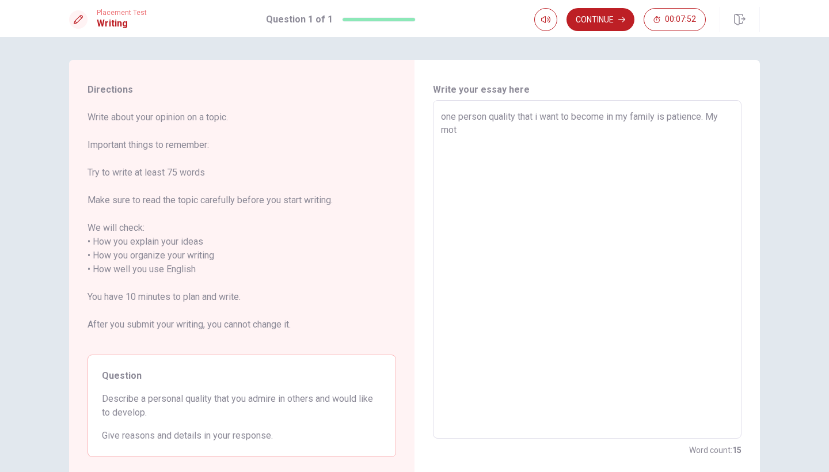
type textarea "one person quality that i want to become in my family is patience. My moth"
type textarea "x"
type textarea "one person quality that i want to become in my family is patience. My mothe"
type textarea "x"
type textarea "one person quality that i want to become in my family is patience. My mother"
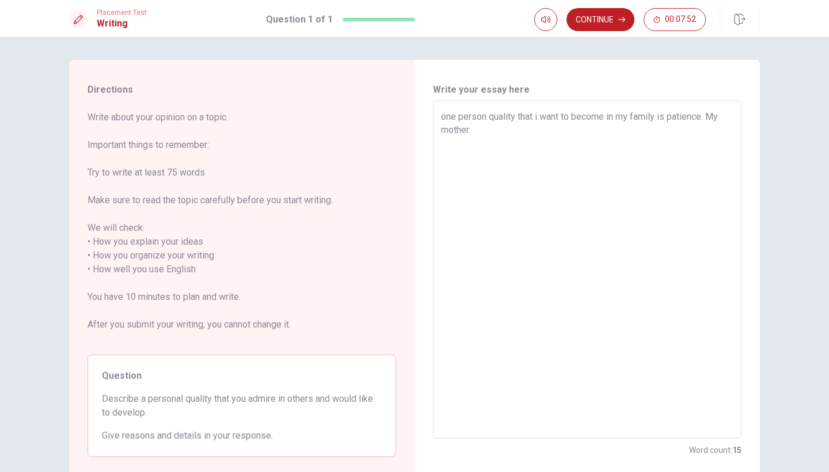
type textarea "x"
type textarea "one person quality that i want to become in my family is patience. My mother"
type textarea "x"
type textarea "one person quality that i want to become in my family is patience. My mother i"
type textarea "x"
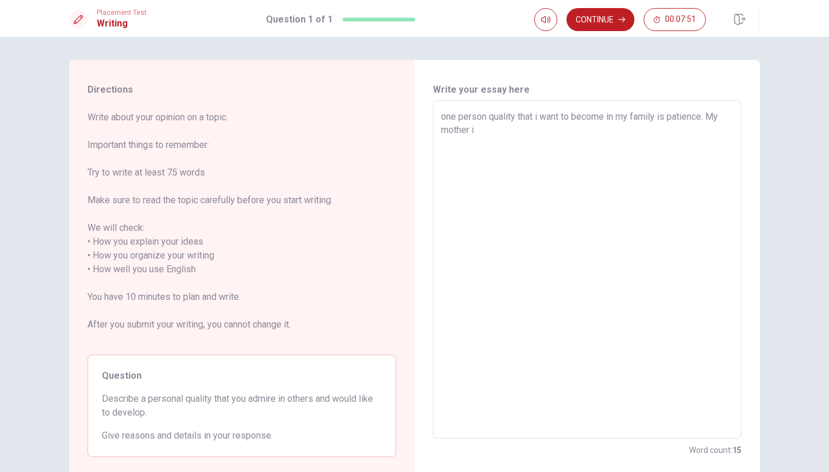
type textarea "one person quality that i want to become in my family is patience. My mother is"
type textarea "x"
type textarea "one person quality that i want to become in my family is patience. My mother is"
type textarea "x"
type textarea "one person quality that i want to become in my family is patience. My mother is…"
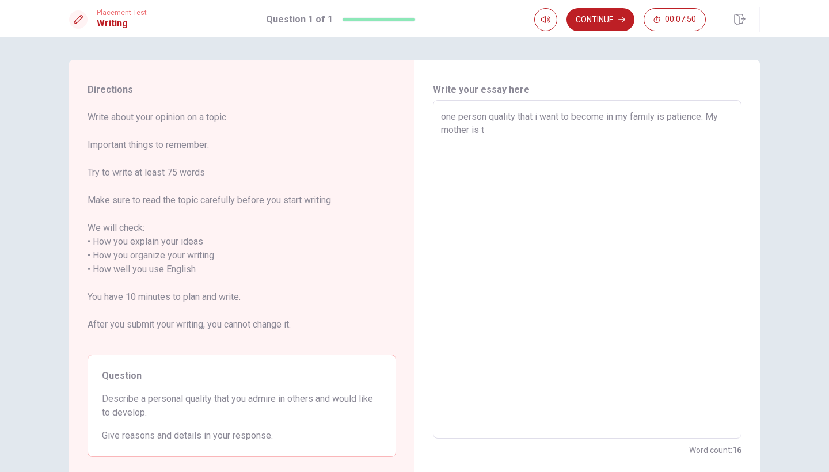
type textarea "x"
type textarea "one person quality that i want to become in my family is patience. My mother is…"
type textarea "x"
type textarea "one person quality that i want to become in my family is patience. My mother is…"
type textarea "x"
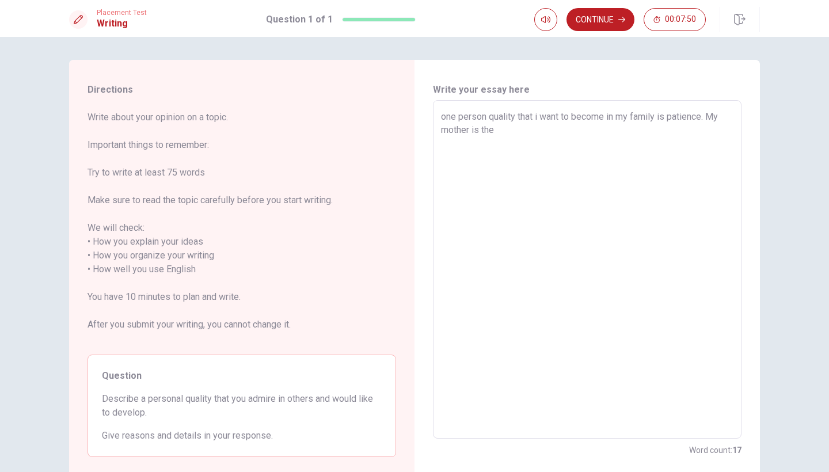
type textarea "one person quality that i want to become in my family is patience. My mother is…"
type textarea "x"
type textarea "one person quality that i want to become in my family is patience. My mother is…"
type textarea "x"
type textarea "one person quality that i want to become in my family is patience. My mother is…"
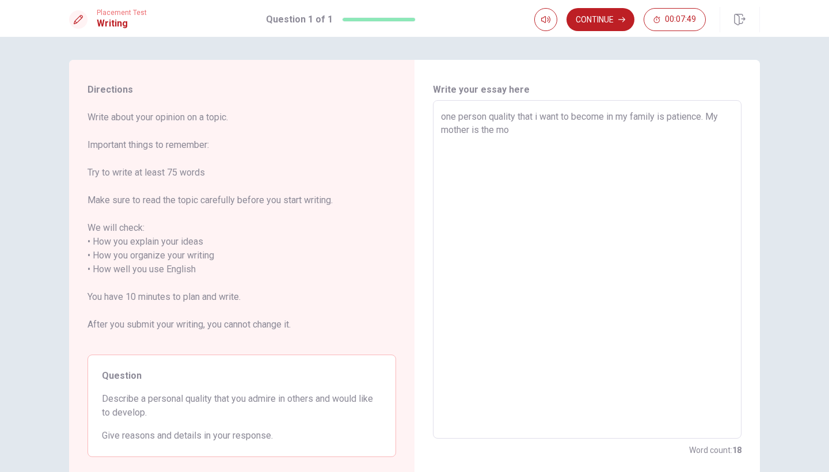
type textarea "x"
type textarea "one person quality that i want to become in my family is patience. My mother is…"
type textarea "x"
type textarea "one person quality that i want to become in my family is patience. My mother is…"
type textarea "x"
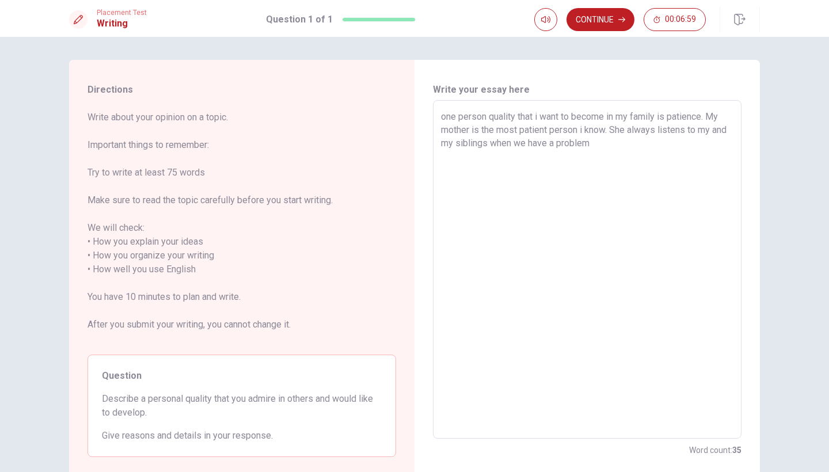
click at [570, 145] on textarea "one person quality that i want to become in my family is patience. My mother is…" at bounding box center [587, 270] width 293 height 320
click at [615, 140] on textarea "one person quality that i want to become in my family is patience. My mother is…" at bounding box center [587, 270] width 293 height 320
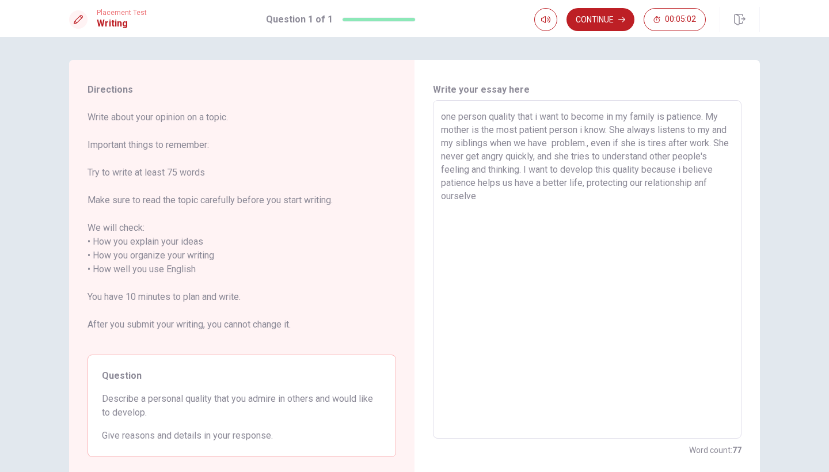
click at [455, 195] on textarea "one person quality that i want to become in my family is patience. My mother is…" at bounding box center [587, 270] width 293 height 320
click at [509, 198] on textarea "one person quality that i want to become in my family is patience. My mother is…" at bounding box center [587, 270] width 293 height 320
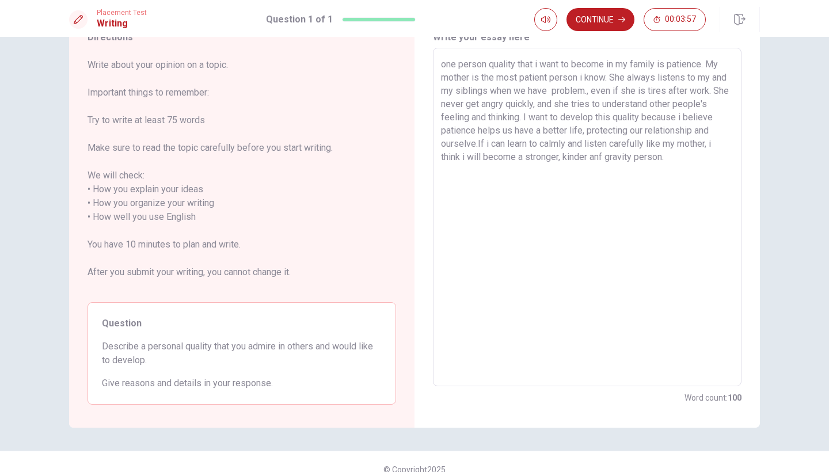
scroll to position [49, 0]
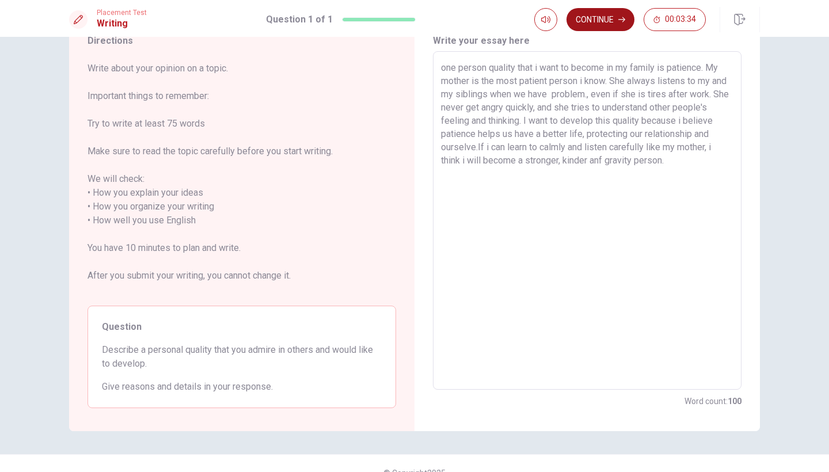
click at [612, 20] on button "Continue" at bounding box center [601, 19] width 68 height 23
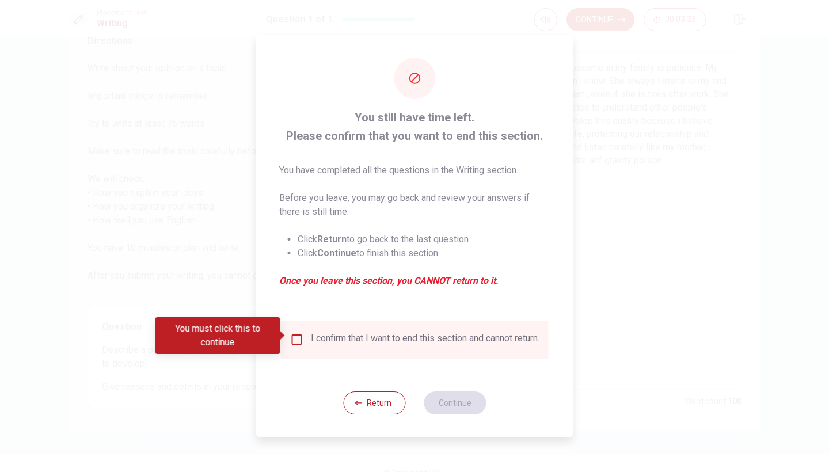
click at [301, 335] on input "You must click this to continue" at bounding box center [297, 340] width 14 height 14
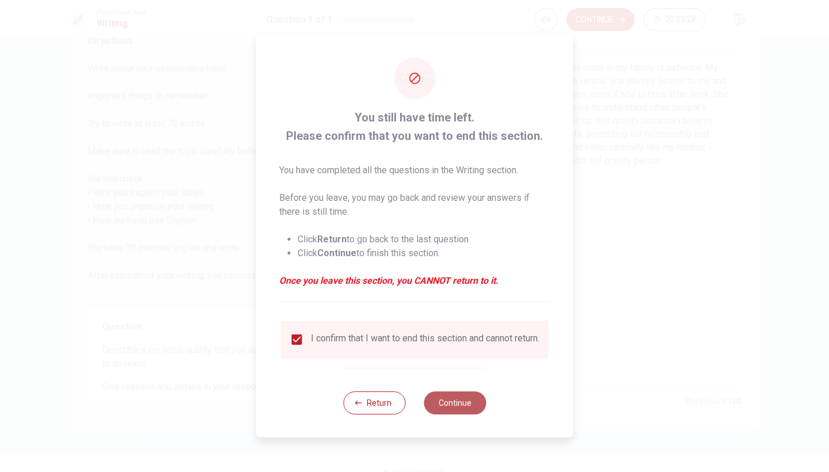
click at [455, 401] on button "Continue" at bounding box center [455, 403] width 62 height 23
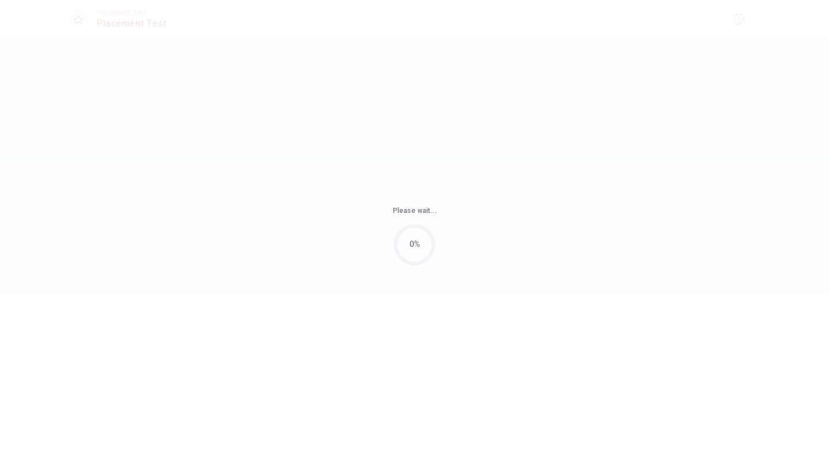
scroll to position [0, 0]
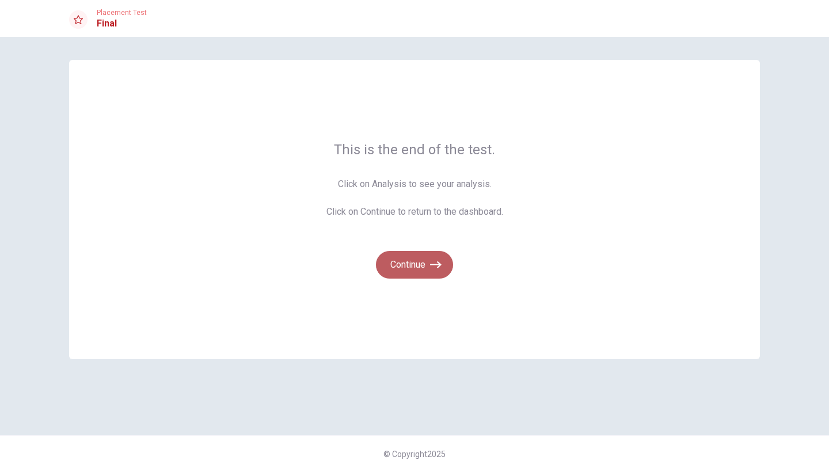
click at [410, 270] on button "Continue" at bounding box center [414, 265] width 77 height 28
